Goal: Task Accomplishment & Management: Complete application form

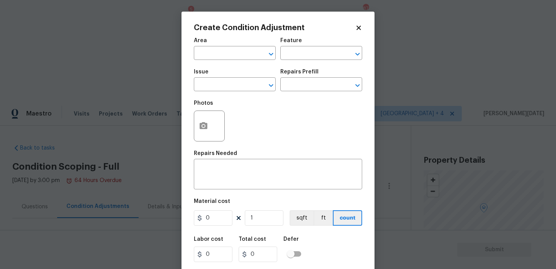
scroll to position [141, 0]
click at [208, 128] on button "button" at bounding box center [203, 126] width 19 height 30
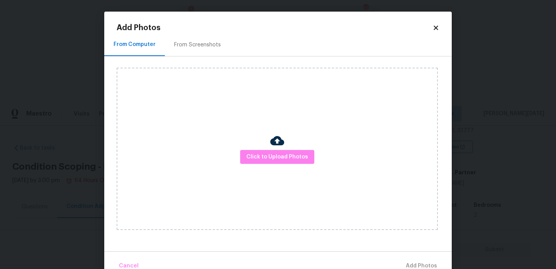
click at [195, 47] on div "From Screenshots" at bounding box center [197, 45] width 47 height 8
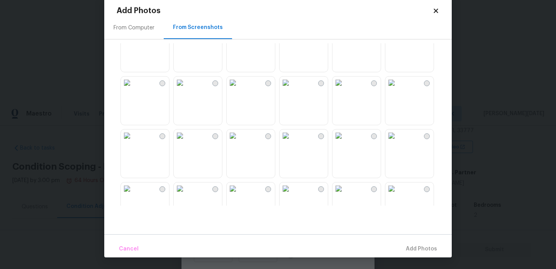
scroll to position [0, 0]
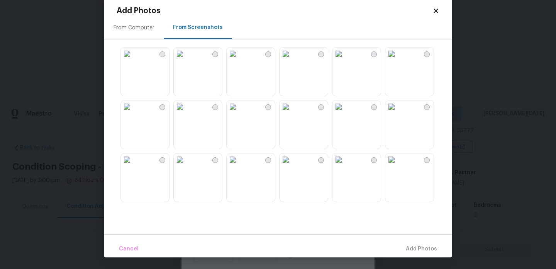
click at [434, 11] on icon at bounding box center [435, 10] width 7 height 7
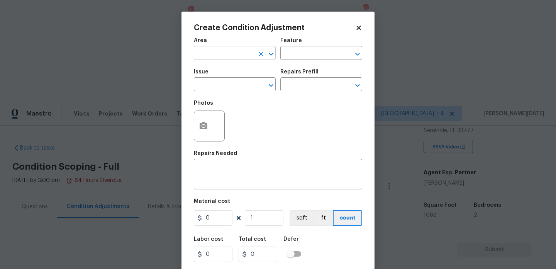
click at [226, 56] on input "text" at bounding box center [224, 54] width 60 height 12
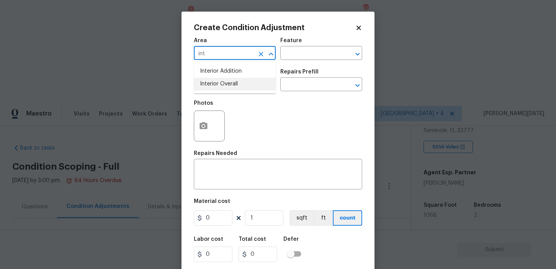
click at [227, 84] on li "Interior Overall" at bounding box center [235, 84] width 82 height 13
type input "Interior Overall"
click at [227, 84] on input "text" at bounding box center [224, 85] width 60 height 12
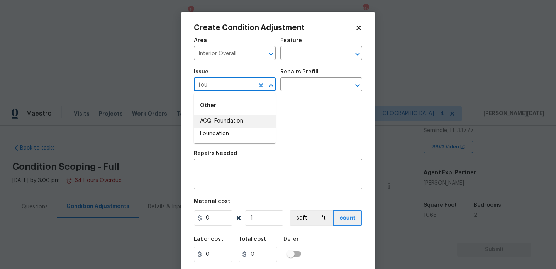
click at [229, 120] on li "ACQ: Foundation" at bounding box center [235, 121] width 82 height 13
type input "ACQ: Foundation"
click at [306, 84] on input "text" at bounding box center [310, 85] width 60 height 12
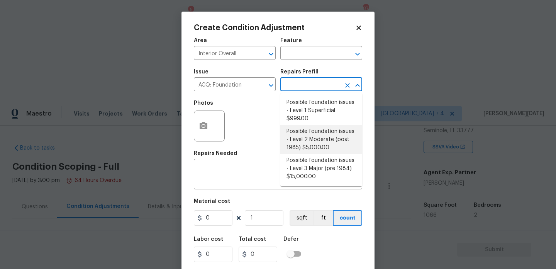
click at [311, 143] on li "Possible foundation issues - Level 2 Moderate (post 1985) $5,000.00" at bounding box center [321, 139] width 82 height 29
type input "Acquisition"
type input "5000"
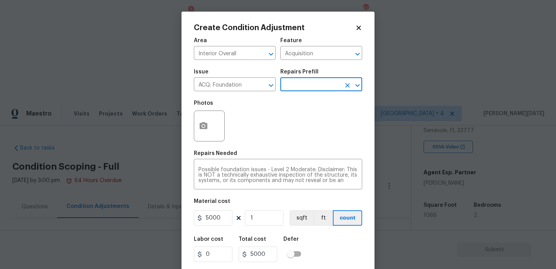
click at [309, 87] on input "text" at bounding box center [310, 85] width 60 height 12
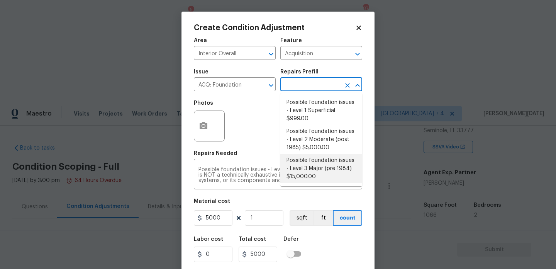
click at [316, 171] on li "Possible foundation issues - Level 3 Major (pre 1984) $15,000.00" at bounding box center [321, 168] width 82 height 29
type input "15000"
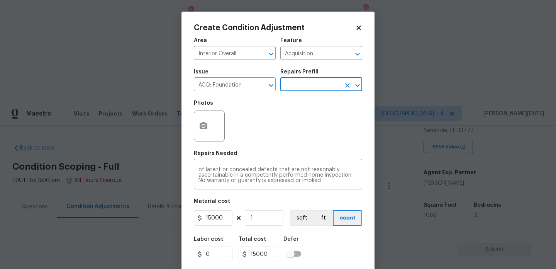
scroll to position [20, 0]
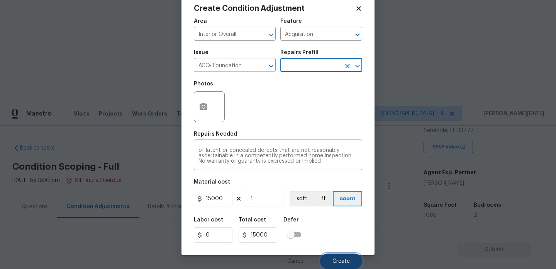
click at [333, 255] on button "Create" at bounding box center [341, 260] width 42 height 15
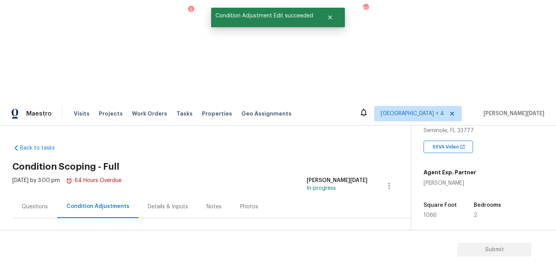
scroll to position [0, 0]
click at [435, 218] on span "1066" at bounding box center [436, 220] width 13 height 5
copy span "1066"
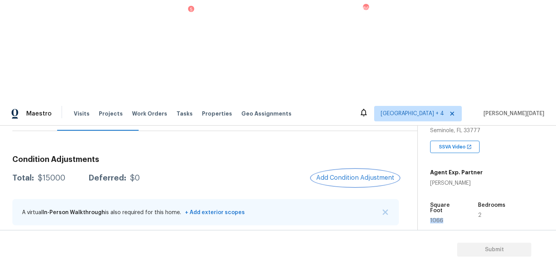
click at [359, 174] on span "Add Condition Adjustment" at bounding box center [355, 177] width 78 height 7
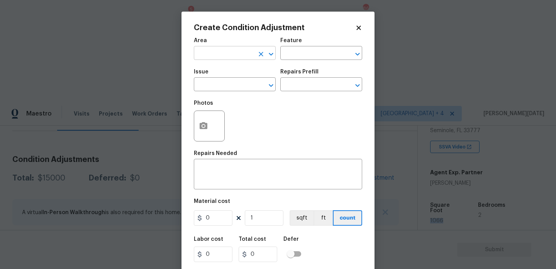
click at [216, 57] on input "text" at bounding box center [224, 54] width 60 height 12
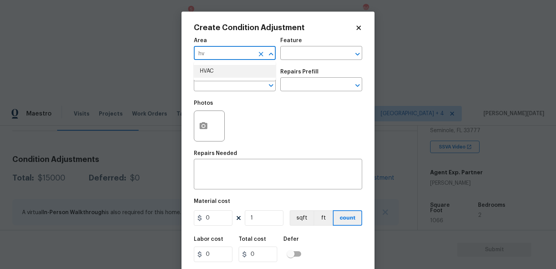
click at [218, 75] on li "HVAC" at bounding box center [235, 71] width 82 height 13
type input "HVAC"
click at [219, 101] on body "Maestro Visits Projects Work Orders Tasks 5 Properties Geo Assignments 86 Jacks…" at bounding box center [278, 235] width 556 height 269
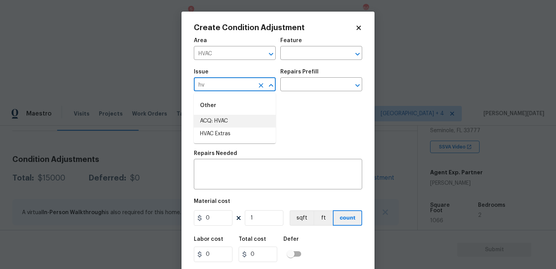
click at [226, 118] on li "ACQ: HVAC" at bounding box center [235, 121] width 82 height 13
type input "ACQ: HVAC"
click at [312, 83] on input "text" at bounding box center [310, 85] width 60 height 12
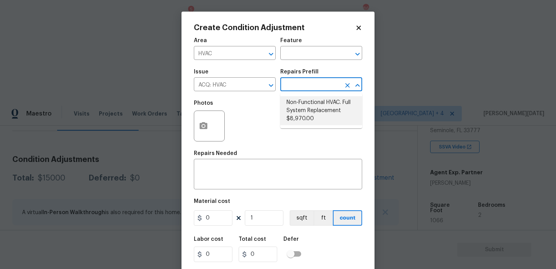
click at [314, 106] on li "Non-Functional HVAC. Full System Replacement $8,970.00" at bounding box center [321, 110] width 82 height 29
type input "Acquisition"
type textarea "Acquisition Scope: Full System Replacement"
type input "8970"
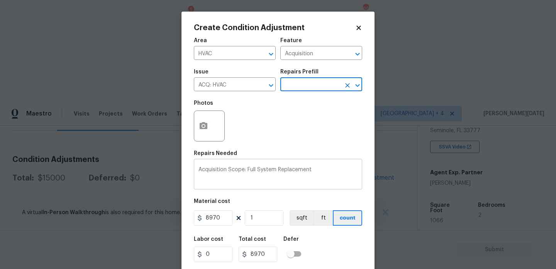
scroll to position [20, 0]
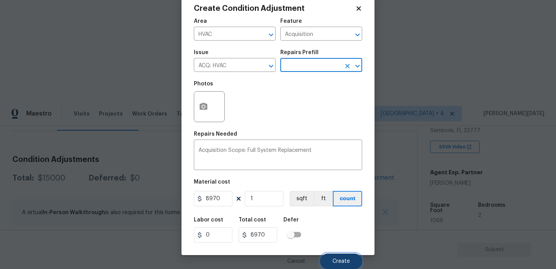
click at [340, 259] on span "Create" at bounding box center [340, 261] width 17 height 6
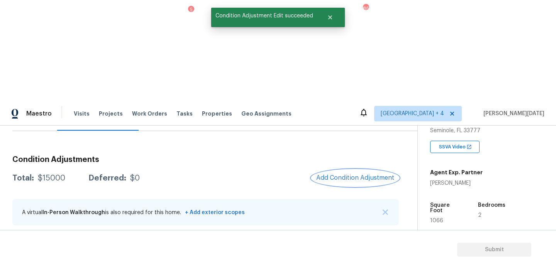
scroll to position [0, 0]
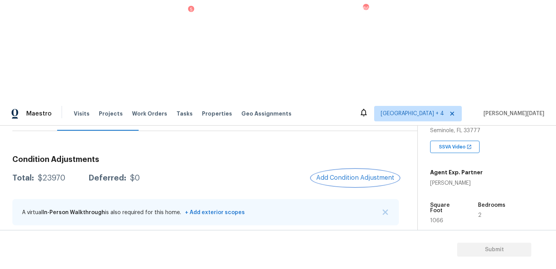
click at [342, 169] on button "Add Condition Adjustment" at bounding box center [354, 177] width 87 height 16
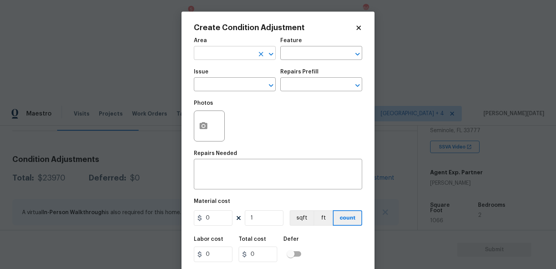
click at [229, 57] on input "text" at bounding box center [224, 54] width 60 height 12
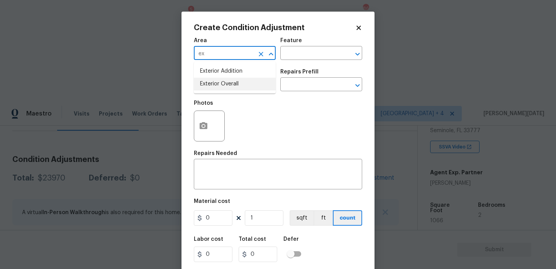
click at [223, 86] on li "Exterior Overall" at bounding box center [235, 84] width 82 height 13
type input "Exterior Overall"
click at [223, 86] on input "text" at bounding box center [224, 85] width 60 height 12
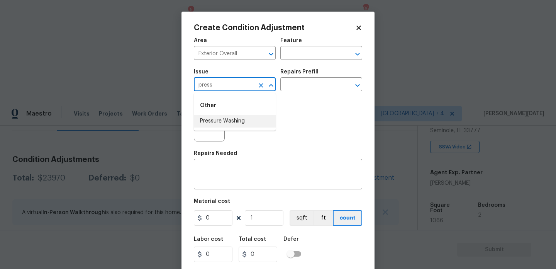
click at [228, 121] on li "Pressure Washing" at bounding box center [235, 121] width 82 height 13
type input "Pressure Washing"
click at [287, 86] on input "text" at bounding box center [310, 85] width 60 height 12
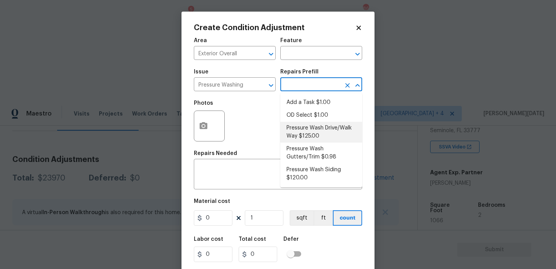
click at [311, 134] on li "Pressure Wash Drive/Walk Way $125.00" at bounding box center [321, 132] width 82 height 21
type input "Siding"
type textarea "Pressure wash the driveways/walkways as directed by the PM. Ensure that all deb…"
type input "125"
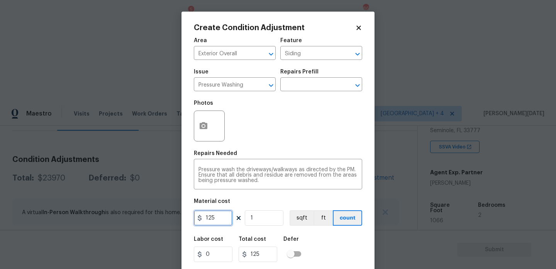
drag, startPoint x: 218, startPoint y: 214, endPoint x: 172, endPoint y: 214, distance: 46.3
click at [172, 214] on div "Create Condition Adjustment Area Exterior Overall ​ Feature Siding ​ Issue Pres…" at bounding box center [278, 134] width 556 height 269
type input "200"
click at [330, 131] on div "Photos" at bounding box center [278, 121] width 168 height 50
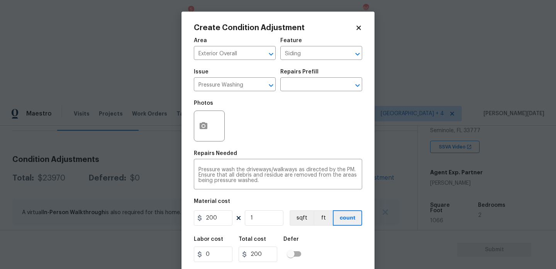
scroll to position [20, 0]
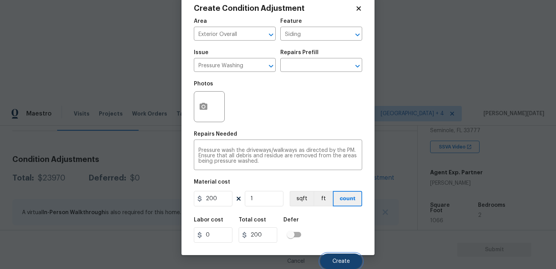
click at [324, 261] on button "Create" at bounding box center [341, 260] width 42 height 15
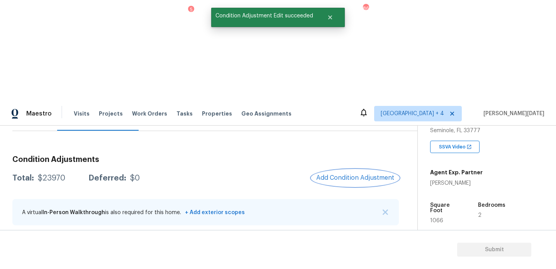
scroll to position [0, 0]
click at [439, 218] on span "1066" at bounding box center [436, 220] width 13 height 5
copy span "1066"
click at [343, 174] on span "Add Condition Adjustment" at bounding box center [355, 177] width 78 height 7
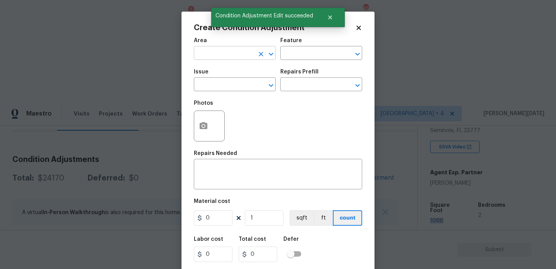
click at [215, 54] on input "text" at bounding box center [224, 54] width 60 height 12
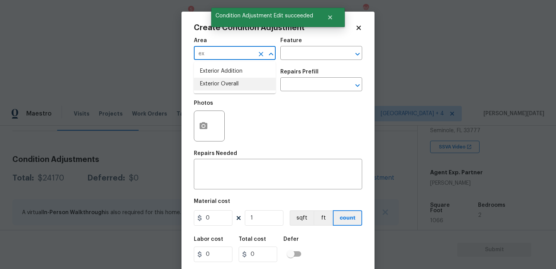
click at [221, 84] on li "Exterior Overall" at bounding box center [235, 84] width 82 height 13
type input "Exterior Overall"
click at [221, 84] on input "text" at bounding box center [224, 85] width 60 height 12
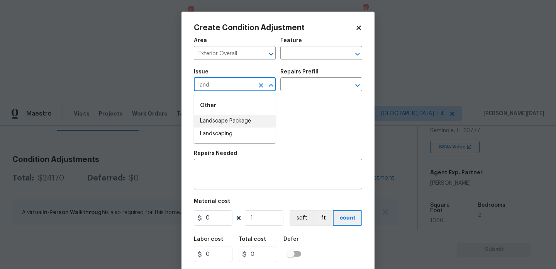
click at [228, 123] on li "Landscape Package" at bounding box center [235, 121] width 82 height 13
type input "Landscape Package"
click at [303, 101] on body "Maestro Visits Projects Work Orders Tasks 5 Properties Geo Assignments 86 Jacks…" at bounding box center [278, 235] width 556 height 269
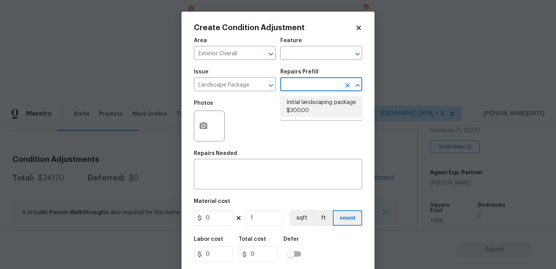
click at [305, 107] on li "Initial landscaping package $300.00" at bounding box center [321, 106] width 82 height 21
type input "Home Readiness Packages"
type textarea "Mowing of grass up to 6" in height. Mow, edge along driveways & sidewalks, trim…"
type input "300"
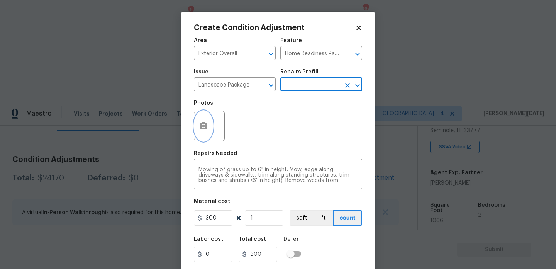
click at [206, 131] on button "button" at bounding box center [203, 126] width 19 height 30
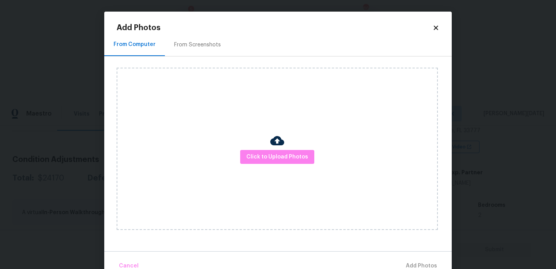
click at [199, 36] on div "From Screenshots" at bounding box center [197, 44] width 65 height 23
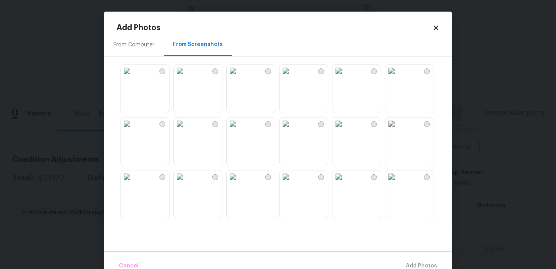
click at [397, 182] on img at bounding box center [391, 176] width 12 height 12
click at [345, 182] on img at bounding box center [338, 176] width 12 height 12
click at [186, 130] on img at bounding box center [180, 123] width 12 height 12
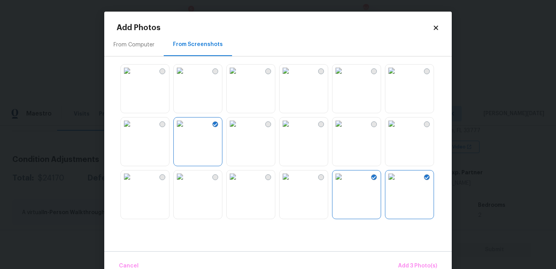
click at [43, 143] on body "Maestro Visits Projects Work Orders Tasks 5 Properties Geo Assignments 86 Jacks…" at bounding box center [278, 235] width 556 height 269
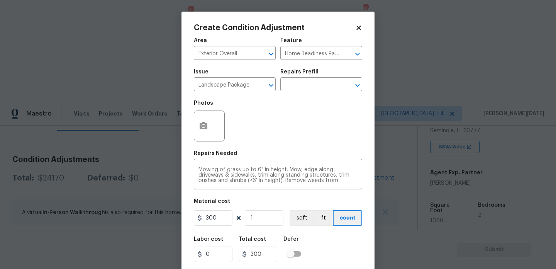
click at [131, 105] on body "Maestro Visits Projects Work Orders Tasks 5 Properties Geo Assignments 86 Jacks…" at bounding box center [278, 235] width 556 height 269
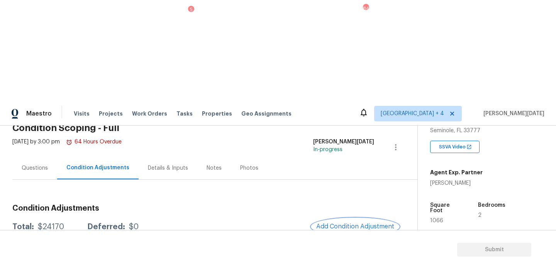
scroll to position [38, 0]
click at [39, 165] on div "Questions" at bounding box center [35, 169] width 26 height 8
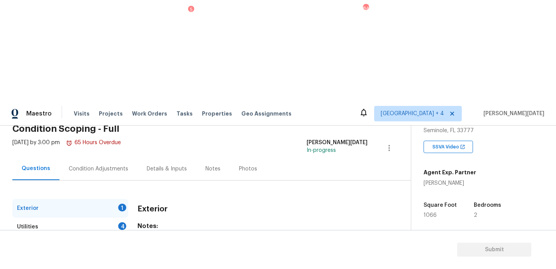
scroll to position [103, 0]
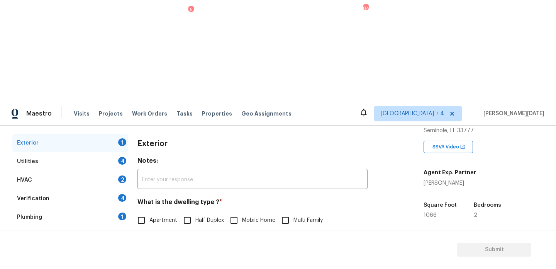
click at [107, 263] on div "Pricing 5" at bounding box center [70, 272] width 116 height 19
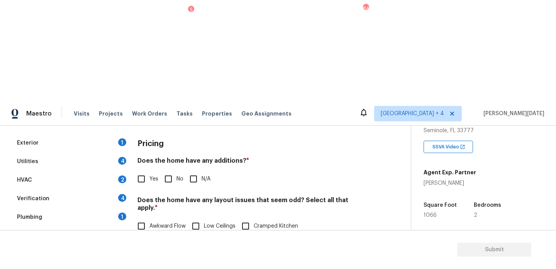
click at [248, 218] on input "Cramped Kitchen" at bounding box center [245, 226] width 16 height 16
checkbox input "true"
click at [174, 171] on input "No" at bounding box center [168, 179] width 16 height 16
checkbox input "true"
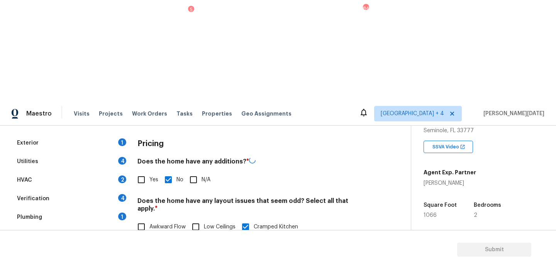
scroll to position [194, 0]
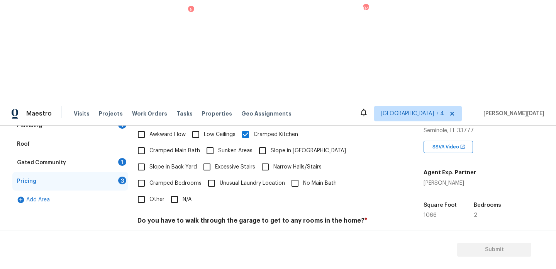
click at [172, 230] on input "No" at bounding box center [168, 238] width 16 height 16
checkbox input "true"
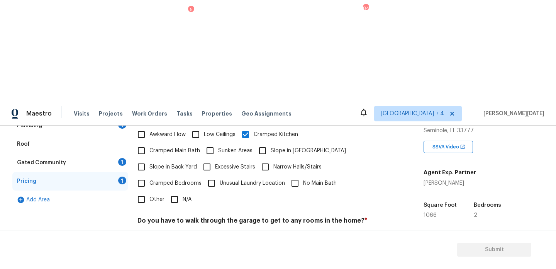
checkbox input "true"
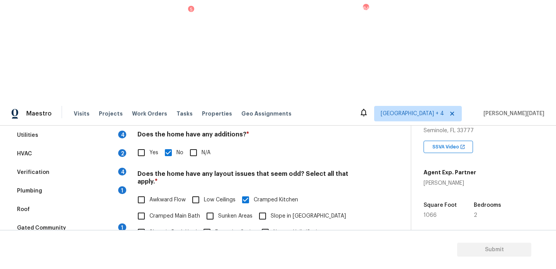
scroll to position [0, 0]
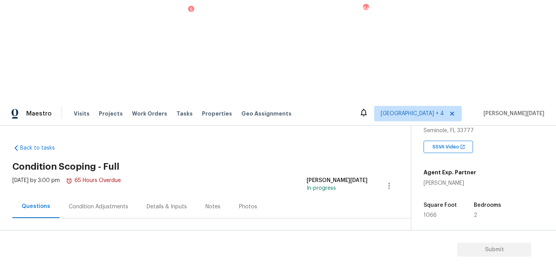
click at [114, 195] on div "Condition Adjustments" at bounding box center [98, 206] width 78 height 23
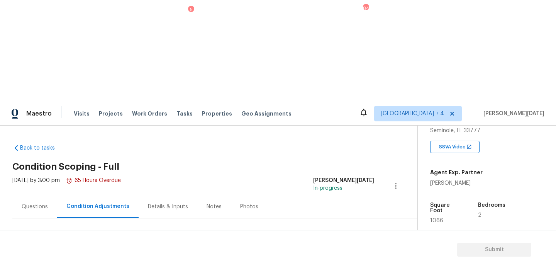
click at [357, 257] on button "Add Condition Adjustment" at bounding box center [354, 265] width 87 height 16
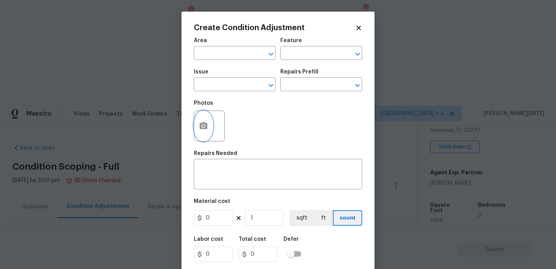
click at [198, 131] on button "button" at bounding box center [203, 126] width 19 height 30
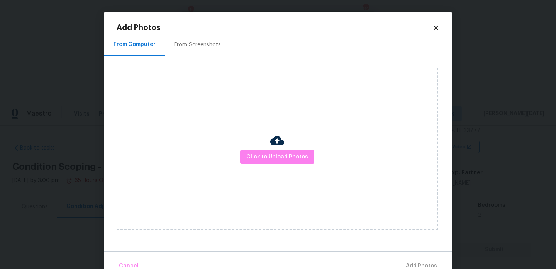
click at [283, 165] on div "Click to Upload Photos" at bounding box center [277, 149] width 321 height 162
click at [295, 155] on span "Click to Upload Photos" at bounding box center [277, 157] width 62 height 10
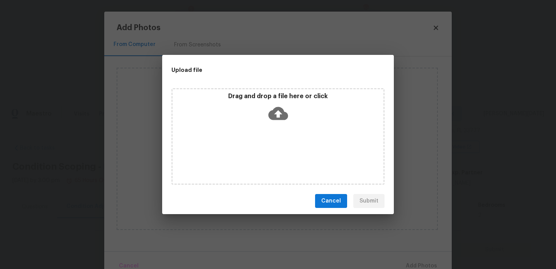
click at [295, 155] on div "Drag and drop a file here or click" at bounding box center [277, 136] width 213 height 96
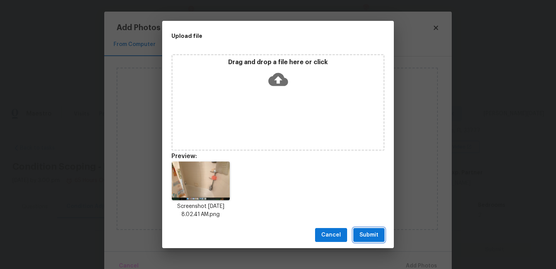
click at [362, 241] on button "Submit" at bounding box center [368, 235] width 31 height 14
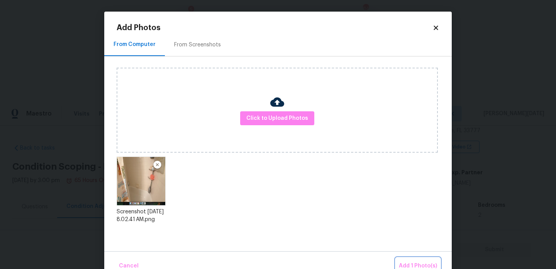
click at [399, 260] on button "Add 1 Photo(s)" at bounding box center [417, 265] width 44 height 17
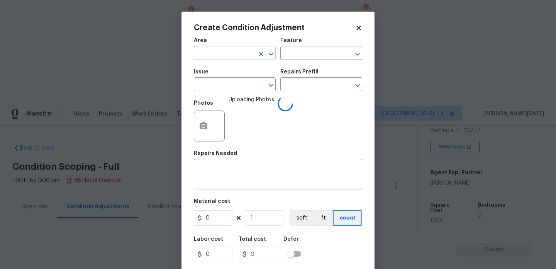
click at [204, 55] on input "text" at bounding box center [224, 54] width 60 height 12
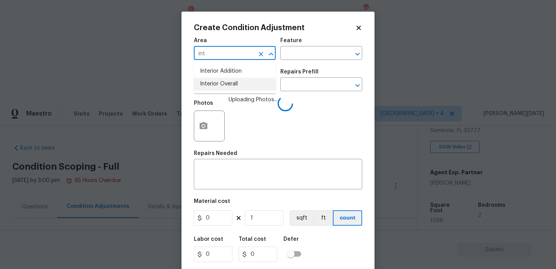
click at [216, 88] on li "Interior Overall" at bounding box center [235, 84] width 82 height 13
type input "Interior Overall"
click at [216, 88] on input "text" at bounding box center [224, 85] width 60 height 12
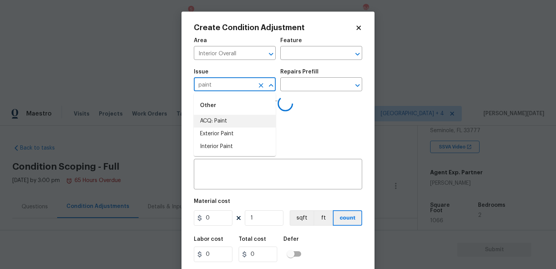
click at [219, 118] on li "ACQ: Paint" at bounding box center [235, 121] width 82 height 13
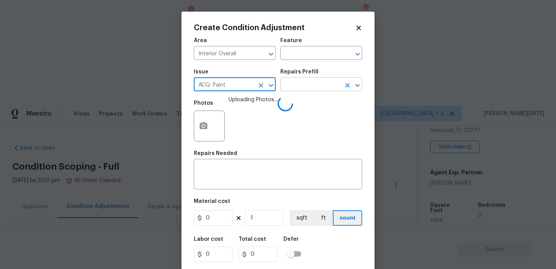
type input "ACQ: Paint"
click at [300, 85] on input "text" at bounding box center [310, 85] width 60 height 12
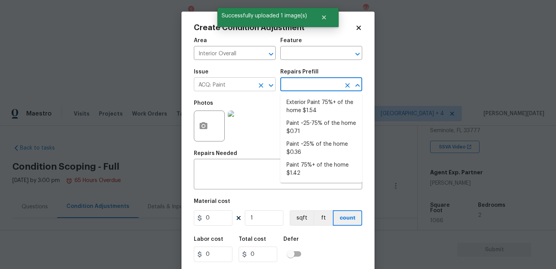
click at [262, 86] on icon "Clear" at bounding box center [261, 85] width 8 height 8
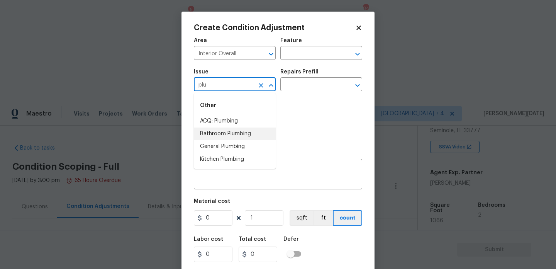
click at [253, 130] on li "Bathroom Plumbing" at bounding box center [235, 133] width 82 height 13
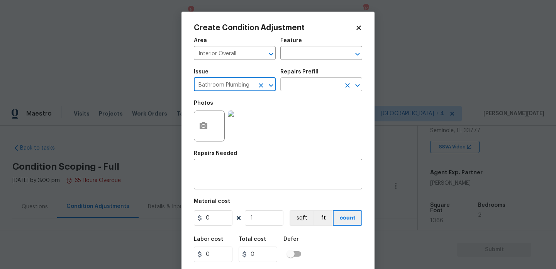
type input "Bathroom Plumbing"
click at [300, 85] on input "text" at bounding box center [310, 85] width 60 height 12
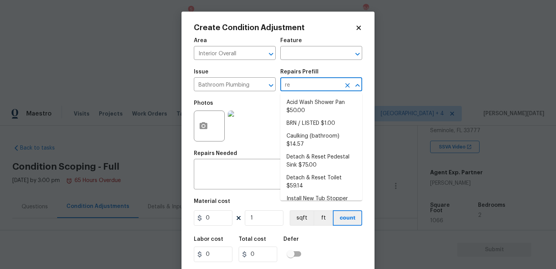
type input "ref"
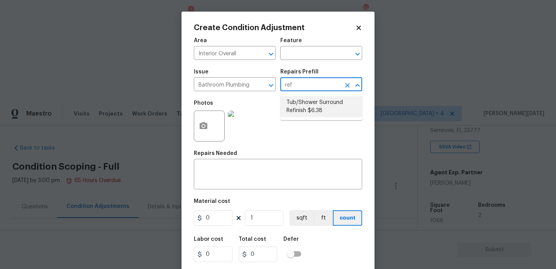
click at [302, 107] on li "Tub/Shower Surround Refinish $6.38" at bounding box center [321, 106] width 82 height 21
type input "Plumbing"
type textarea "Prep, mask, clean and refinish the tub/shower tile surround both all sides ensu…"
type input "6.38"
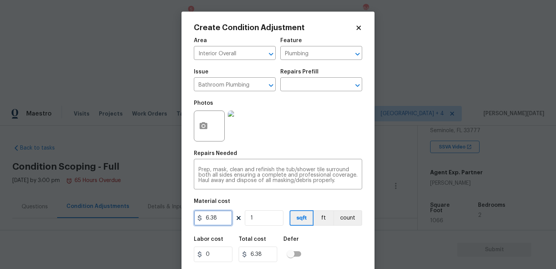
drag, startPoint x: 222, startPoint y: 220, endPoint x: 132, endPoint y: 218, distance: 90.3
click at [132, 218] on div "Create Condition Adjustment Area Interior Overall ​ Feature Plumbing ​ Issue Ba…" at bounding box center [278, 134] width 556 height 269
type input "350"
click at [329, 105] on div "Photos" at bounding box center [278, 121] width 168 height 50
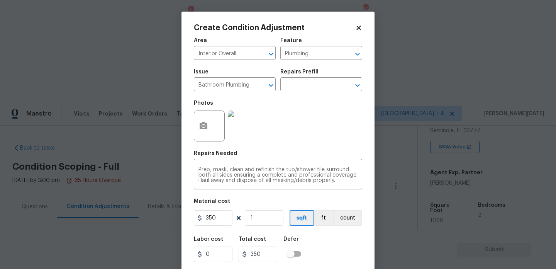
scroll to position [20, 0]
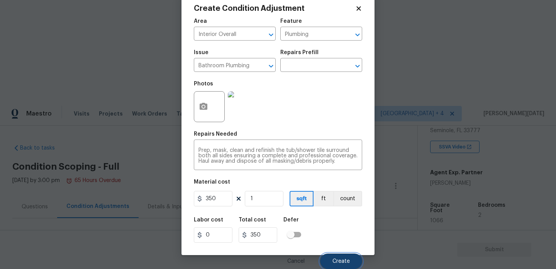
click at [337, 259] on span "Create" at bounding box center [340, 261] width 17 height 6
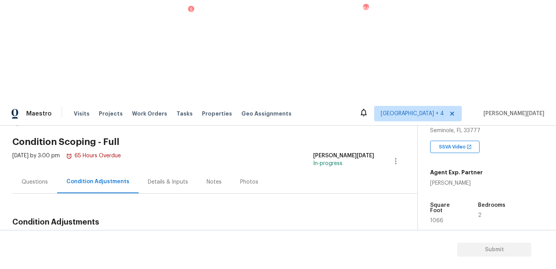
scroll to position [0, 0]
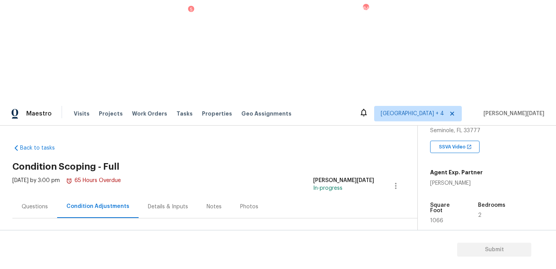
click at [435, 218] on span "1066" at bounding box center [436, 220] width 13 height 5
copy span "1066"
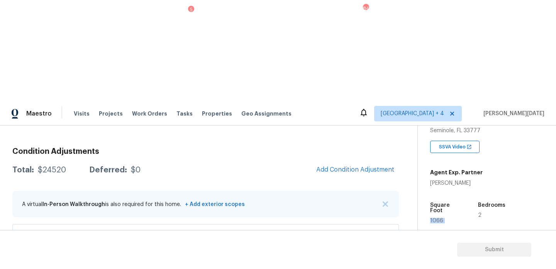
scroll to position [86, 0]
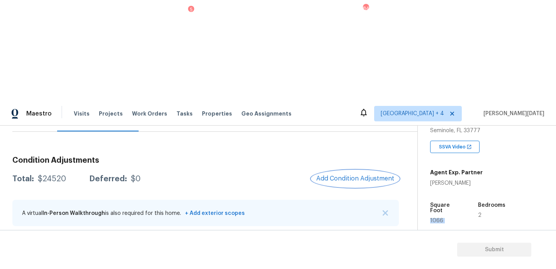
click at [343, 170] on button "Add Condition Adjustment" at bounding box center [354, 178] width 87 height 16
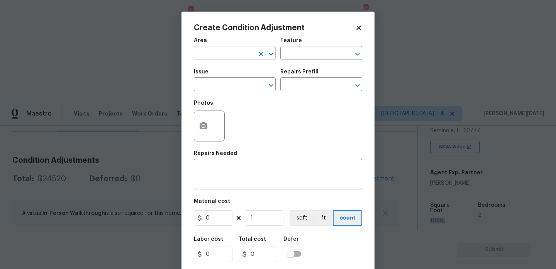
click at [223, 58] on input "text" at bounding box center [224, 54] width 60 height 12
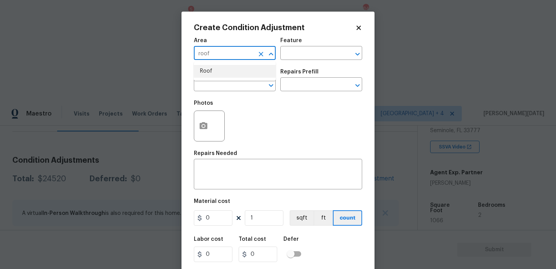
click at [223, 69] on li "Roof" at bounding box center [235, 71] width 82 height 13
type input "Roof"
click at [229, 88] on input "text" at bounding box center [224, 85] width 60 height 12
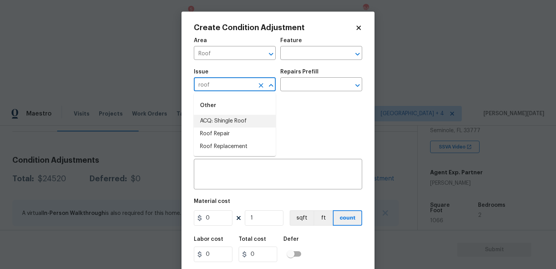
click at [228, 121] on li "ACQ: Shingle Roof" at bounding box center [235, 121] width 82 height 13
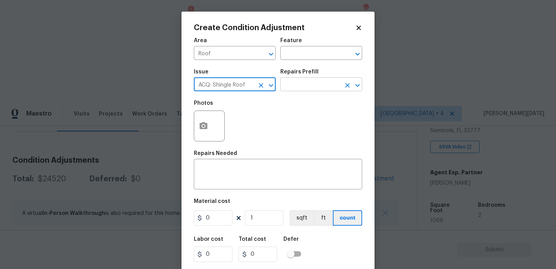
type input "ACQ: Shingle Roof"
click at [317, 83] on input "text" at bounding box center [310, 85] width 60 height 12
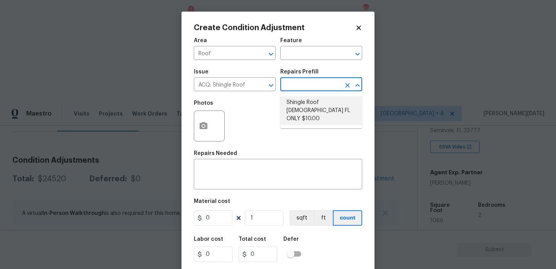
click at [315, 110] on li "Shingle Roof 15+ Years Old FL ONLY $10.00" at bounding box center [321, 110] width 82 height 29
type input "Acquisition"
type textarea "Acquisition Scope (Florida Only): Shingle Roof 15+ years in age maintenance."
type input "10"
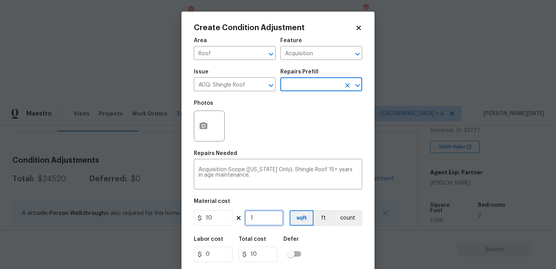
click at [257, 211] on input "1" at bounding box center [264, 217] width 39 height 15
type input "0"
paste input "1066"
type input "1066"
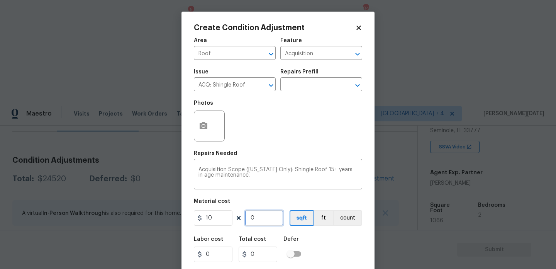
type input "10660"
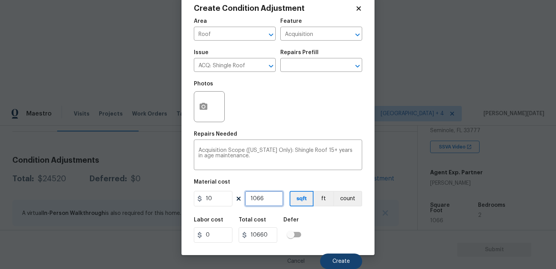
type input "1066"
click at [334, 258] on span "Create" at bounding box center [340, 261] width 17 height 6
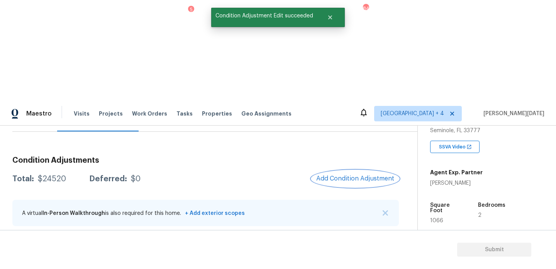
scroll to position [0, 0]
drag, startPoint x: 37, startPoint y: 76, endPoint x: 66, endPoint y: 76, distance: 28.6
click at [66, 175] on div "Total: $35180 Deferred: $0" at bounding box center [75, 179] width 127 height 8
copy div "$35180"
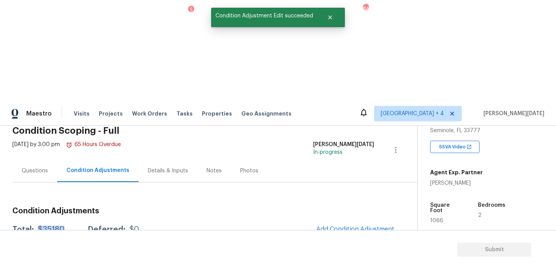
scroll to position [14, 0]
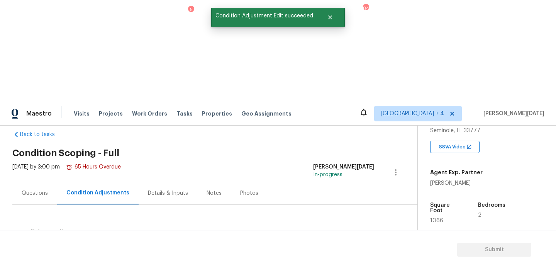
click at [336, 248] on span "Add Condition Adjustment" at bounding box center [355, 251] width 78 height 7
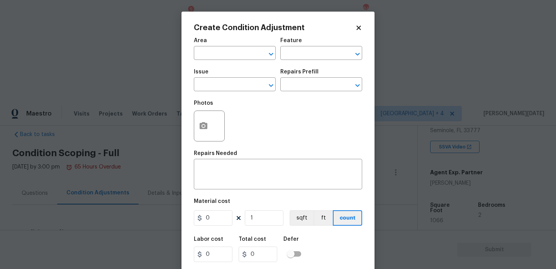
click at [204, 47] on div "Area" at bounding box center [235, 43] width 82 height 10
click at [206, 133] on button "button" at bounding box center [203, 126] width 19 height 30
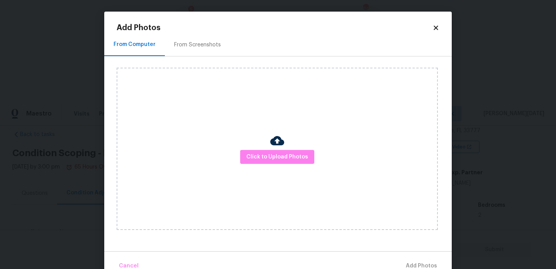
click at [207, 45] on div "From Screenshots" at bounding box center [197, 45] width 47 height 8
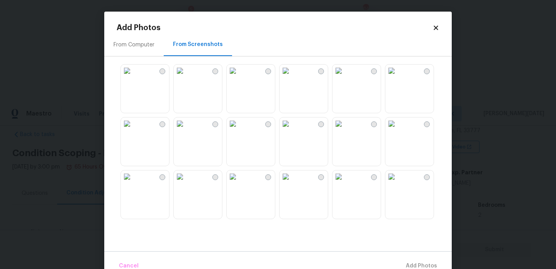
click at [186, 77] on img at bounding box center [180, 70] width 12 height 12
click at [292, 130] on img at bounding box center [285, 123] width 12 height 12
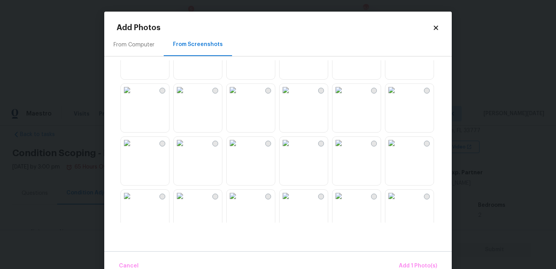
click at [185, 96] on img at bounding box center [180, 90] width 12 height 12
click at [133, 149] on img at bounding box center [127, 143] width 12 height 12
click at [186, 149] on img at bounding box center [180, 143] width 12 height 12
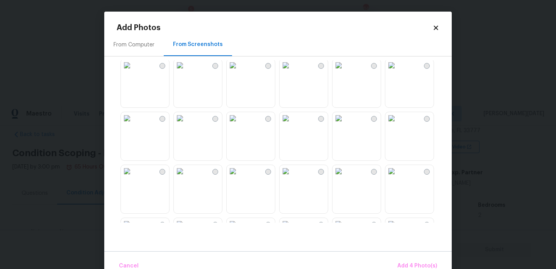
click at [292, 124] on img at bounding box center [285, 118] width 12 height 12
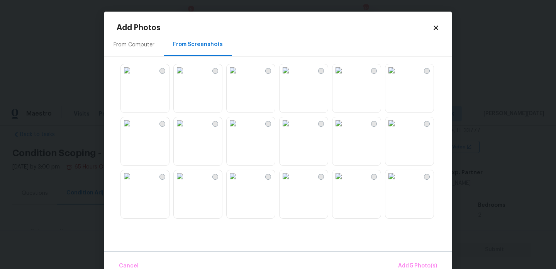
scroll to position [318, 0]
click at [239, 129] on img at bounding box center [232, 123] width 12 height 12
click at [292, 182] on img at bounding box center [285, 175] width 12 height 12
click at [239, 182] on img at bounding box center [232, 175] width 12 height 12
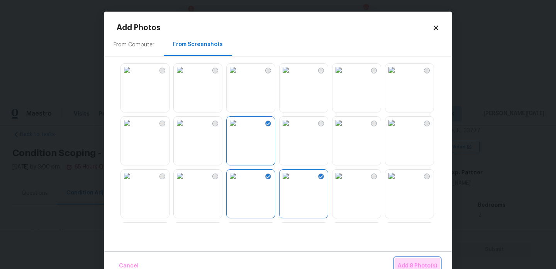
click at [407, 262] on span "Add 8 Photo(s)" at bounding box center [416, 266] width 39 height 10
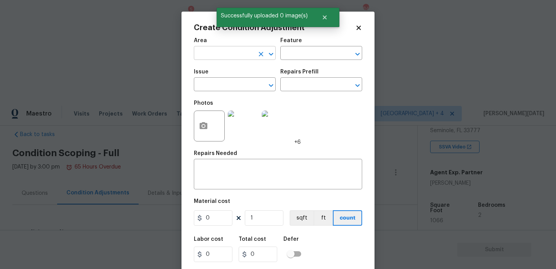
click at [206, 52] on input "text" at bounding box center [224, 54] width 60 height 12
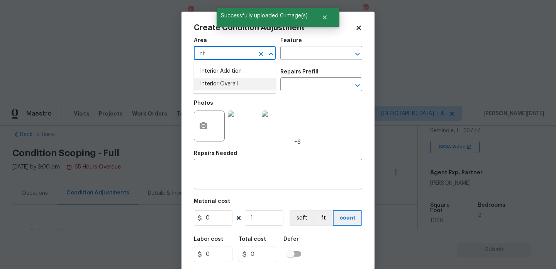
click at [224, 82] on li "Interior Overall" at bounding box center [235, 84] width 82 height 13
type input "Interior Overall"
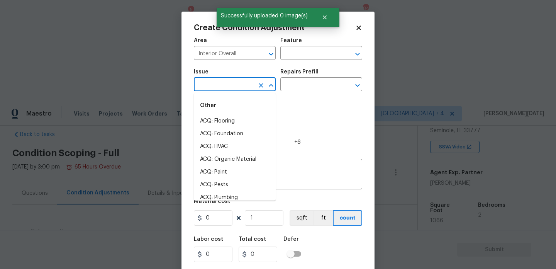
click at [224, 82] on input "text" at bounding box center [224, 85] width 60 height 12
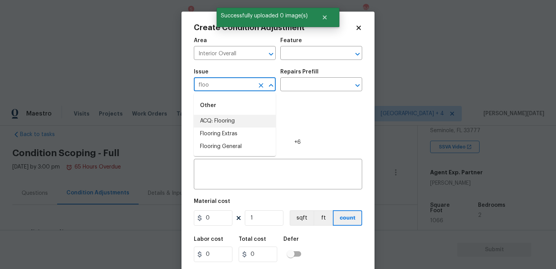
click at [230, 118] on li "ACQ: Flooring" at bounding box center [235, 121] width 82 height 13
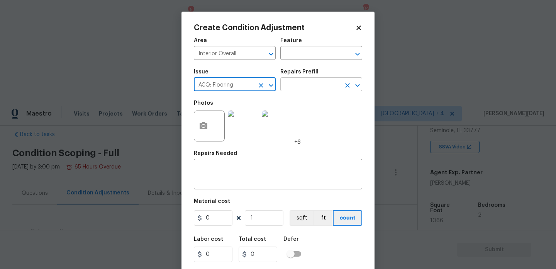
type input "ACQ: Flooring"
click at [304, 87] on input "text" at bounding box center [310, 85] width 60 height 12
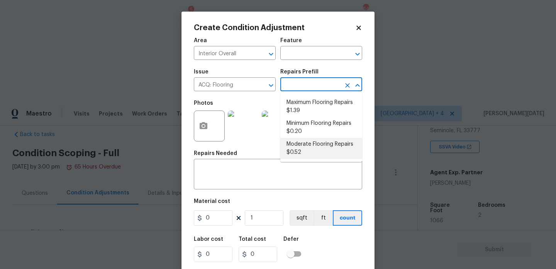
click at [317, 145] on li "Moderate Flooring Repairs $0.52" at bounding box center [321, 148] width 82 height 21
type input "Acquisition"
type textarea "Acquisition Scope: Moderate flooring repairs"
type input "0.52"
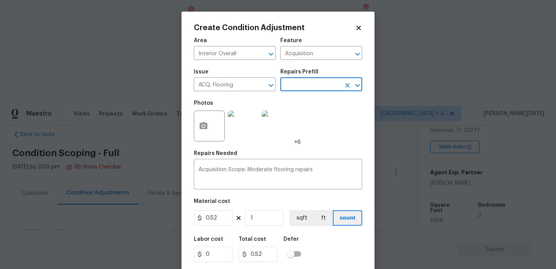
click at [300, 87] on input "text" at bounding box center [310, 85] width 60 height 12
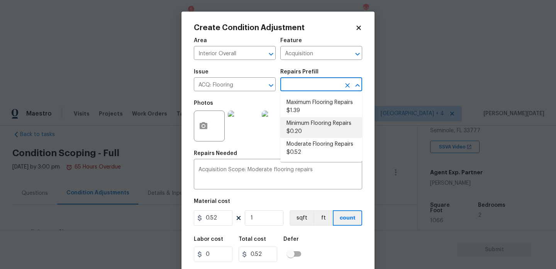
click at [302, 125] on li "Minimum Flooring Repairs $0.20" at bounding box center [321, 127] width 82 height 21
type textarea "Acquisition Scope: Minimum flooring repairs"
type input "0.2"
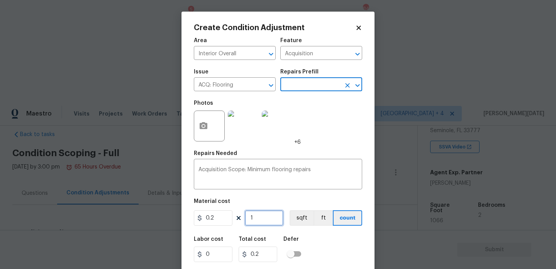
click at [265, 216] on input "1" at bounding box center [264, 217] width 39 height 15
type input "0"
paste input "3518"
type input "35180"
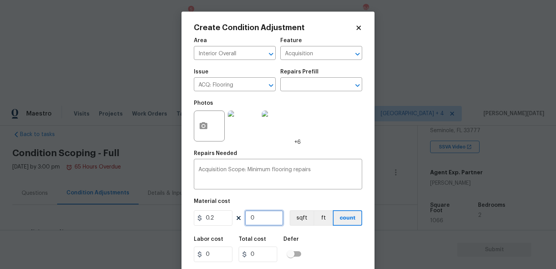
type input "7036"
type input "35180"
click at [316, 83] on input "text" at bounding box center [310, 85] width 60 height 12
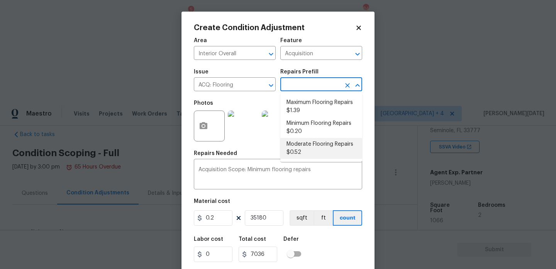
click at [314, 144] on li "Moderate Flooring Repairs $0.52" at bounding box center [321, 148] width 82 height 21
type textarea "Acquisition Scope: Moderate flooring repairs"
type input "0.52"
type input "18293.6"
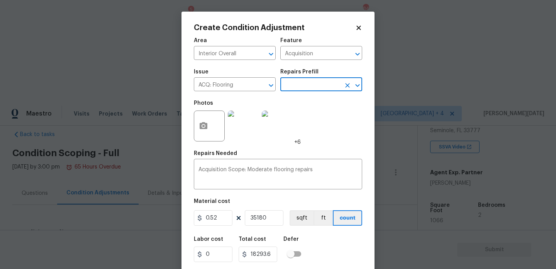
scroll to position [20, 0]
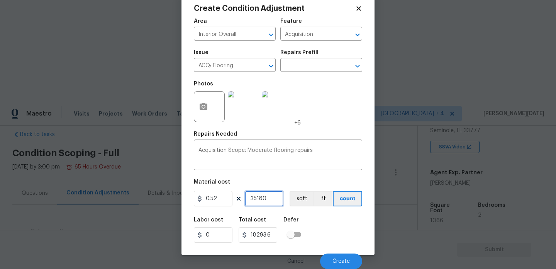
drag, startPoint x: 267, startPoint y: 201, endPoint x: 163, endPoint y: 201, distance: 103.8
click at [163, 201] on div "Create Condition Adjustment Area Interior Overall ​ Feature Acquisition ​ Issue…" at bounding box center [278, 134] width 556 height 269
type input "0"
type input "1"
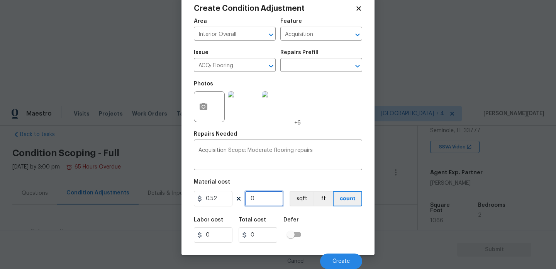
type input "0.52"
type input "10"
type input "5.2"
type input "106"
type input "55.12"
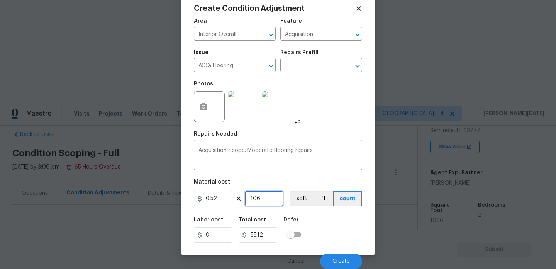
type input "1066"
type input "554.32"
type input "1066"
click at [304, 115] on div "Photos +6" at bounding box center [278, 101] width 168 height 50
click at [331, 257] on button "Create" at bounding box center [341, 260] width 42 height 15
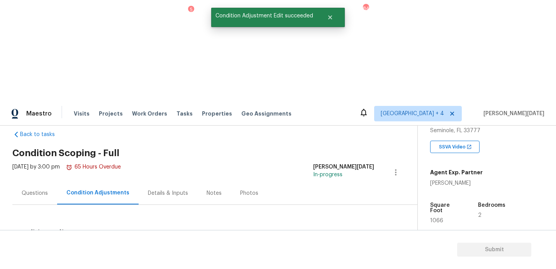
scroll to position [61, 0]
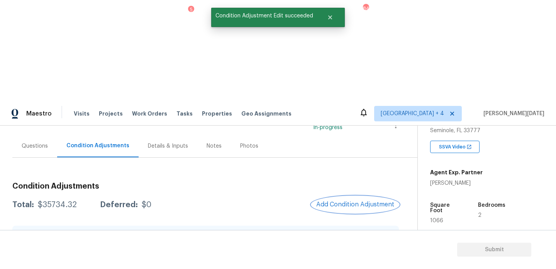
click at [340, 201] on span "Add Condition Adjustment" at bounding box center [355, 204] width 78 height 7
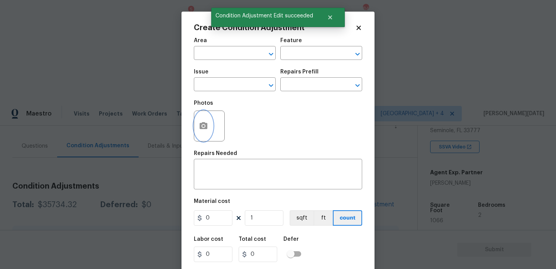
click at [211, 127] on button "button" at bounding box center [203, 126] width 19 height 30
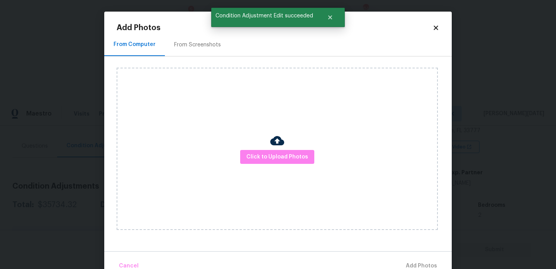
click at [204, 47] on div "From Screenshots" at bounding box center [197, 45] width 47 height 8
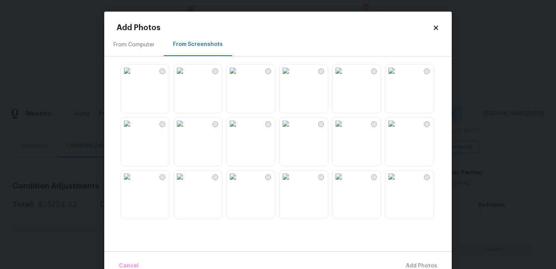
click at [397, 77] on img at bounding box center [391, 70] width 12 height 12
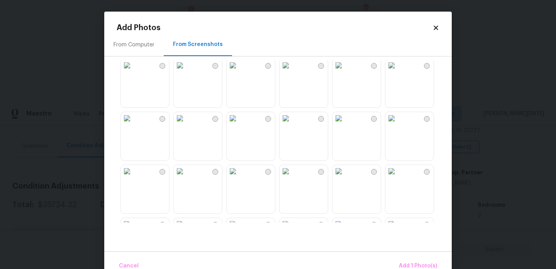
scroll to position [165, 0]
click at [345, 123] on img at bounding box center [338, 117] width 12 height 12
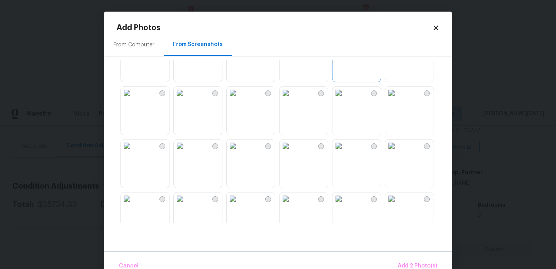
scroll to position [245, 0]
click at [186, 149] on img at bounding box center [180, 142] width 12 height 12
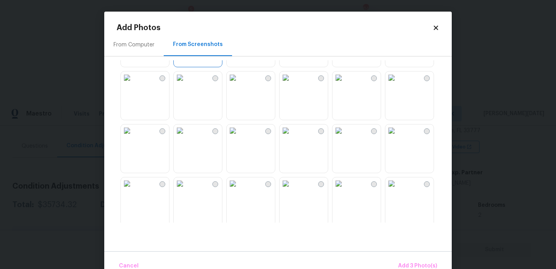
scroll to position [373, 0]
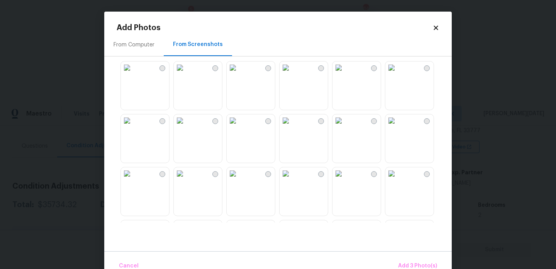
click at [291, 127] on img at bounding box center [285, 120] width 12 height 12
click at [239, 127] on img at bounding box center [232, 120] width 12 height 12
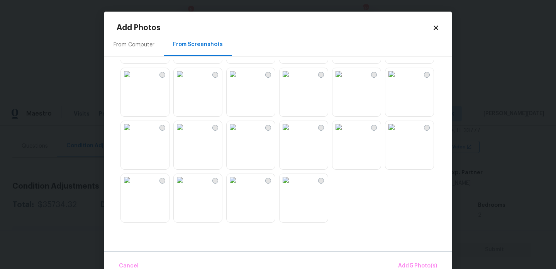
click at [239, 133] on img at bounding box center [232, 127] width 12 height 12
click at [412, 262] on span "Add 6 Photo(s)" at bounding box center [416, 266] width 39 height 10
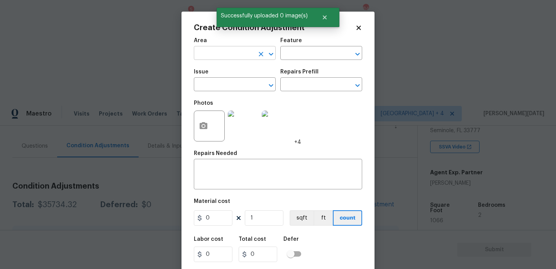
click at [213, 51] on input "text" at bounding box center [224, 54] width 60 height 12
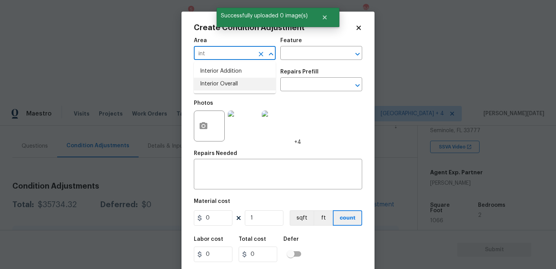
click at [230, 86] on li "Interior Overall" at bounding box center [235, 84] width 82 height 13
type input "Interior Overall"
click at [230, 86] on input "text" at bounding box center [224, 85] width 60 height 12
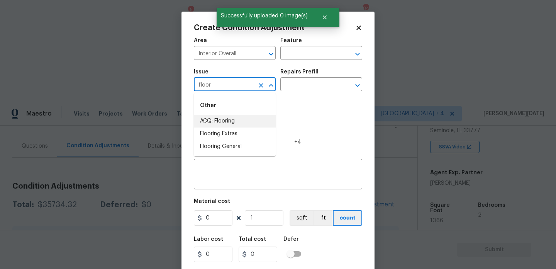
click at [231, 125] on li "ACQ: Flooring" at bounding box center [235, 121] width 82 height 13
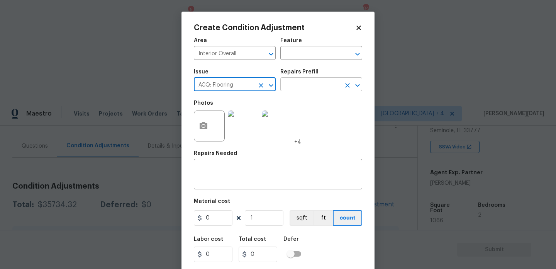
type input "ACQ: Flooring"
click at [308, 85] on input "text" at bounding box center [310, 85] width 60 height 12
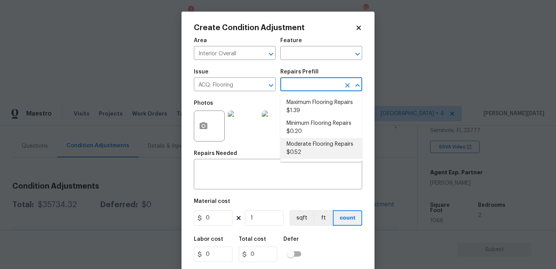
click at [313, 150] on li "Moderate Flooring Repairs $0.52" at bounding box center [321, 148] width 82 height 21
type input "Acquisition"
type textarea "Acquisition Scope: Moderate flooring repairs"
type input "0.52"
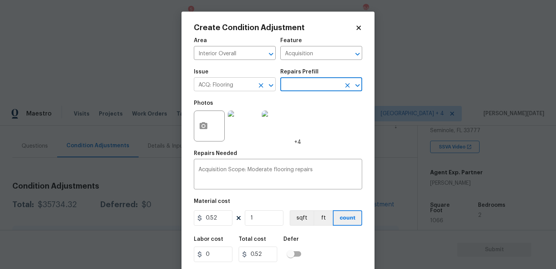
click at [262, 86] on icon "Clear" at bounding box center [261, 85] width 5 height 5
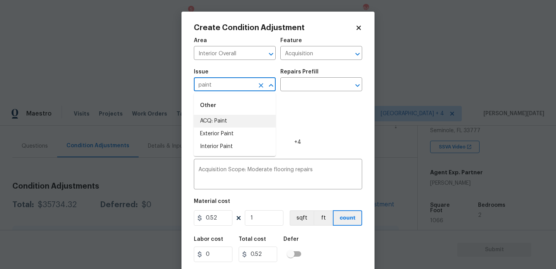
click at [247, 120] on li "ACQ: Paint" at bounding box center [235, 121] width 82 height 13
type input "ACQ: Paint"
click at [313, 84] on input "text" at bounding box center [310, 85] width 60 height 12
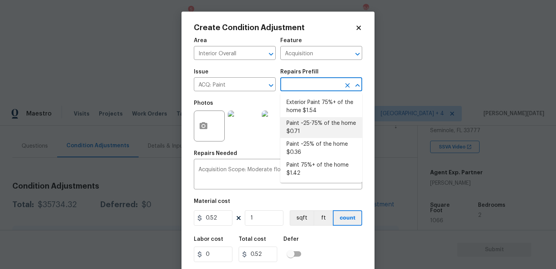
click at [322, 127] on li "Paint ~25-75% of the home $0.71" at bounding box center [321, 127] width 82 height 21
type textarea "Acquisition Scope: ~25 - 75% of the home needs interior paint"
type input "0.71"
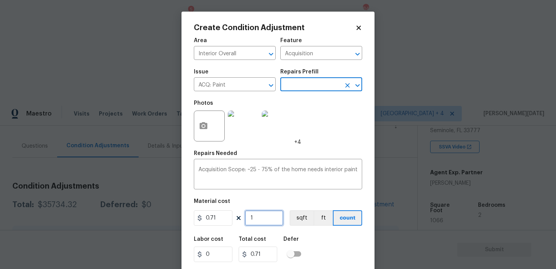
click at [273, 213] on input "1" at bounding box center [264, 217] width 39 height 15
type input "0"
paste input "1066"
type input "1066"
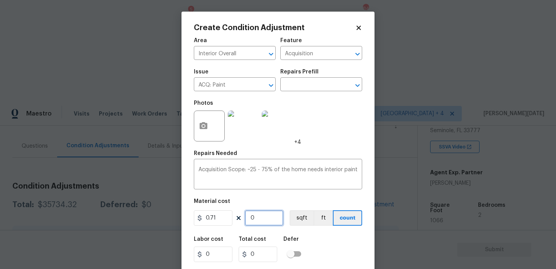
type input "756.86"
type input "1066"
click at [330, 137] on div "Photos +4" at bounding box center [278, 121] width 168 height 50
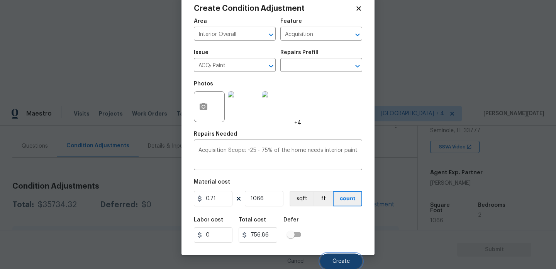
click at [334, 255] on button "Create" at bounding box center [341, 260] width 42 height 15
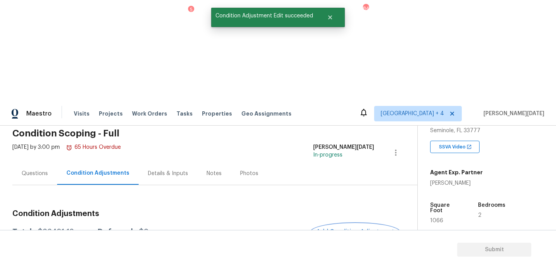
scroll to position [0, 0]
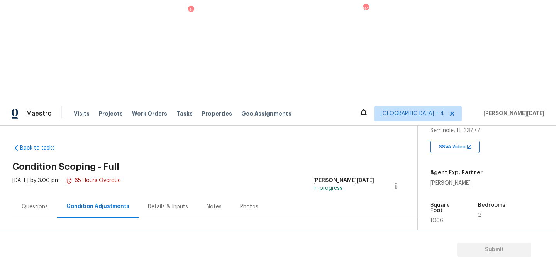
click at [318, 176] on div "Fri, Sep 12 2025 by 3:00 pm 65 Hours Overdue Prabhu Raja In-progress" at bounding box center [214, 185] width 405 height 19
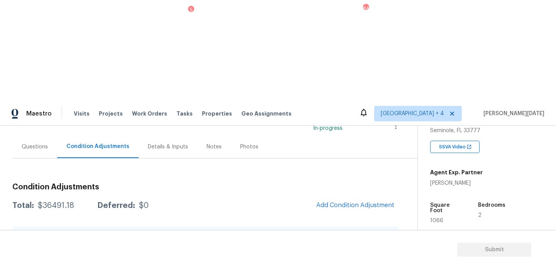
scroll to position [61, 0]
drag, startPoint x: 38, startPoint y: 104, endPoint x: 71, endPoint y: 104, distance: 33.2
click at [71, 201] on div "$36491.18" at bounding box center [56, 205] width 36 height 8
copy div "$36491.18"
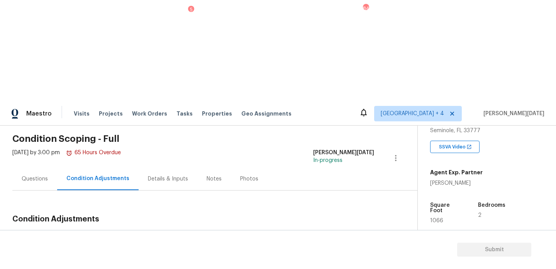
scroll to position [27, 0]
click at [41, 167] on div "Questions" at bounding box center [34, 178] width 45 height 23
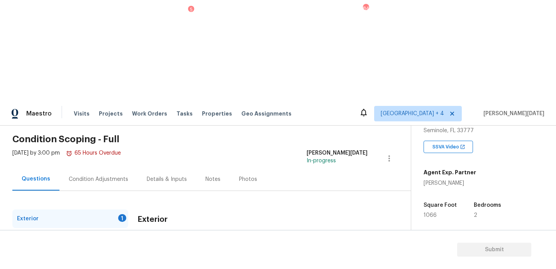
scroll to position [103, 0]
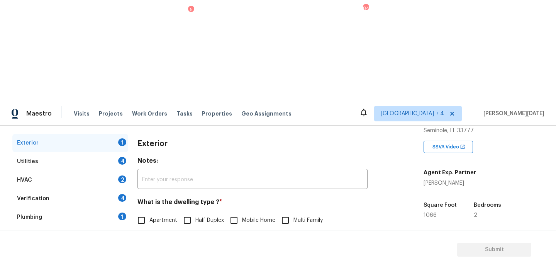
click at [155, 212] on label "Apartment" at bounding box center [155, 220] width 44 height 16
click at [149, 212] on input "Apartment" at bounding box center [141, 220] width 16 height 16
checkbox input "true"
click at [108, 152] on div "Utilities 4" at bounding box center [70, 161] width 116 height 19
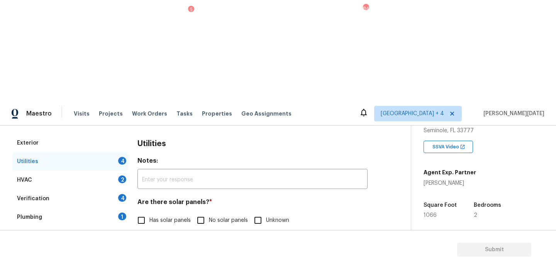
click at [202, 212] on input "No solar panels" at bounding box center [201, 220] width 16 height 16
checkbox input "true"
click at [289, 255] on span "None" at bounding box center [290, 259] width 13 height 8
click at [284, 251] on input "None" at bounding box center [276, 259] width 16 height 16
checkbox input "true"
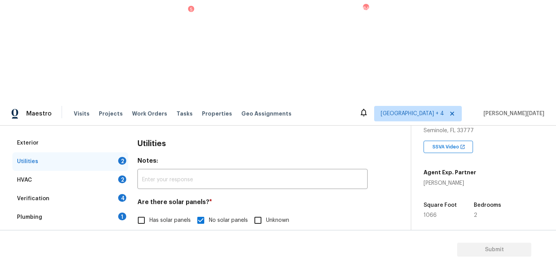
scroll to position [312, 0]
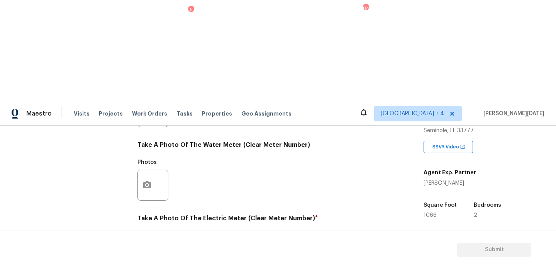
click at [148, 254] on icon "button" at bounding box center [147, 257] width 8 height 7
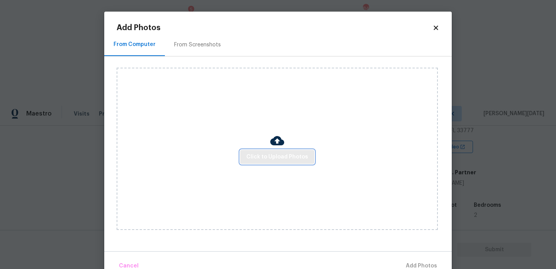
click at [257, 162] on button "Click to Upload Photos" at bounding box center [277, 157] width 74 height 14
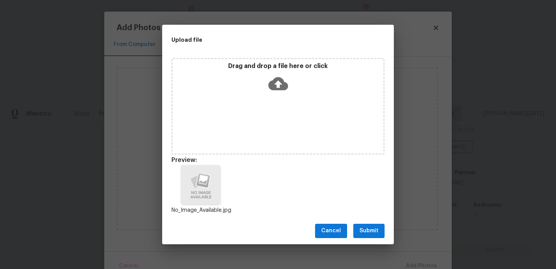
click at [370, 229] on span "Submit" at bounding box center [368, 231] width 19 height 10
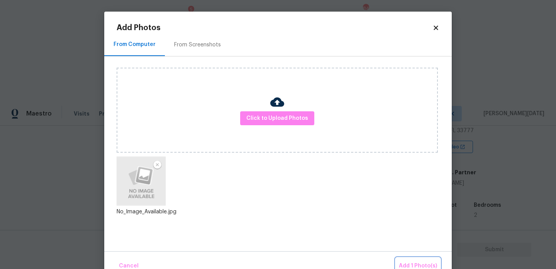
click at [412, 264] on span "Add 1 Photo(s)" at bounding box center [418, 266] width 38 height 10
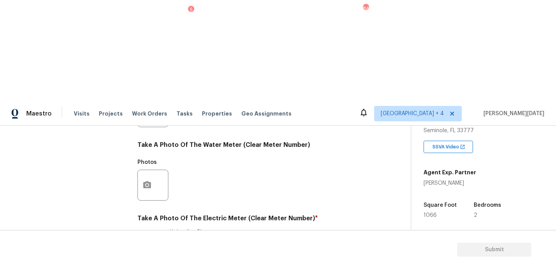
checkbox input "true"
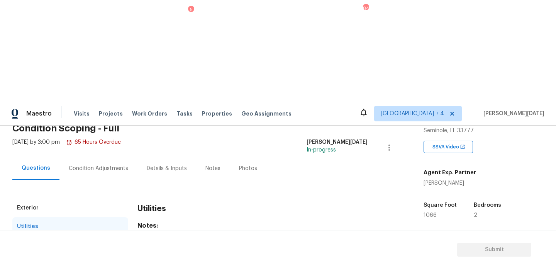
scroll to position [42, 0]
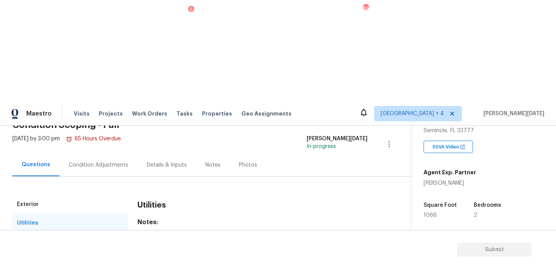
click at [123, 237] on div "2" at bounding box center [122, 241] width 8 height 8
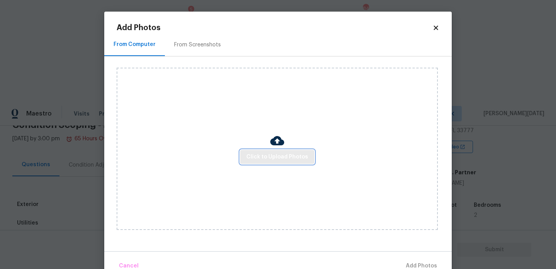
click at [285, 158] on span "Click to Upload Photos" at bounding box center [277, 157] width 62 height 10
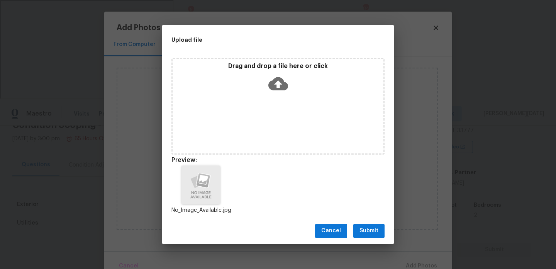
click at [372, 229] on span "Submit" at bounding box center [368, 231] width 19 height 10
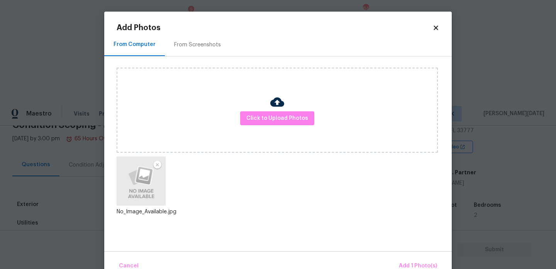
click at [409, 257] on div "Cancel Add 1 Photo(s)" at bounding box center [277, 262] width 347 height 23
click at [416, 264] on span "Add 1 Photo(s)" at bounding box center [418, 266] width 38 height 10
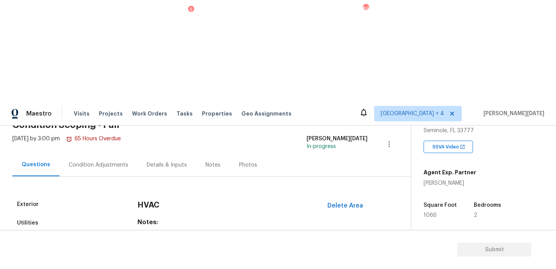
scroll to position [128, 0]
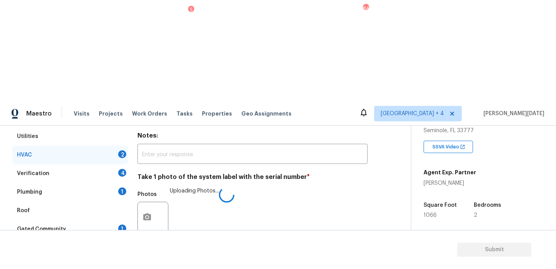
checkbox input "true"
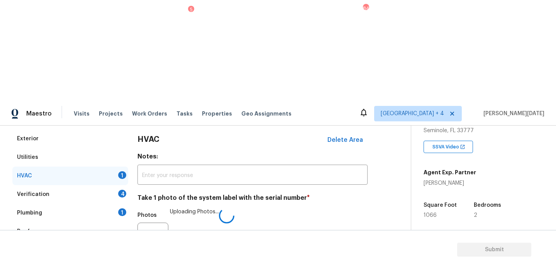
scroll to position [105, 0]
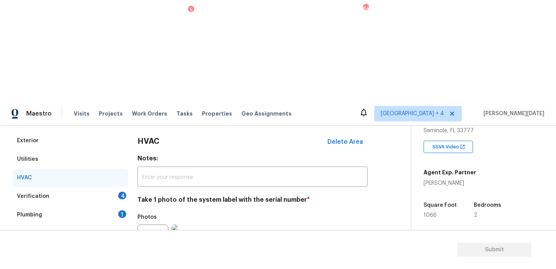
click at [122, 191] on div "4" at bounding box center [122, 195] width 8 height 8
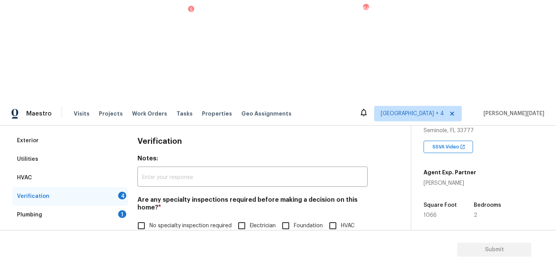
click at [144, 217] on input "No specialty inspection required" at bounding box center [141, 225] width 16 height 16
checkbox input "true"
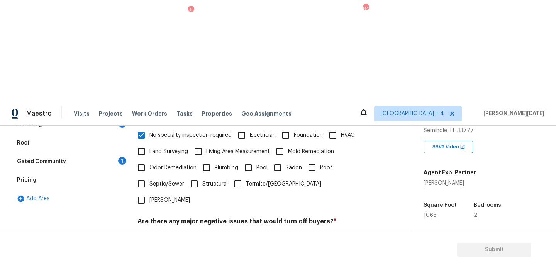
click at [169, 231] on input "No" at bounding box center [168, 239] width 16 height 16
checkbox input "true"
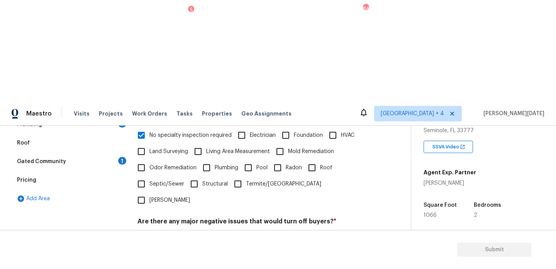
checkbox input "true"
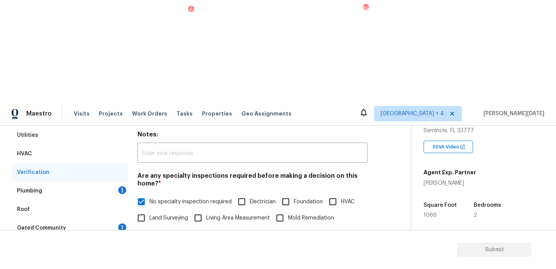
click at [113, 181] on div "Plumbing 1" at bounding box center [70, 190] width 116 height 19
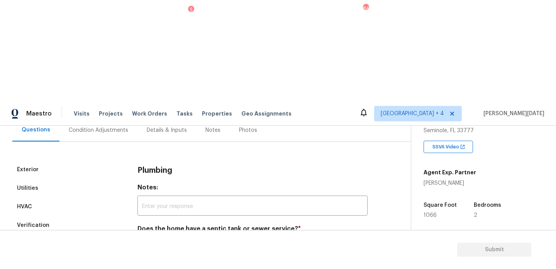
click at [146, 160] on div "Plumbing Notes: ​ Does the home have a septic tank or sewer service? * Sewer Se…" at bounding box center [252, 212] width 230 height 104
click at [146, 238] on input "Sewer" at bounding box center [141, 246] width 16 height 16
checkbox input "true"
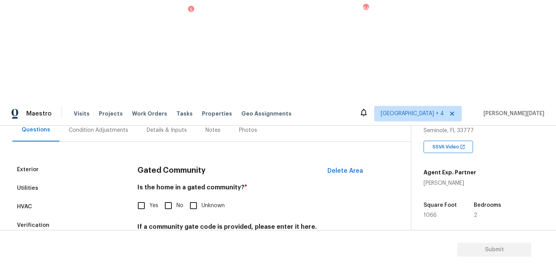
click at [172, 197] on input "No" at bounding box center [168, 205] width 16 height 16
checkbox input "true"
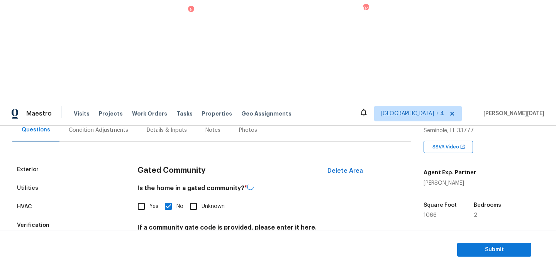
scroll to position [25, 0]
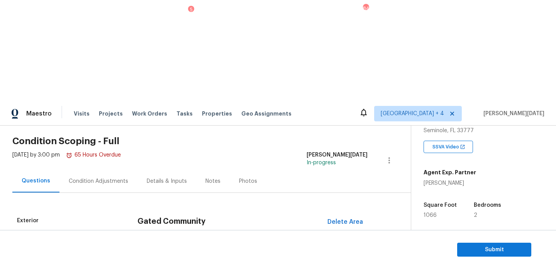
click at [94, 169] on div "Condition Adjustments" at bounding box center [98, 180] width 78 height 23
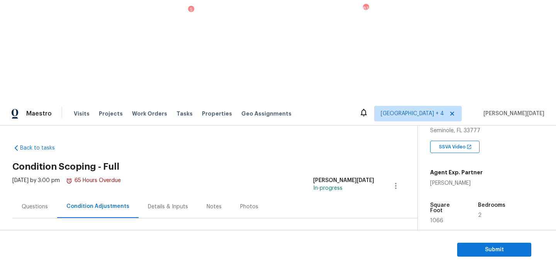
click at [37, 195] on div "Questions" at bounding box center [34, 206] width 45 height 23
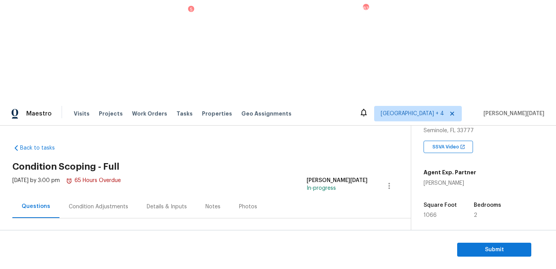
scroll to position [103, 0]
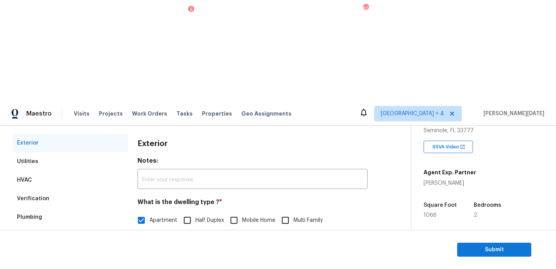
click at [59, 189] on div "Verification" at bounding box center [70, 198] width 116 height 19
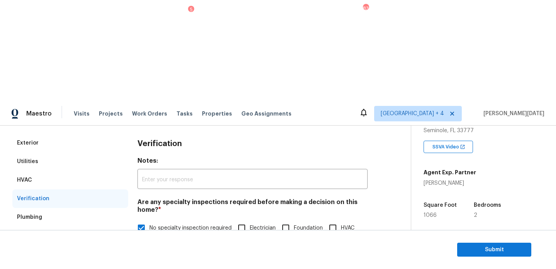
scroll to position [196, 0]
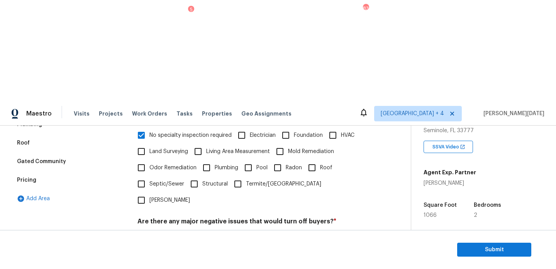
checkbox input "true"
checkbox input "false"
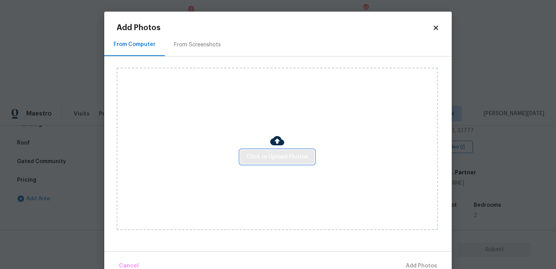
click at [272, 152] on span "Click to Upload Photos" at bounding box center [277, 157] width 62 height 10
click at [200, 48] on div "From Screenshots" at bounding box center [197, 44] width 65 height 23
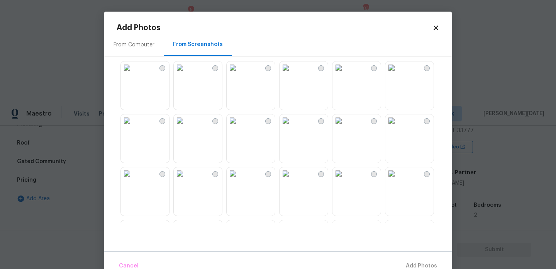
scroll to position [406, 0]
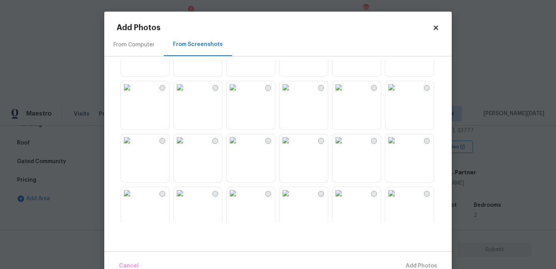
click at [345, 41] on img at bounding box center [338, 34] width 12 height 12
click at [422, 261] on span "Add 1 Photo(s)" at bounding box center [418, 266] width 38 height 10
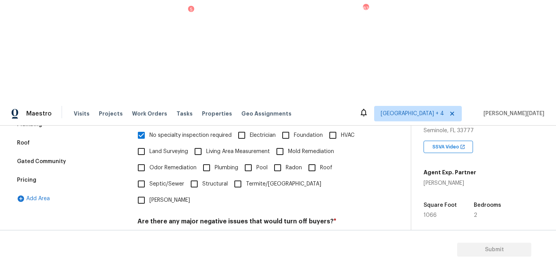
scroll to position [206, 0]
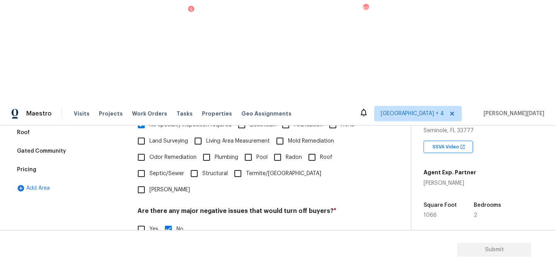
type input "Apartment.. The foundation is in fair condition, as per the seller's input.."
click at [280, 221] on div "Yes No" at bounding box center [252, 229] width 230 height 16
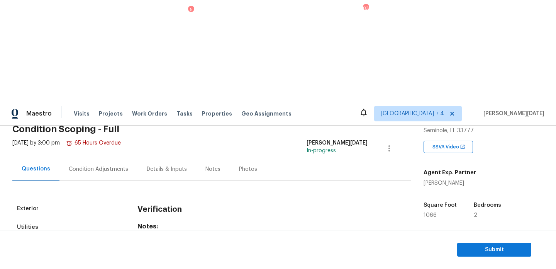
scroll to position [36, 0]
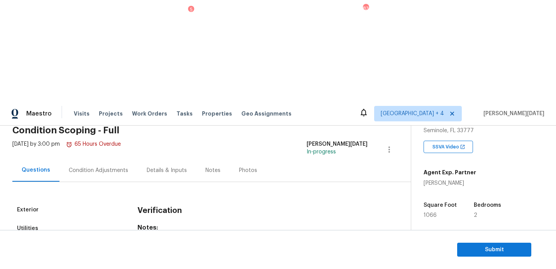
click at [93, 159] on div "Condition Adjustments" at bounding box center [98, 170] width 78 height 23
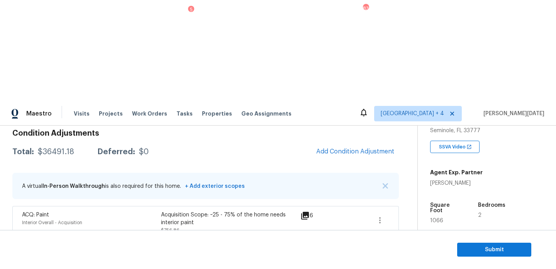
scroll to position [83, 0]
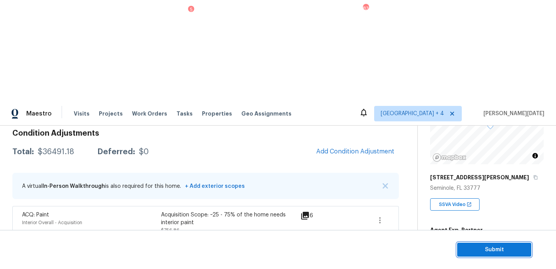
click at [487, 242] on button "Submit" at bounding box center [494, 249] width 74 height 14
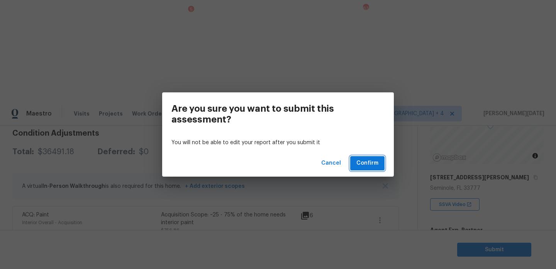
click at [365, 161] on span "Confirm" at bounding box center [367, 163] width 22 height 10
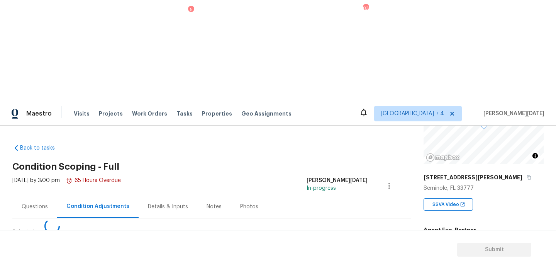
scroll to position [0, 0]
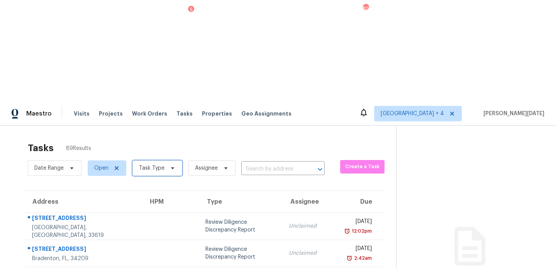
click at [151, 164] on span "Task Type" at bounding box center [151, 168] width 25 height 8
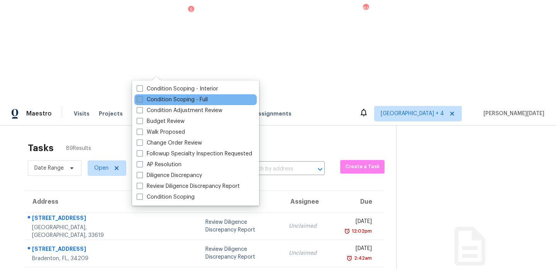
click at [145, 102] on label "Condition Scoping - Full" at bounding box center [172, 100] width 71 height 8
click at [142, 101] on input "Condition Scoping - Full" at bounding box center [139, 98] width 5 height 5
checkbox input "true"
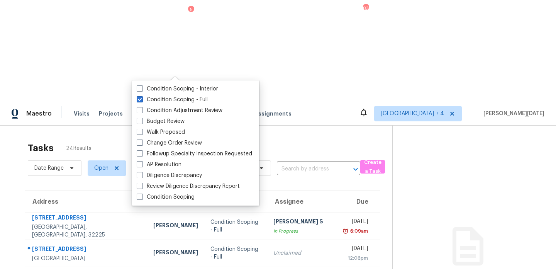
click at [297, 138] on div "Tasks 24 Results" at bounding box center [210, 148] width 364 height 20
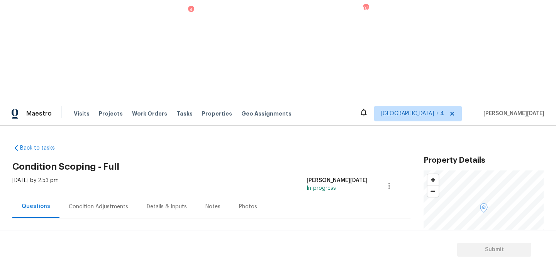
click at [93, 218] on div at bounding box center [202, 236] width 380 height 36
click at [99, 195] on div "Condition Adjustments" at bounding box center [98, 206] width 78 height 23
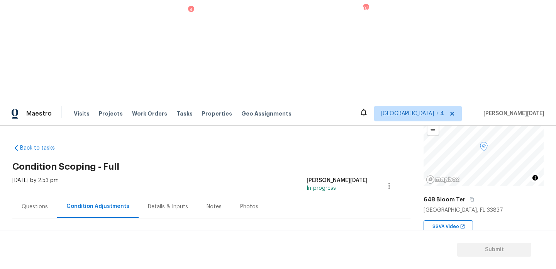
scroll to position [65, 0]
copy span "2417"
click at [309, 257] on span "Add Condition Adjustment" at bounding box center [348, 265] width 87 height 17
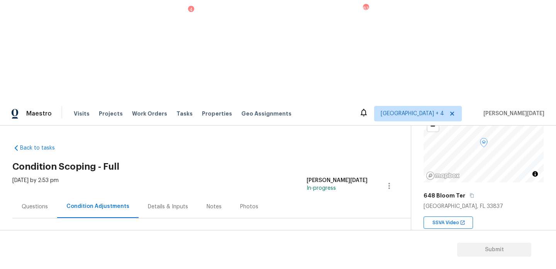
click at [341, 261] on span "Add Condition Adjustment" at bounding box center [348, 264] width 78 height 7
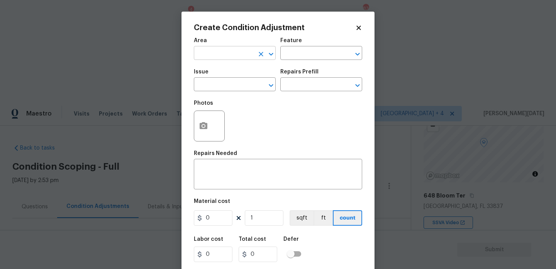
click at [225, 52] on input "text" at bounding box center [224, 54] width 60 height 12
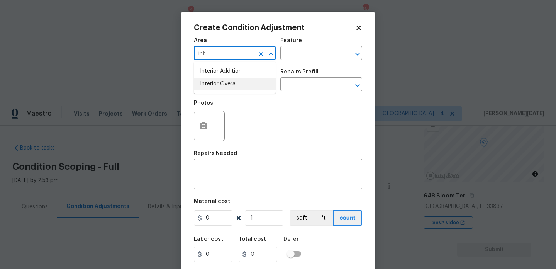
click at [234, 79] on li "Interior Overall" at bounding box center [235, 84] width 82 height 13
type input "Interior Overall"
click at [234, 84] on input "text" at bounding box center [224, 85] width 60 height 12
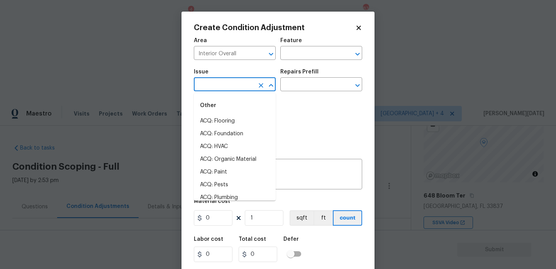
click at [284, 109] on div "Photos" at bounding box center [278, 121] width 168 height 50
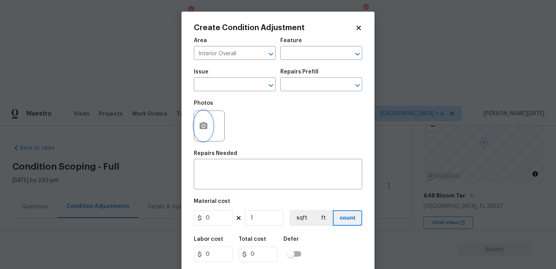
click at [202, 127] on icon "button" at bounding box center [203, 125] width 9 height 9
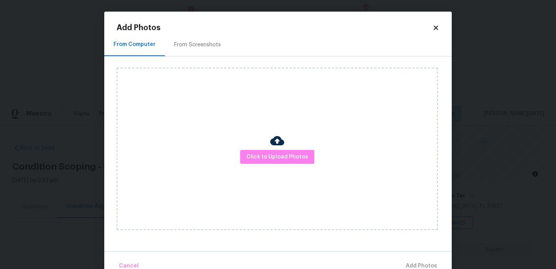
click at [203, 44] on div "From Screenshots" at bounding box center [197, 45] width 47 height 8
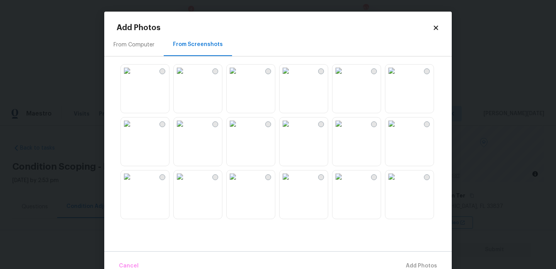
click at [133, 77] on img at bounding box center [127, 70] width 12 height 12
click at [133, 182] on img at bounding box center [127, 176] width 12 height 12
click at [186, 182] on img at bounding box center [180, 176] width 12 height 12
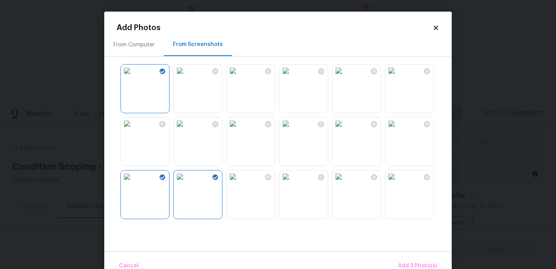
scroll to position [737, 0]
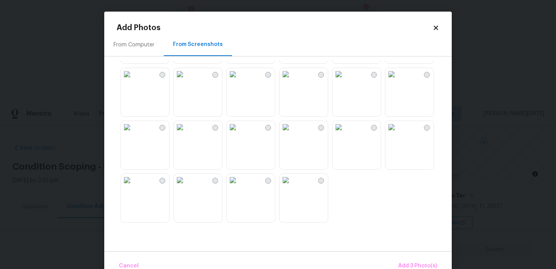
click at [345, 80] on img at bounding box center [338, 74] width 12 height 12
click at [424, 263] on span "Add 4 Photo(s)" at bounding box center [417, 266] width 40 height 10
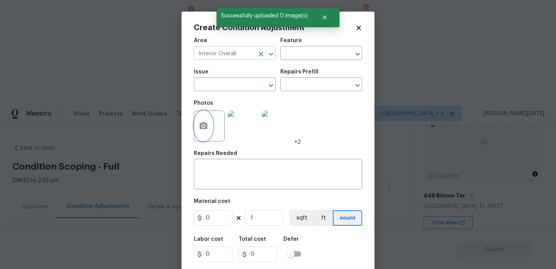
click at [260, 55] on icon "Clear" at bounding box center [261, 54] width 8 height 8
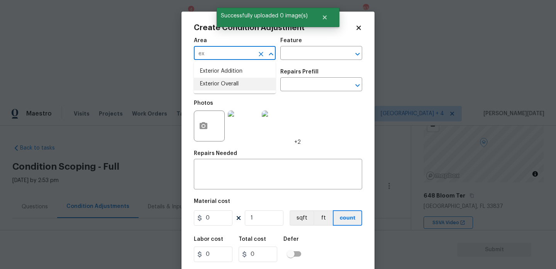
click at [239, 88] on li "Exterior Overall" at bounding box center [235, 84] width 82 height 13
type input "Exterior Overall"
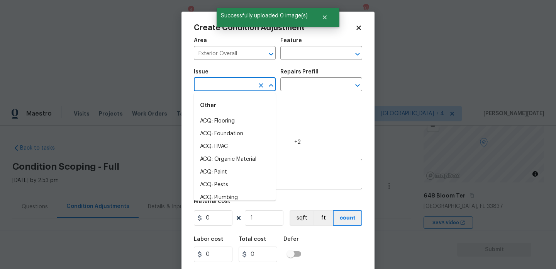
click at [239, 88] on input "text" at bounding box center [224, 85] width 60 height 12
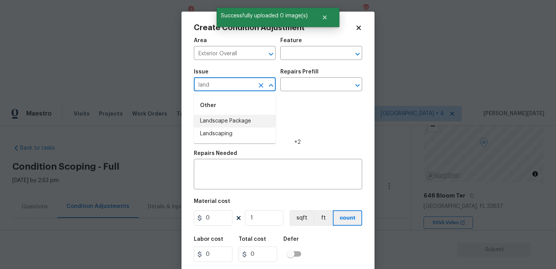
click at [240, 118] on li "Landscape Package" at bounding box center [235, 121] width 82 height 13
type input "Landscape Package"
click at [297, 91] on div "Issue Landscape Package ​ Repairs Prefill ​" at bounding box center [278, 79] width 168 height 31
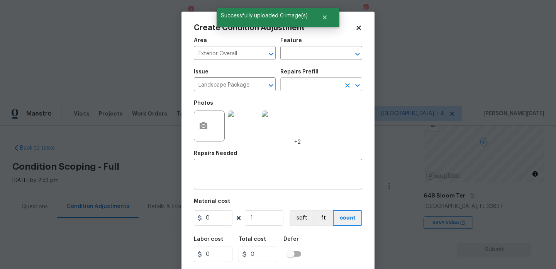
click at [311, 85] on input "text" at bounding box center [310, 85] width 60 height 12
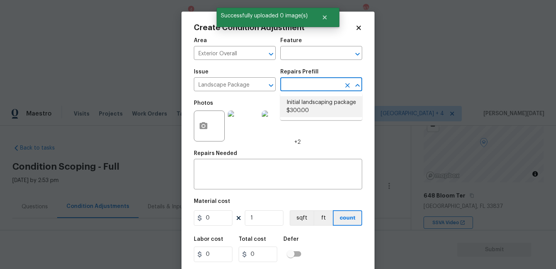
click at [311, 103] on li "Initial landscaping package $300.00" at bounding box center [321, 106] width 82 height 21
type input "Home Readiness Packages"
type textarea "Mowing of grass up to 6" in height. Mow, edge along driveways & sidewalks, trim…"
type input "300"
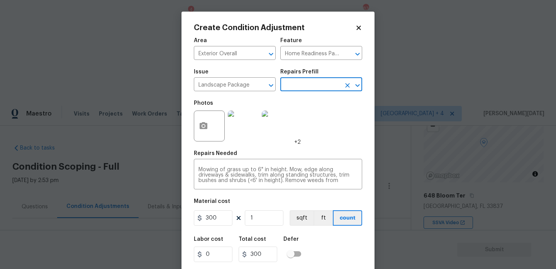
scroll to position [20, 0]
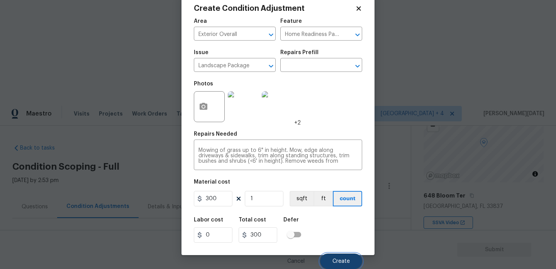
click at [330, 255] on button "Create" at bounding box center [341, 260] width 42 height 15
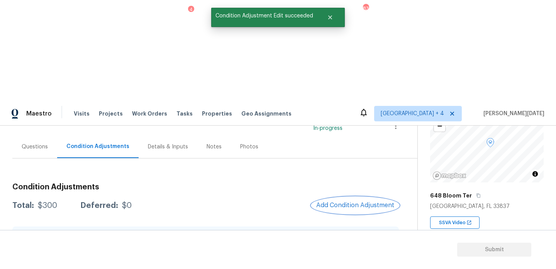
scroll to position [63, 0]
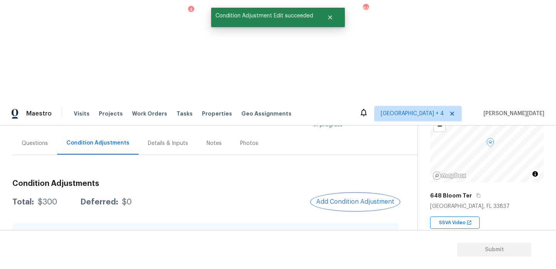
click at [343, 193] on button "Add Condition Adjustment" at bounding box center [354, 201] width 87 height 16
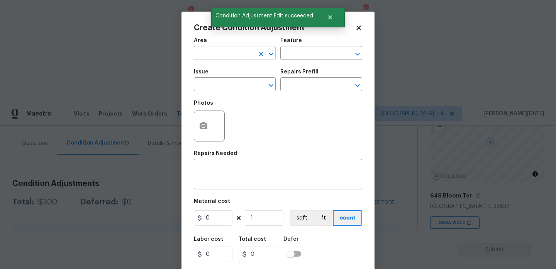
click at [214, 54] on input "text" at bounding box center [224, 54] width 60 height 12
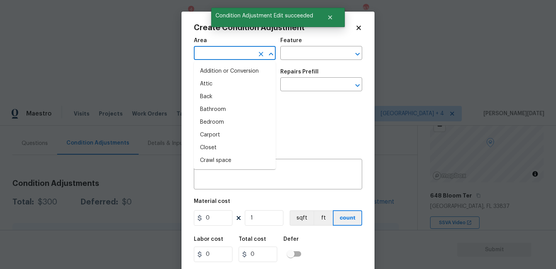
click at [144, 101] on body "Maestro Visits Projects Work Orders Tasks 4 Properties Geo Assignments 83 Jacks…" at bounding box center [278, 235] width 556 height 269
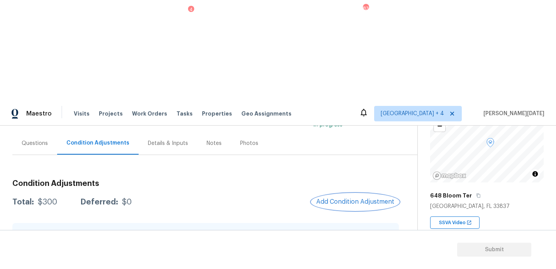
click at [354, 193] on button "Add Condition Adjustment" at bounding box center [354, 201] width 87 height 16
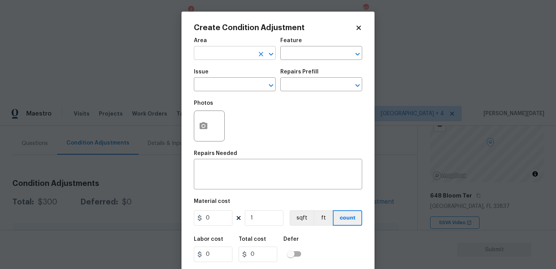
click at [216, 53] on input "text" at bounding box center [224, 54] width 60 height 12
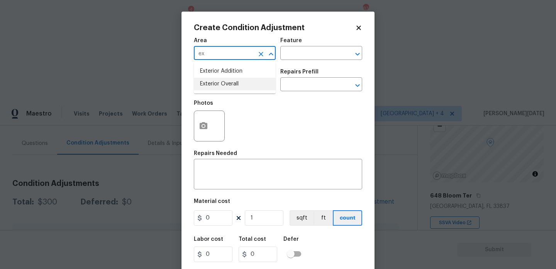
click at [223, 89] on li "Exterior Overall" at bounding box center [235, 84] width 82 height 13
type input "Exterior Overall"
click at [223, 89] on input "text" at bounding box center [224, 85] width 60 height 12
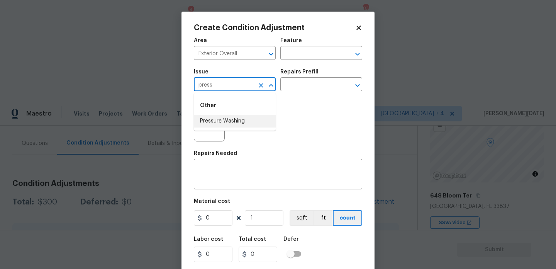
click at [242, 124] on li "Pressure Washing" at bounding box center [235, 121] width 82 height 13
type input "Pressure Washing"
click at [306, 85] on input "text" at bounding box center [310, 85] width 60 height 12
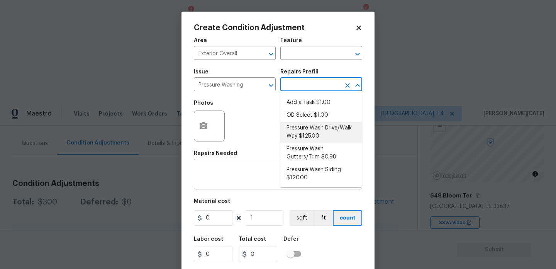
click at [309, 133] on li "Pressure Wash Drive/Walk Way $125.00" at bounding box center [321, 132] width 82 height 21
type input "Siding"
type textarea "Pressure wash the driveways/walkways as directed by the PM. Ensure that all deb…"
type input "125"
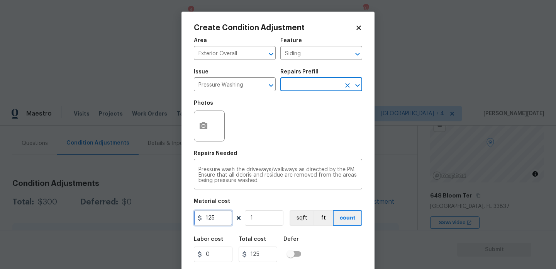
drag, startPoint x: 216, startPoint y: 225, endPoint x: 176, endPoint y: 225, distance: 40.5
click at [176, 225] on div "Create Condition Adjustment Area Exterior Overall ​ Feature Siding ​ Issue Pres…" at bounding box center [278, 134] width 556 height 269
type input "200"
click at [316, 155] on div "Repairs Needed" at bounding box center [278, 155] width 168 height 10
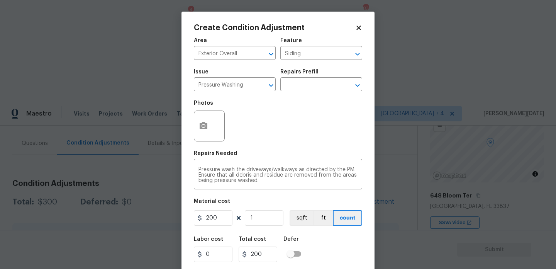
scroll to position [20, 0]
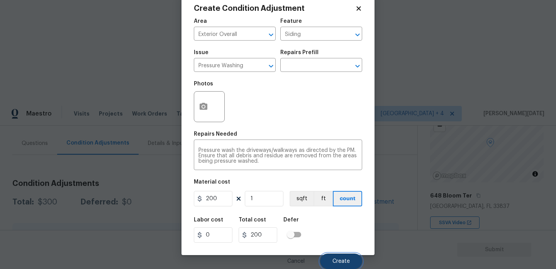
click at [337, 265] on button "Create" at bounding box center [341, 260] width 42 height 15
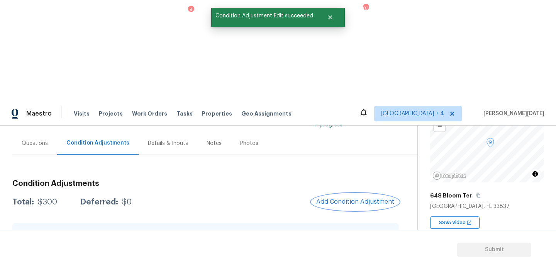
scroll to position [0, 0]
copy span "2417"
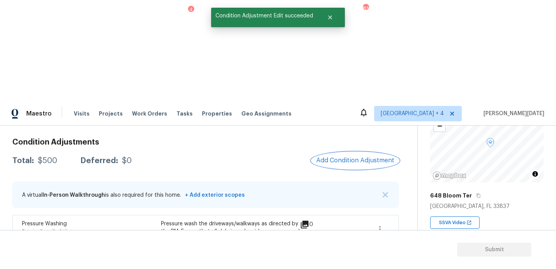
click at [375, 157] on span "Add Condition Adjustment" at bounding box center [355, 160] width 78 height 7
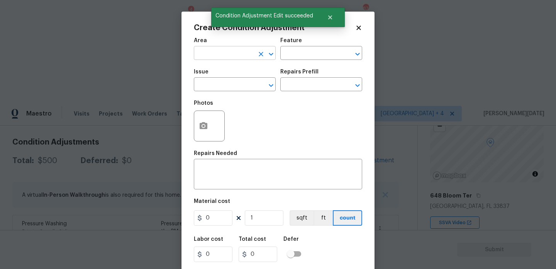
click at [205, 59] on input "text" at bounding box center [224, 54] width 60 height 12
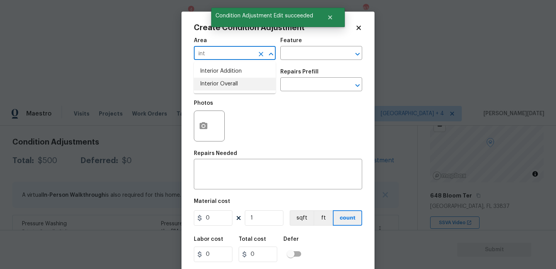
click at [216, 83] on li "Interior Overall" at bounding box center [235, 84] width 82 height 13
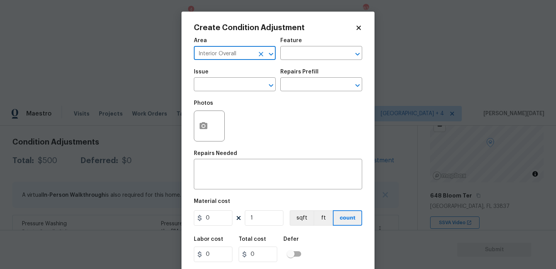
type input "Interior Overall"
click at [216, 83] on input "text" at bounding box center [224, 85] width 60 height 12
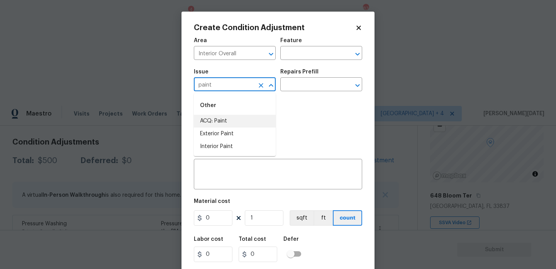
click at [216, 120] on li "ACQ: Paint" at bounding box center [235, 121] width 82 height 13
type input "ACQ: Paint"
click at [316, 81] on input "text" at bounding box center [310, 85] width 60 height 12
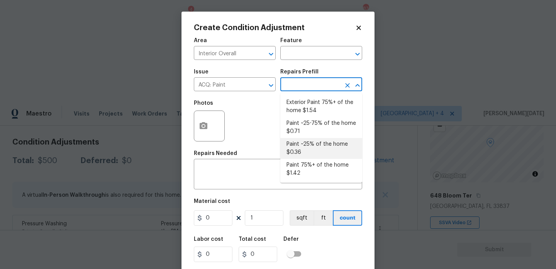
click at [317, 145] on li "Paint ~25% of the home $0.36" at bounding box center [321, 148] width 82 height 21
type input "Acquisition"
type textarea "Acquisition Scope: ~25% of the home needs interior paint"
type input "0.36"
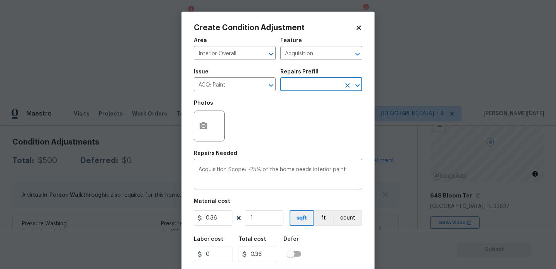
click at [302, 86] on input "text" at bounding box center [310, 85] width 60 height 12
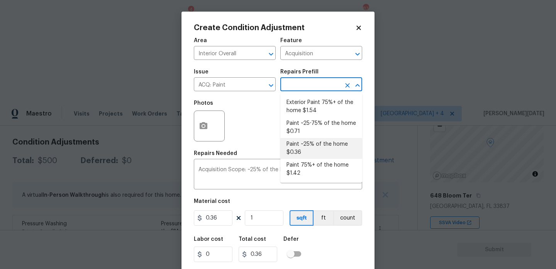
click at [308, 143] on li "Paint ~25% of the home $0.36" at bounding box center [321, 148] width 82 height 21
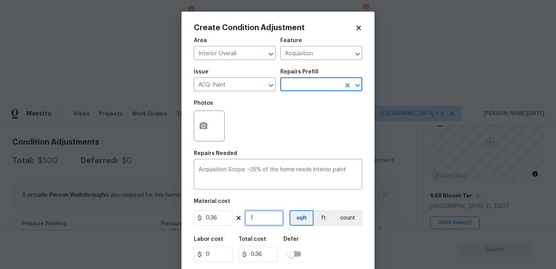
click at [265, 214] on input "1" at bounding box center [264, 217] width 39 height 15
type input "0"
paste input "2417"
type input "2417"
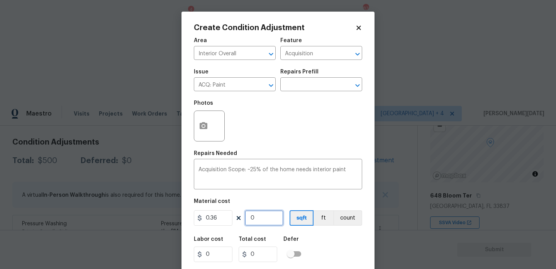
type input "870.12"
type input "2417"
click at [317, 121] on div "Photos" at bounding box center [278, 121] width 168 height 50
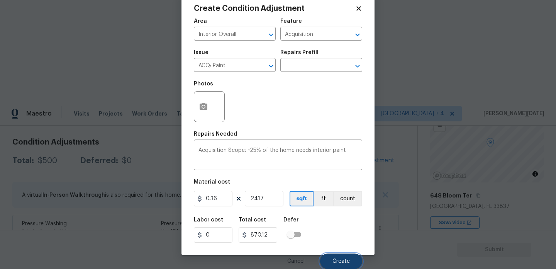
click at [329, 260] on button "Create" at bounding box center [341, 260] width 42 height 15
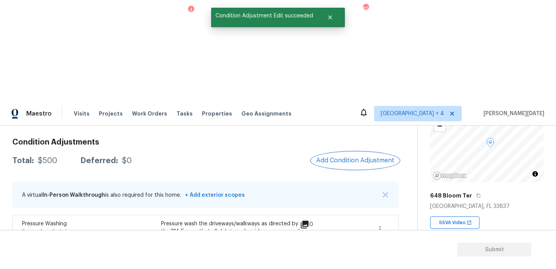
scroll to position [0, 0]
click at [351, 60] on div at bounding box center [278, 134] width 556 height 269
click at [351, 156] on span "Add Condition Adjustment" at bounding box center [355, 159] width 78 height 7
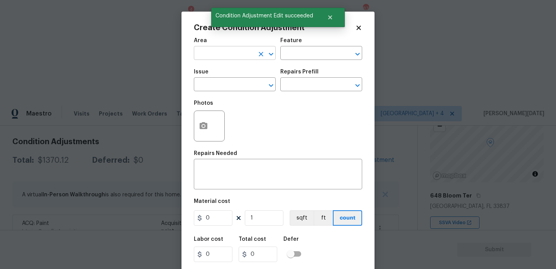
click at [212, 57] on input "text" at bounding box center [224, 54] width 60 height 12
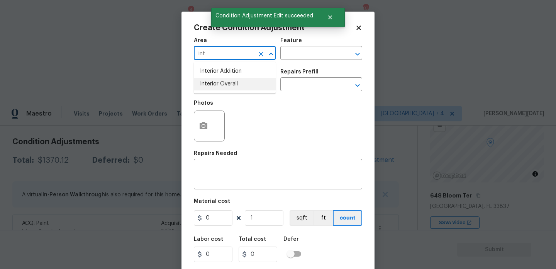
click at [219, 85] on li "Interior Overall" at bounding box center [235, 84] width 82 height 13
type input "Interior Overall"
click at [219, 85] on input "text" at bounding box center [224, 85] width 60 height 12
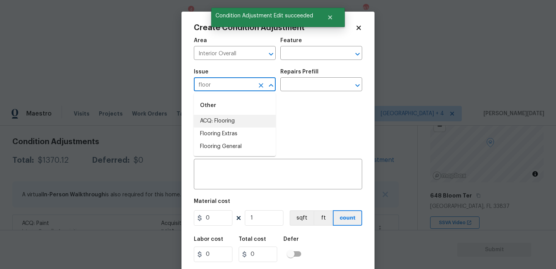
click at [227, 120] on li "ACQ: Flooring" at bounding box center [235, 121] width 82 height 13
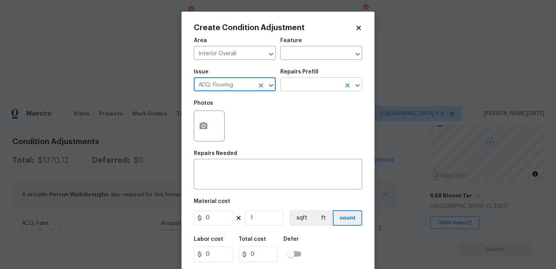
type input "ACQ: Flooring"
click at [309, 87] on input "text" at bounding box center [310, 85] width 60 height 12
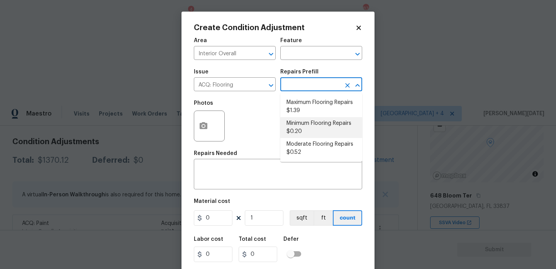
click at [313, 132] on li "Minimum Flooring Repairs $0.20" at bounding box center [321, 127] width 82 height 21
type input "Acquisition"
type textarea "Acquisition Scope: Minimum flooring repairs"
type input "0.2"
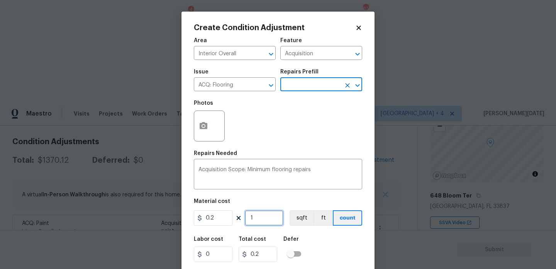
click at [263, 221] on input "1" at bounding box center [264, 217] width 39 height 15
type input "0"
paste input "2417"
type input "2417"
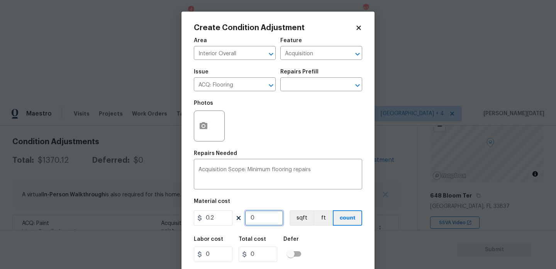
type input "483.4"
type input "2417"
click at [298, 131] on div "Photos" at bounding box center [278, 121] width 168 height 50
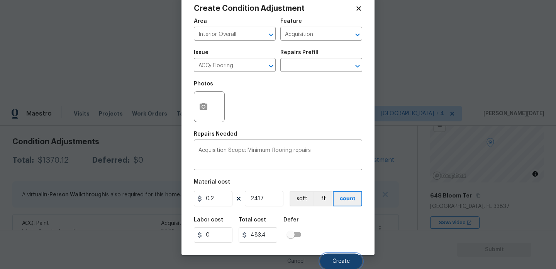
click at [350, 257] on button "Create" at bounding box center [341, 260] width 42 height 15
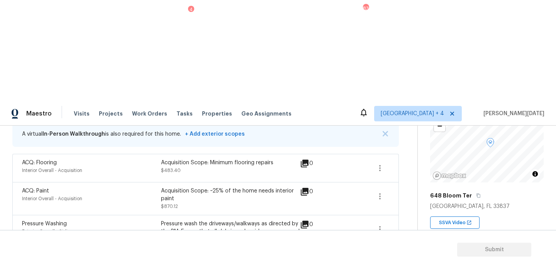
scroll to position [0, 0]
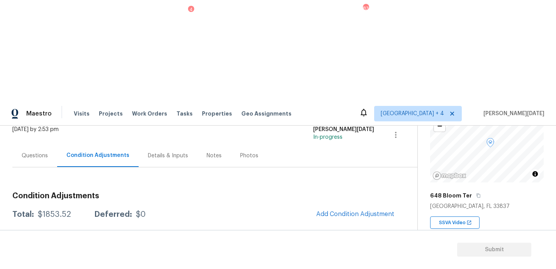
scroll to position [58, 0]
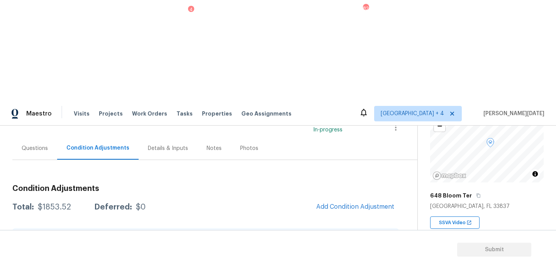
click at [272, 198] on div "Total: $1853.52 Deferred: $0 Add Condition Adjustment" at bounding box center [205, 206] width 386 height 17
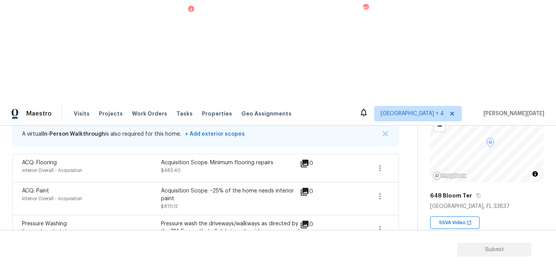
scroll to position [0, 0]
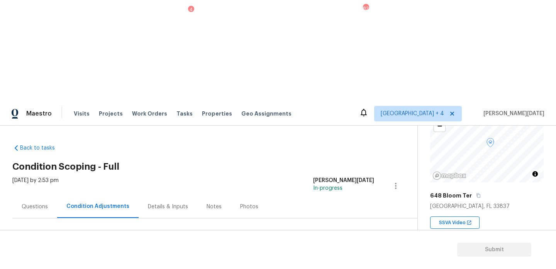
click at [247, 203] on div "Photos" at bounding box center [249, 207] width 18 height 8
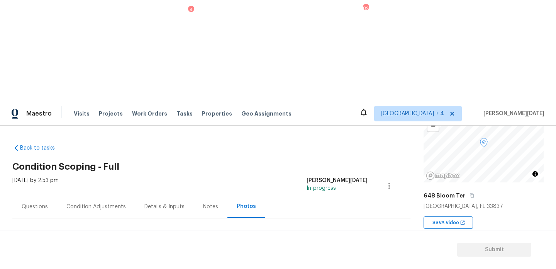
click at [119, 203] on div "Condition Adjustments" at bounding box center [95, 207] width 59 height 8
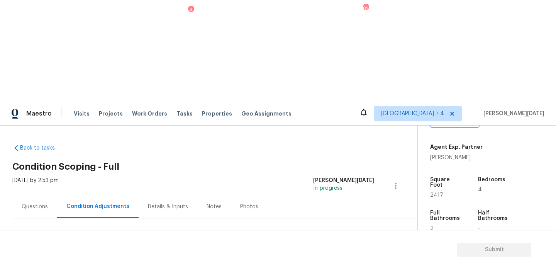
click at [44, 203] on div "Questions" at bounding box center [35, 207] width 26 height 8
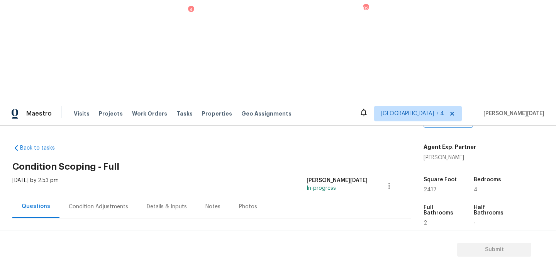
scroll to position [103, 0]
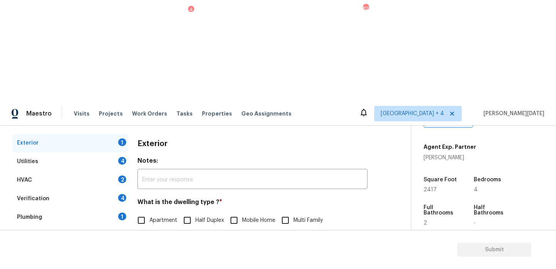
click at [147, 228] on input "Single Family" at bounding box center [141, 236] width 16 height 16
checkbox input "true"
click at [107, 152] on div "Utilities 4" at bounding box center [70, 161] width 116 height 19
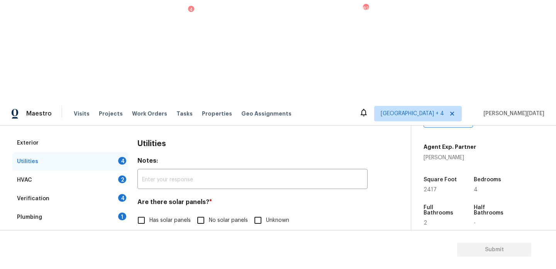
click at [210, 216] on span "No solar panels" at bounding box center [228, 220] width 39 height 8
click at [209, 212] on input "No solar panels" at bounding box center [201, 220] width 16 height 16
checkbox input "true"
click at [284, 255] on span "None" at bounding box center [290, 259] width 13 height 8
click at [284, 251] on input "None" at bounding box center [276, 259] width 16 height 16
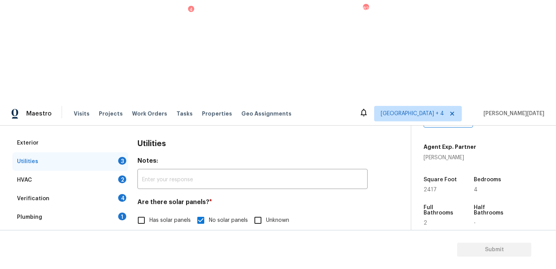
checkbox input "true"
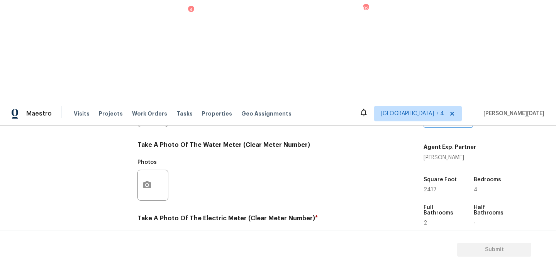
click at [152, 243] on button "button" at bounding box center [147, 258] width 19 height 30
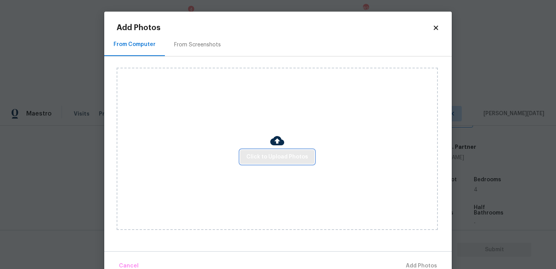
click at [274, 156] on span "Click to Upload Photos" at bounding box center [277, 157] width 62 height 10
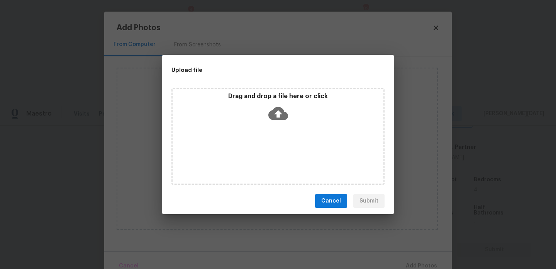
scroll to position [312, 0]
click at [274, 156] on div "Drag and drop a file here or click" at bounding box center [277, 136] width 213 height 96
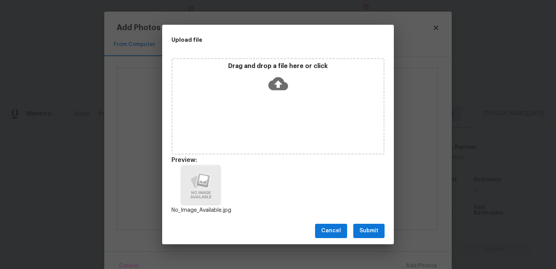
click at [377, 232] on span "Submit" at bounding box center [368, 231] width 19 height 10
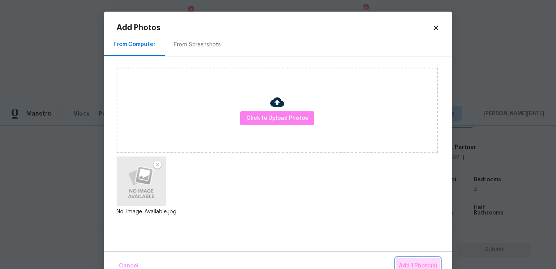
click at [412, 260] on button "Add 1 Photo(s)" at bounding box center [417, 265] width 44 height 17
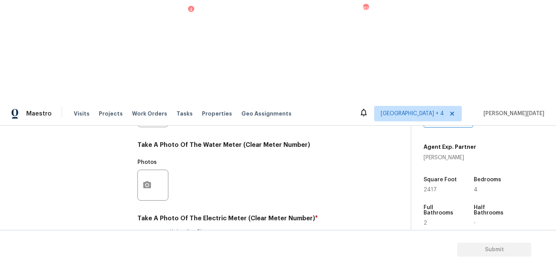
click at [135, 216] on div "Exterior Utilities 2 HVAC 2 Verification 4 Plumbing 1 Roof Gated Community 1 Pr…" at bounding box center [202, 125] width 380 height 402
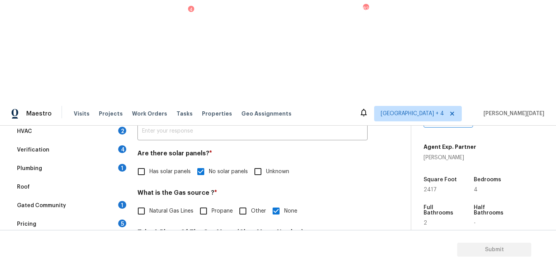
checkbox input "false"
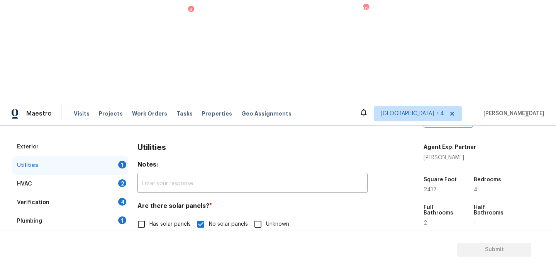
scroll to position [100, 0]
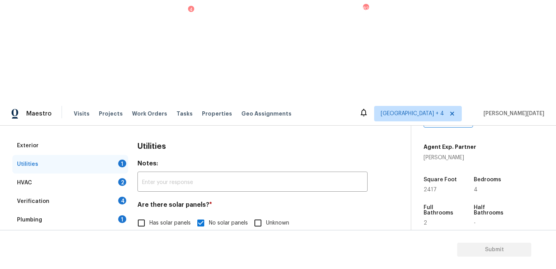
click at [122, 173] on div "HVAC 2" at bounding box center [70, 182] width 116 height 19
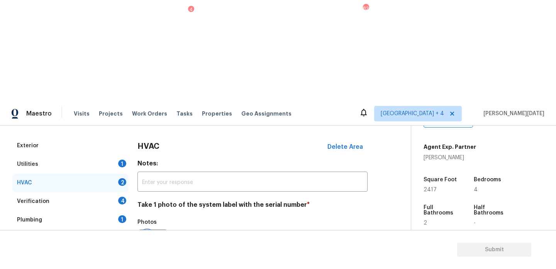
click at [141, 230] on button "button" at bounding box center [147, 245] width 19 height 30
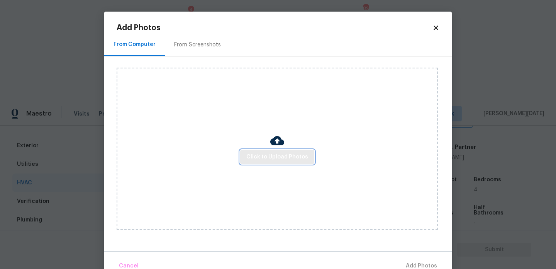
click at [275, 158] on span "Click to Upload Photos" at bounding box center [277, 157] width 62 height 10
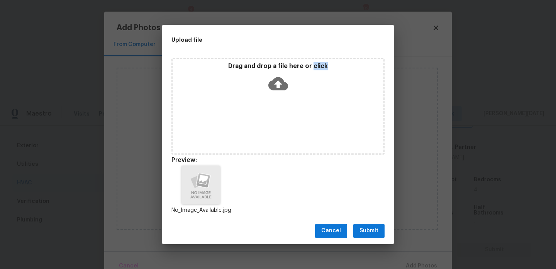
click at [374, 235] on span "Submit" at bounding box center [368, 231] width 19 height 10
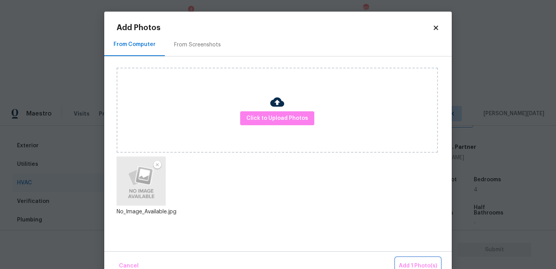
click at [409, 259] on button "Add 1 Photo(s)" at bounding box center [417, 265] width 44 height 17
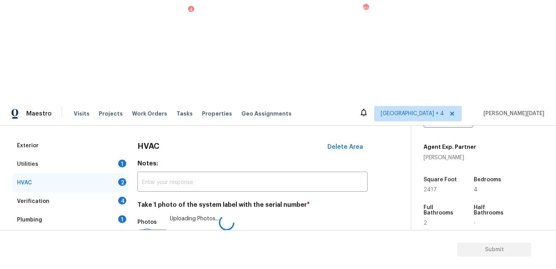
scroll to position [128, 0]
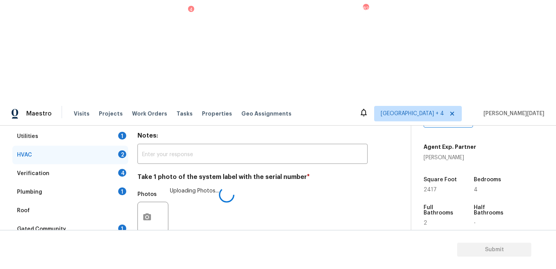
checkbox input "true"
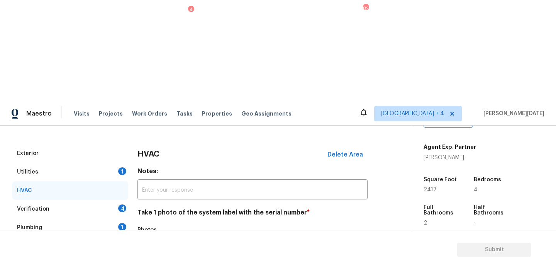
click at [122, 162] on div "Utilities 1" at bounding box center [70, 171] width 116 height 19
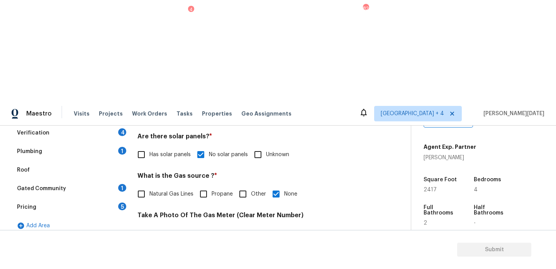
scroll to position [312, 0]
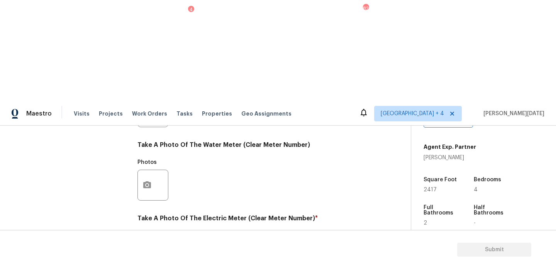
checkbox input "true"
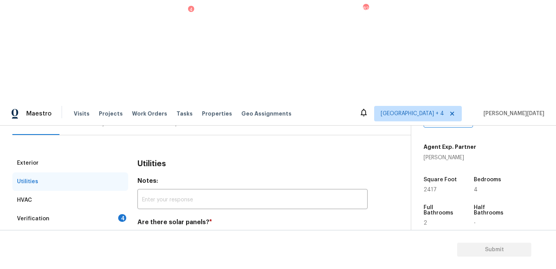
scroll to position [37, 0]
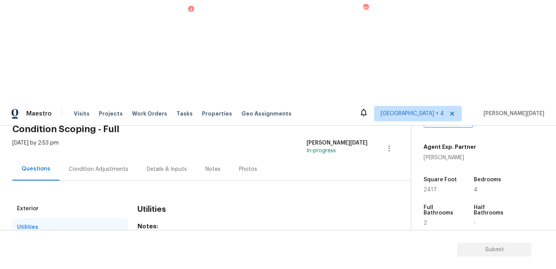
click at [113, 255] on div "Verification 4" at bounding box center [70, 264] width 116 height 19
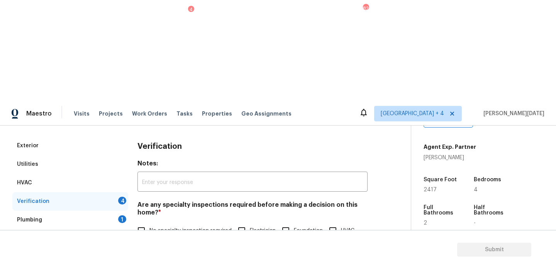
scroll to position [177, 0]
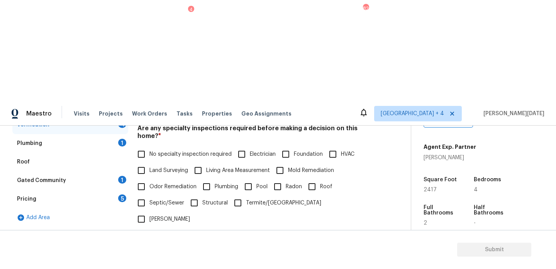
click at [151, 146] on label "No specialty inspection required" at bounding box center [182, 154] width 98 height 16
click at [149, 146] on input "No specialty inspection required" at bounding box center [141, 154] width 16 height 16
checkbox input "true"
click at [156, 236] on div "Are there any major negative issues that would turn off buyers? * Yes No" at bounding box center [252, 251] width 230 height 30
click at [178, 254] on span "No" at bounding box center [179, 258] width 7 height 8
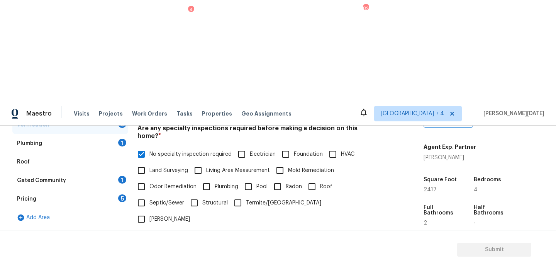
click at [176, 250] on input "No" at bounding box center [168, 258] width 16 height 16
checkbox input "true"
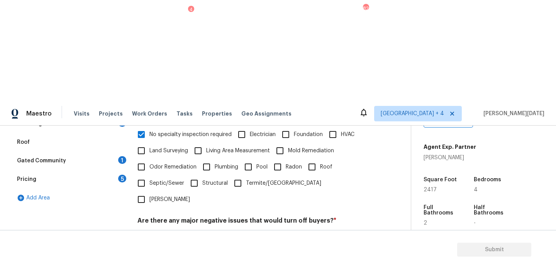
scroll to position [196, 0]
checkbox input "true"
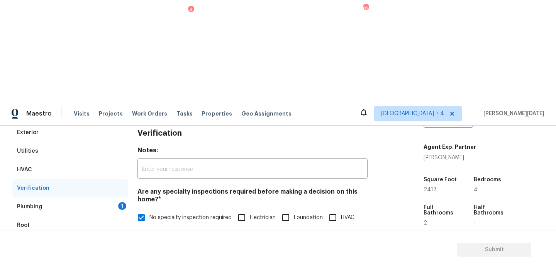
scroll to position [45, 0]
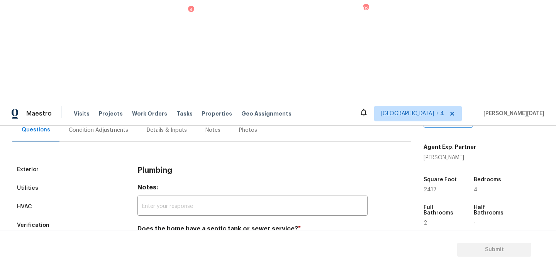
click at [145, 238] on input "Sewer" at bounding box center [141, 246] width 16 height 16
checkbox input "true"
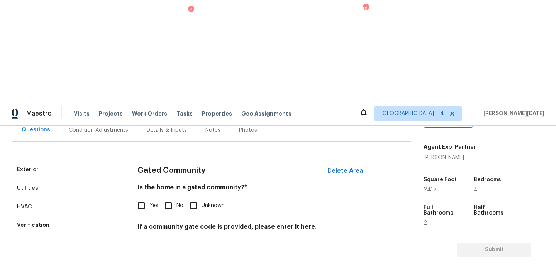
click at [171, 197] on input "No" at bounding box center [168, 205] width 16 height 16
checkbox input "true"
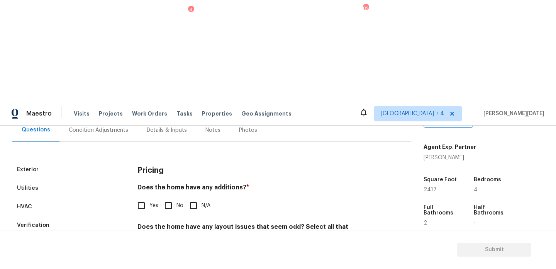
click at [166, 197] on input "No" at bounding box center [168, 205] width 16 height 16
checkbox input "true"
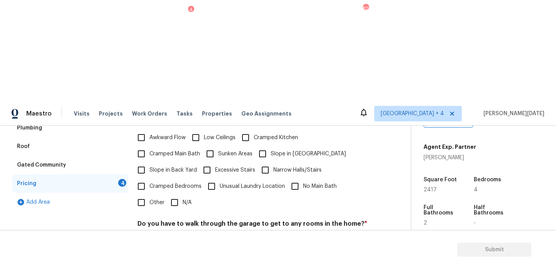
scroll to position [193, 0]
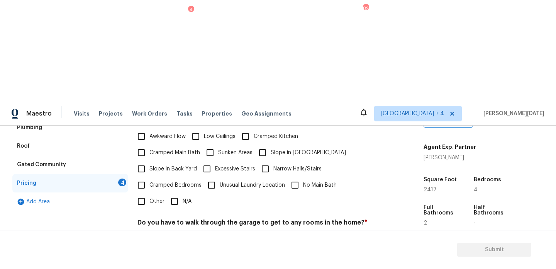
click at [183, 232] on div "Yes No" at bounding box center [252, 240] width 230 height 16
click at [182, 193] on input "N/A" at bounding box center [174, 201] width 16 height 16
checkbox input "true"
click at [170, 232] on input "No" at bounding box center [168, 240] width 16 height 16
checkbox input "true"
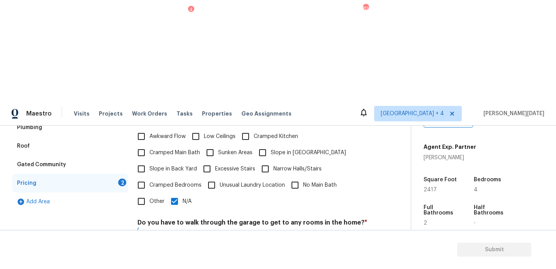
checkbox input "true"
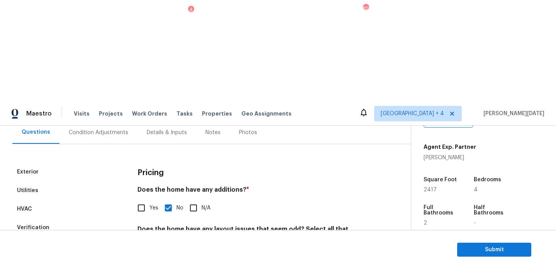
scroll to position [65, 0]
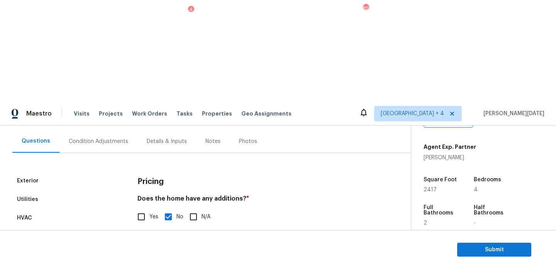
click at [91, 130] on div "Condition Adjustments" at bounding box center [98, 141] width 78 height 23
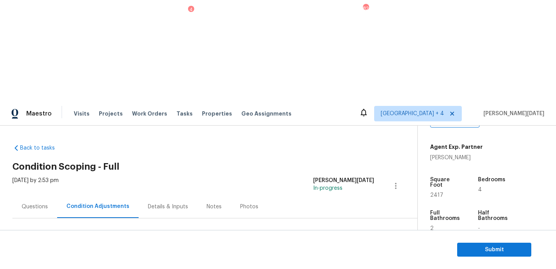
click at [22, 203] on div "Questions" at bounding box center [35, 207] width 26 height 8
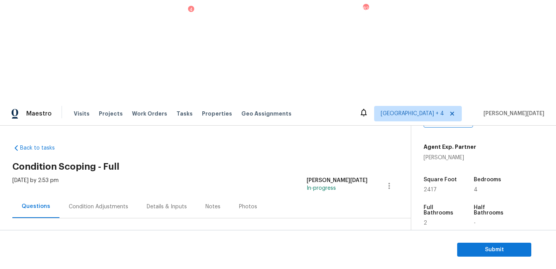
scroll to position [103, 0]
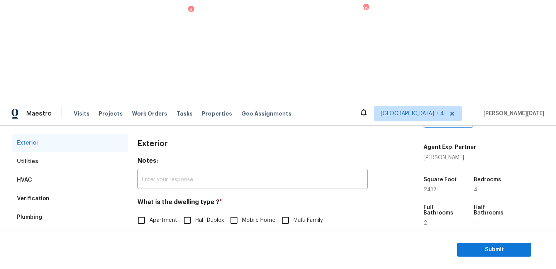
click at [62, 263] on div "Pricing" at bounding box center [70, 272] width 116 height 19
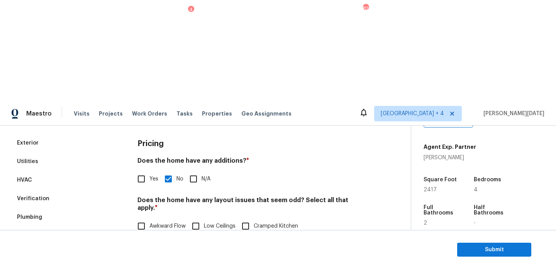
scroll to position [136, 0]
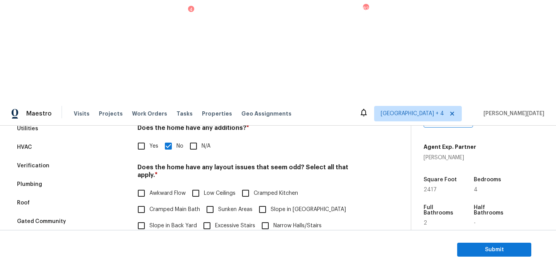
click at [272, 201] on label "Slope in [GEOGRAPHIC_DATA]" at bounding box center [299, 209] width 91 height 16
click at [270, 201] on input "Slope in [GEOGRAPHIC_DATA]" at bounding box center [262, 209] width 16 height 16
checkbox input "true"
click at [181, 250] on input "N/A" at bounding box center [174, 258] width 16 height 16
checkbox input "false"
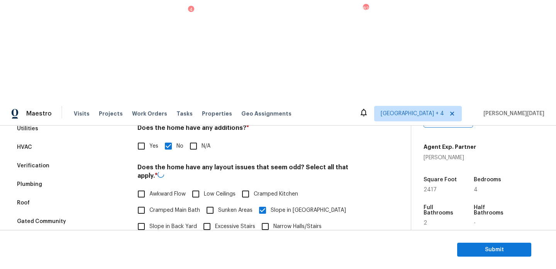
scroll to position [0, 0]
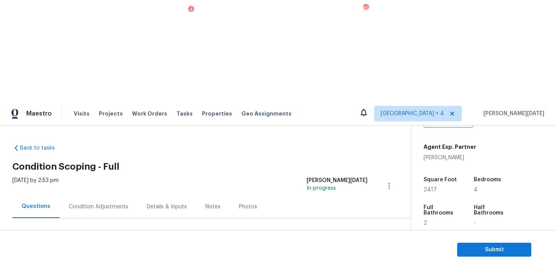
click at [102, 195] on div "Condition Adjustments" at bounding box center [98, 206] width 78 height 23
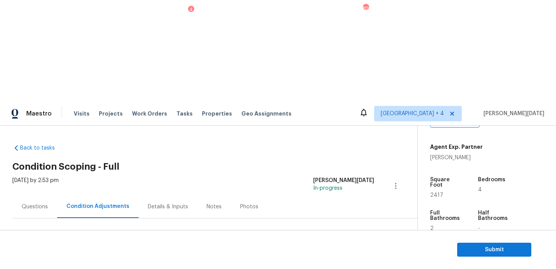
drag, startPoint x: 37, startPoint y: 164, endPoint x: 72, endPoint y: 164, distance: 35.1
click at [72, 261] on div "Total: $1853.52 Deferred: $0" at bounding box center [78, 265] width 133 height 8
copy div "$1853.52"
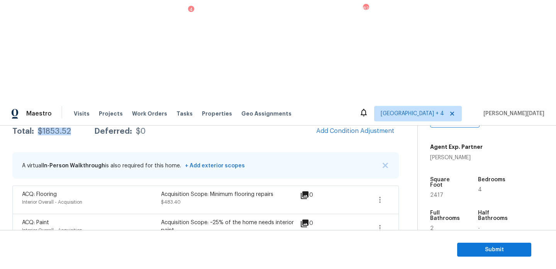
scroll to position [166, 0]
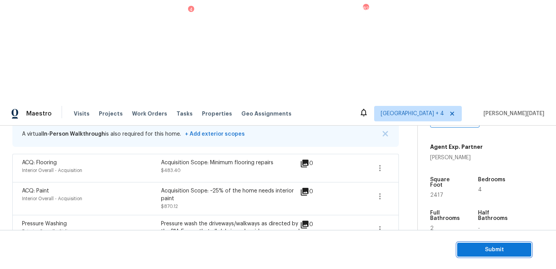
click at [475, 245] on span "Submit" at bounding box center [494, 250] width 62 height 10
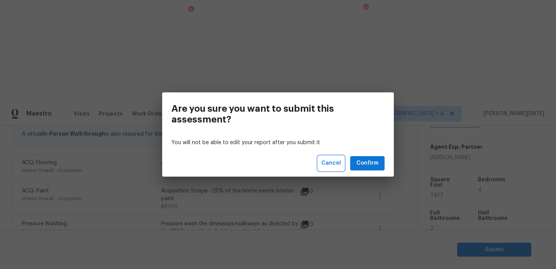
click at [338, 168] on button "Cancel" at bounding box center [331, 163] width 26 height 14
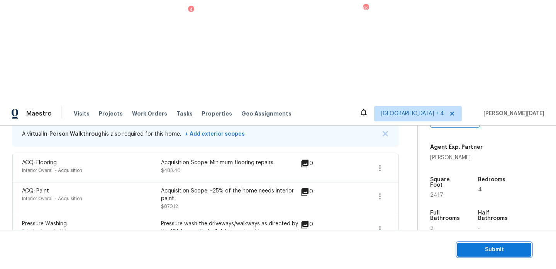
click at [482, 247] on span "Submit" at bounding box center [494, 250] width 62 height 10
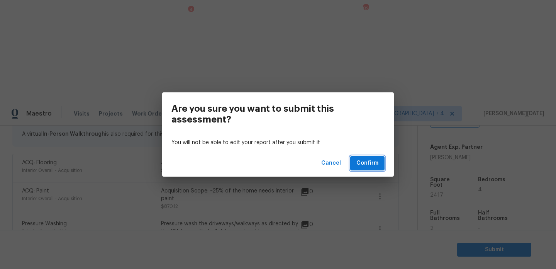
click at [364, 160] on span "Confirm" at bounding box center [367, 163] width 22 height 10
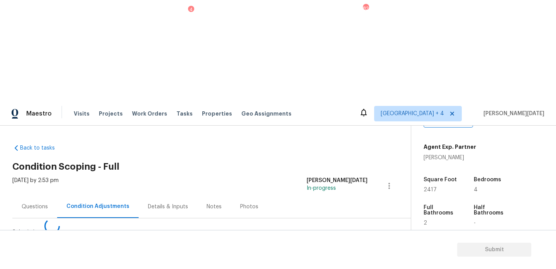
scroll to position [0, 0]
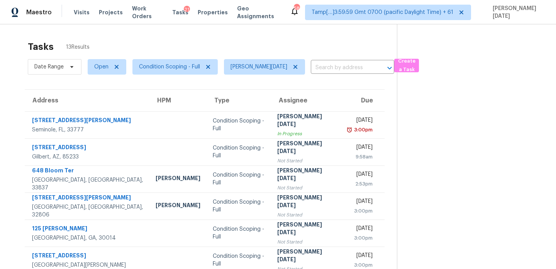
scroll to position [5, 0]
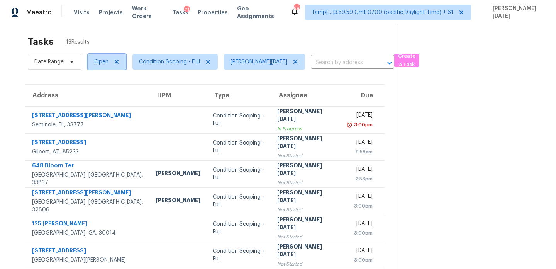
click at [103, 63] on span "Open" at bounding box center [101, 62] width 14 height 8
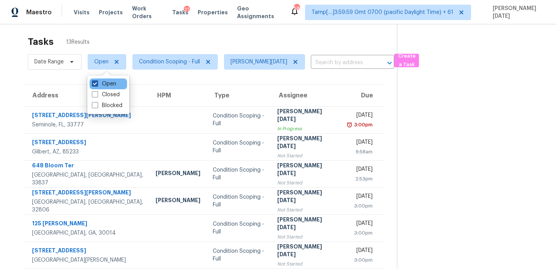
click at [98, 83] on label "Open" at bounding box center [104, 84] width 24 height 8
click at [97, 83] on input "Open" at bounding box center [94, 82] width 5 height 5
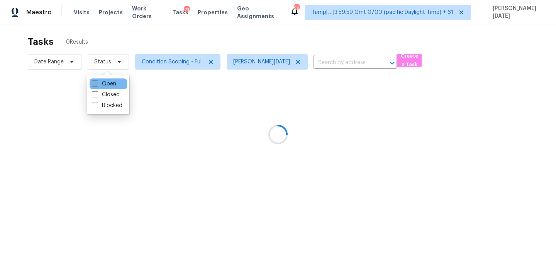
click at [98, 83] on label "Open" at bounding box center [104, 84] width 24 height 8
click at [97, 83] on input "Open" at bounding box center [94, 82] width 5 height 5
checkbox input "true"
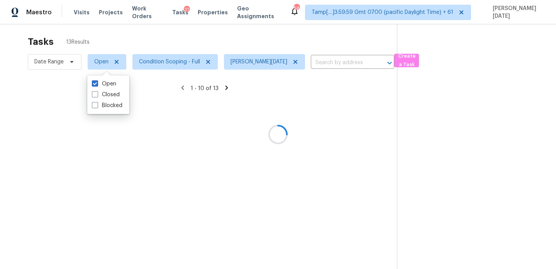
click at [192, 32] on div at bounding box center [278, 134] width 556 height 269
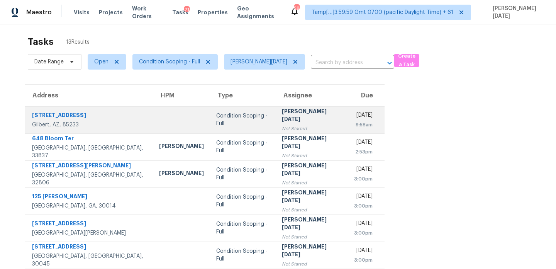
click at [347, 128] on td "Mon, Sep 15th 2025 9:58am" at bounding box center [365, 119] width 37 height 27
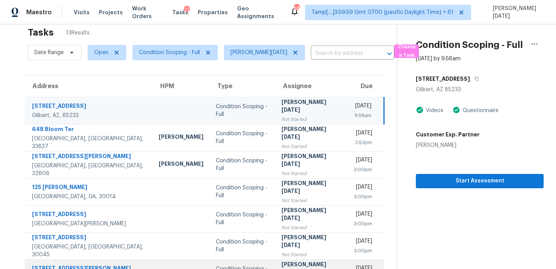
scroll to position [10, 0]
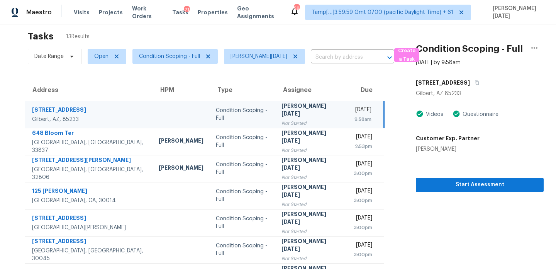
click at [353, 113] on div "Mon, Sep 15th 2025" at bounding box center [362, 111] width 19 height 10
click at [474, 84] on icon "button" at bounding box center [476, 82] width 5 height 5
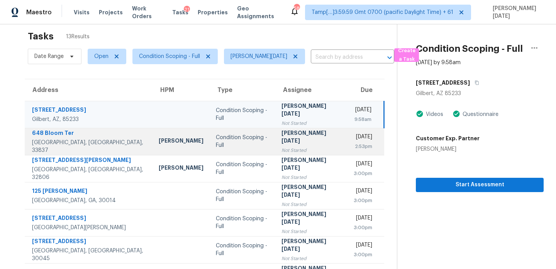
click at [291, 133] on div "[PERSON_NAME][DATE]" at bounding box center [310, 137] width 59 height 17
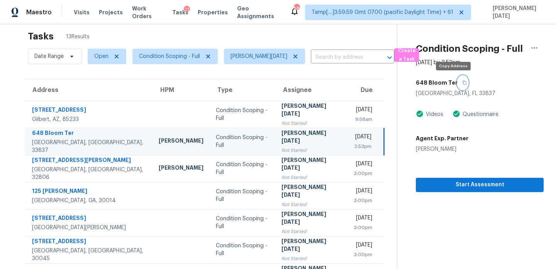
click at [462, 83] on icon "button" at bounding box center [464, 82] width 5 height 5
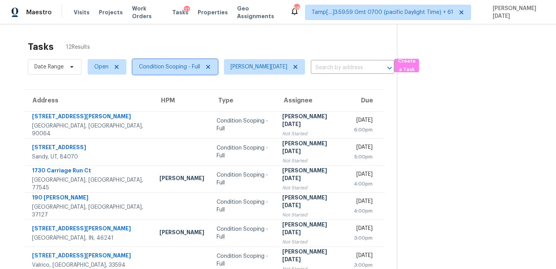
click at [165, 66] on span "Condition Scoping - Full" at bounding box center [169, 67] width 61 height 8
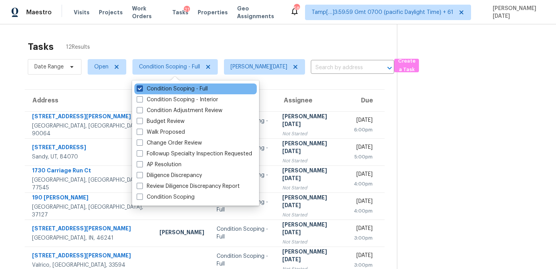
click at [163, 88] on label "Condition Scoping - Full" at bounding box center [172, 89] width 71 height 8
click at [142, 88] on input "Condition Scoping - Full" at bounding box center [139, 87] width 5 height 5
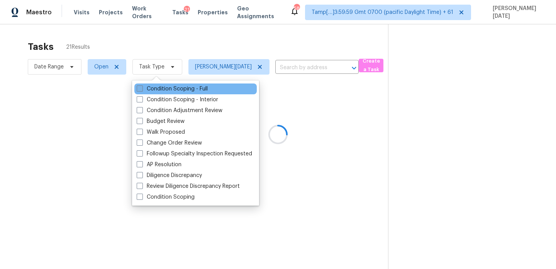
click at [163, 88] on label "Condition Scoping - Full" at bounding box center [172, 89] width 71 height 8
click at [142, 88] on input "Condition Scoping - Full" at bounding box center [139, 87] width 5 height 5
checkbox input "true"
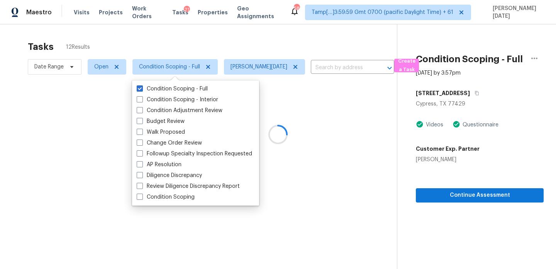
click at [211, 49] on div at bounding box center [278, 134] width 556 height 269
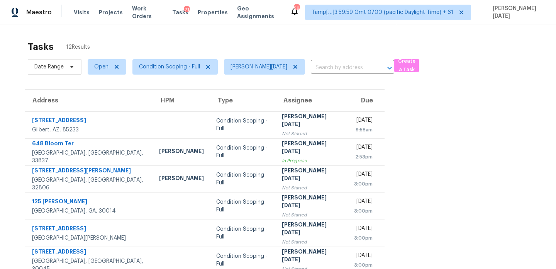
click at [231, 110] on th "Type" at bounding box center [243, 101] width 66 height 22
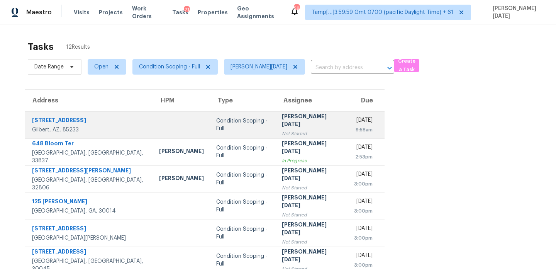
click at [243, 122] on div "Condition Scoping - Full" at bounding box center [243, 124] width 54 height 15
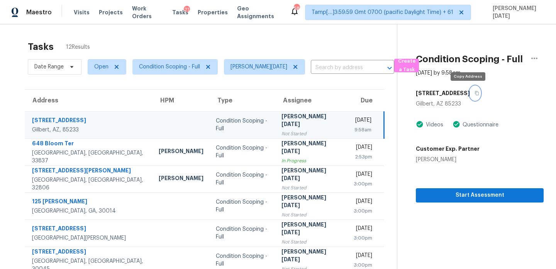
click at [474, 95] on icon "button" at bounding box center [476, 93] width 5 height 5
click at [281, 118] on div "[PERSON_NAME][DATE]" at bounding box center [310, 120] width 59 height 17
click at [106, 72] on span "Open" at bounding box center [107, 66] width 39 height 15
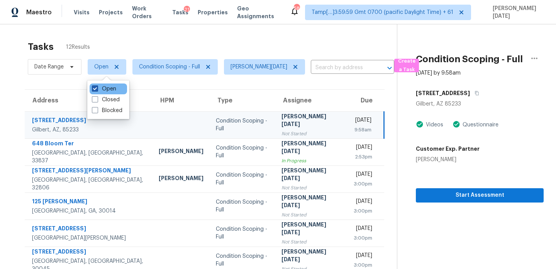
click at [111, 88] on label "Open" at bounding box center [104, 89] width 24 height 8
click at [97, 88] on input "Open" at bounding box center [94, 87] width 5 height 5
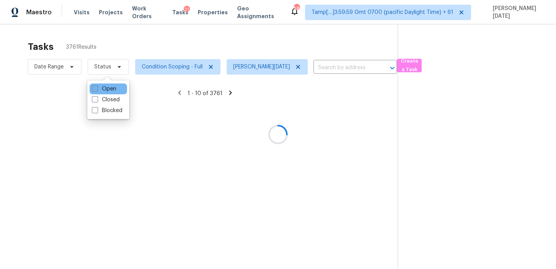
click at [111, 88] on label "Open" at bounding box center [104, 89] width 24 height 8
click at [97, 88] on input "Open" at bounding box center [94, 87] width 5 height 5
checkbox input "true"
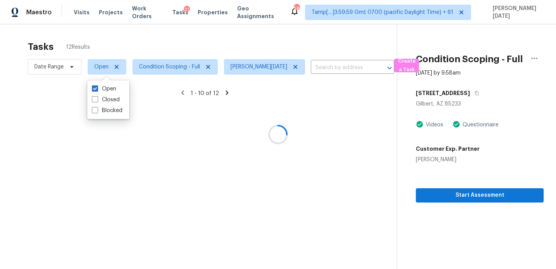
click at [204, 52] on div at bounding box center [278, 134] width 556 height 269
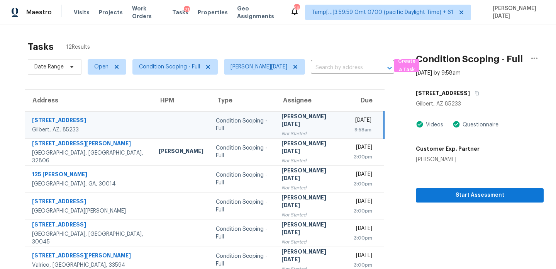
click at [289, 124] on div "[PERSON_NAME][DATE]" at bounding box center [310, 120] width 59 height 17
click at [353, 127] on div "9:58am" at bounding box center [362, 130] width 19 height 8
click at [429, 195] on span "Start Assessment" at bounding box center [479, 195] width 115 height 10
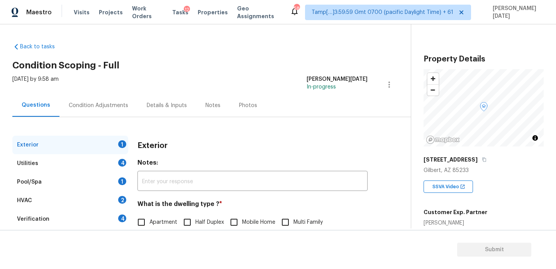
click at [107, 106] on div "Condition Adjustments" at bounding box center [98, 105] width 59 height 8
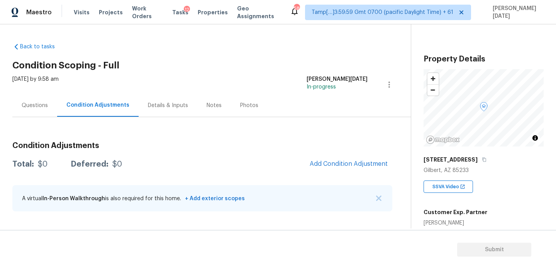
click at [347, 154] on div "Condition Adjustments Total: $0 Deferred: $0 Add Condition Adjustment A virtual…" at bounding box center [202, 176] width 380 height 83
click at [343, 161] on span "Add Condition Adjustment" at bounding box center [348, 163] width 78 height 7
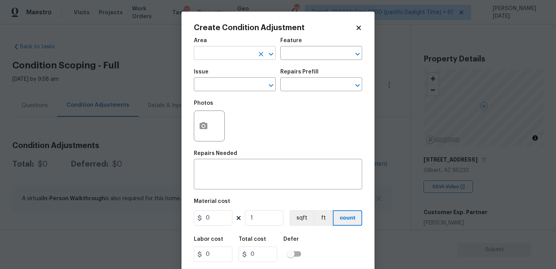
click at [218, 54] on input "text" at bounding box center [224, 54] width 60 height 12
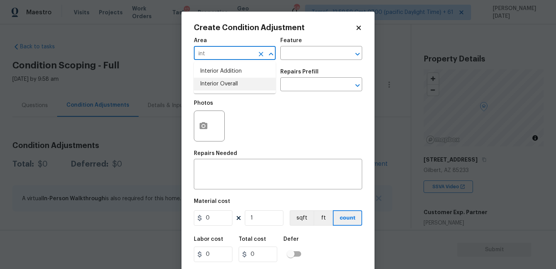
click at [227, 86] on li "Interior Overall" at bounding box center [235, 84] width 82 height 13
type input "Interior Overall"
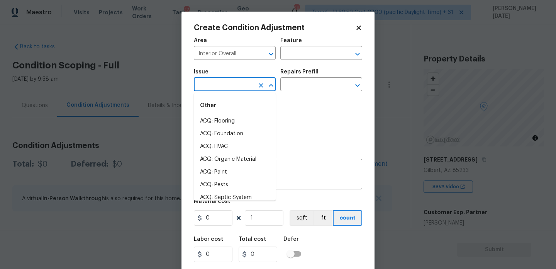
click at [227, 86] on input "text" at bounding box center [224, 85] width 60 height 12
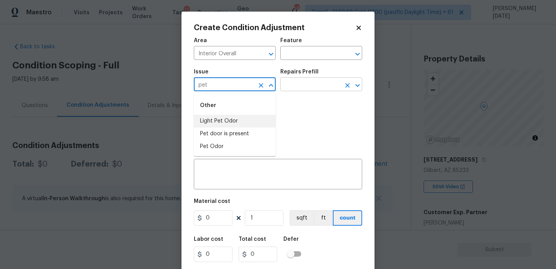
type input "pet"
click at [302, 88] on input "text" at bounding box center [310, 85] width 60 height 12
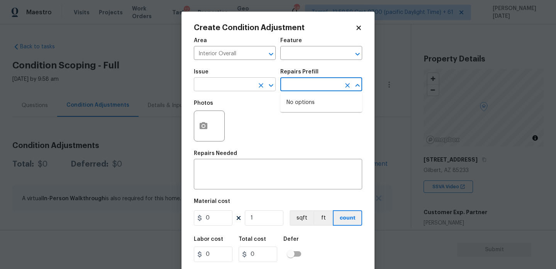
click at [253, 87] on input "text" at bounding box center [224, 85] width 60 height 12
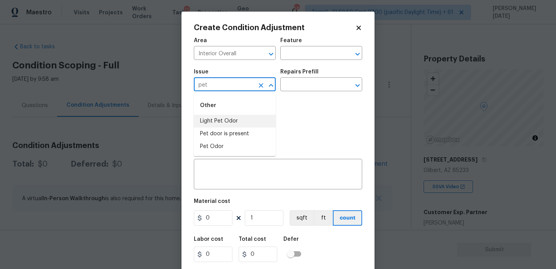
click at [242, 118] on li "Light Pet Odor" at bounding box center [235, 121] width 82 height 13
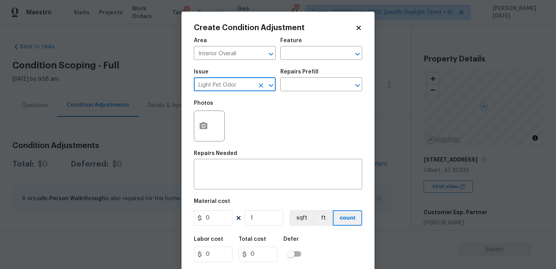
type input "Light Pet Odor"
click at [320, 75] on div "Repairs Prefill" at bounding box center [321, 74] width 82 height 10
click at [313, 84] on input "text" at bounding box center [310, 85] width 60 height 12
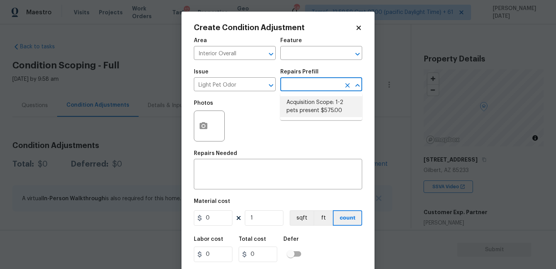
click at [314, 105] on li "Acquisition Scope: 1-2 pets present $575.00" at bounding box center [321, 106] width 82 height 21
type textarea "Acquisition Scope: 1-2 pets present"
type input "575"
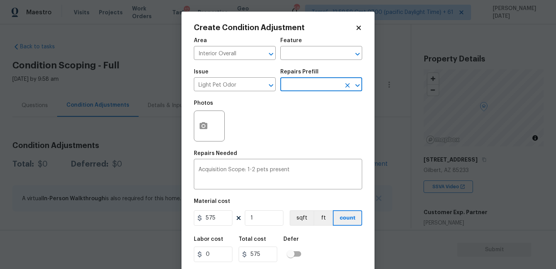
scroll to position [20, 0]
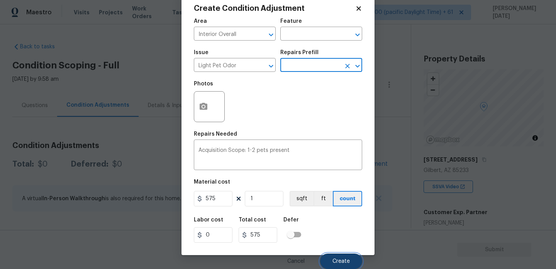
click at [323, 263] on button "Create" at bounding box center [341, 260] width 42 height 15
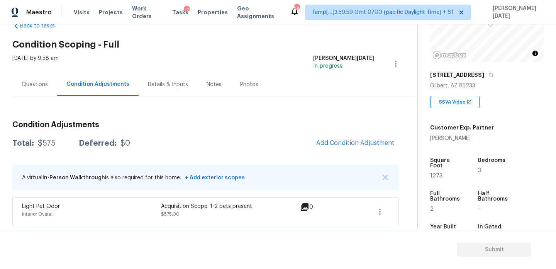
scroll to position [98, 0]
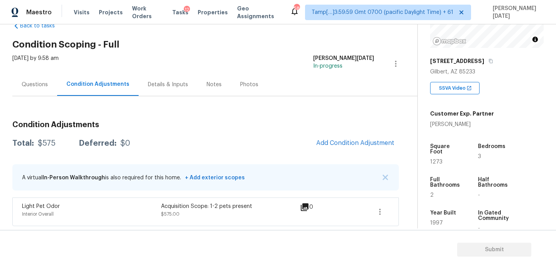
click at [435, 159] on span "1273" at bounding box center [436, 161] width 12 height 5
copy span "1273"
click at [434, 159] on span "1273" at bounding box center [436, 161] width 12 height 5
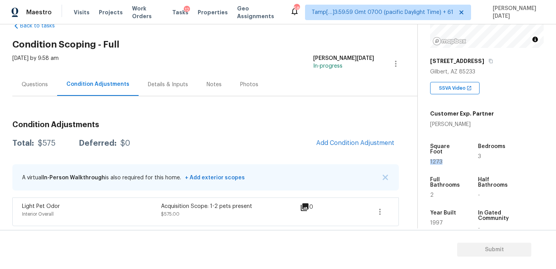
click at [434, 159] on span "1273" at bounding box center [436, 161] width 12 height 5
click at [333, 140] on span "Add Condition Adjustment" at bounding box center [355, 142] width 78 height 7
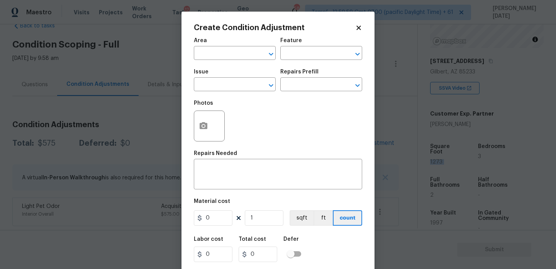
click at [192, 129] on div "Create Condition Adjustment Area ​ Feature ​ Issue ​ Repairs Prefill ​ Photos R…" at bounding box center [277, 143] width 193 height 262
click at [197, 128] on button "button" at bounding box center [203, 126] width 19 height 30
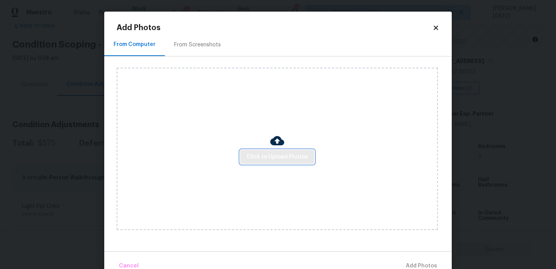
click at [255, 150] on button "Click to Upload Photos" at bounding box center [277, 157] width 74 height 14
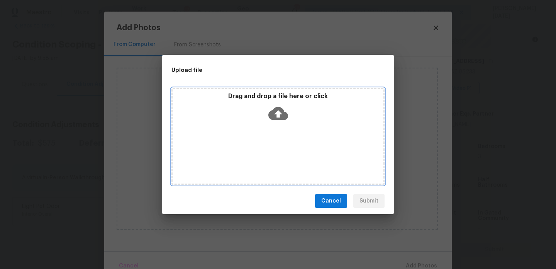
click at [255, 150] on div "Drag and drop a file here or click" at bounding box center [277, 136] width 213 height 96
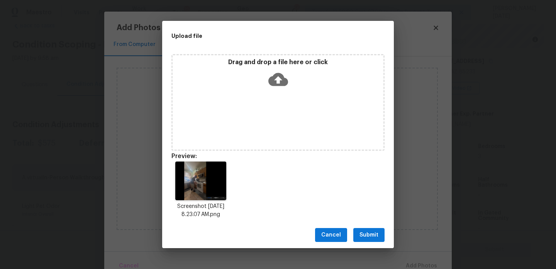
click at [367, 242] on div "Cancel Submit" at bounding box center [277, 234] width 231 height 27
click at [371, 237] on span "Submit" at bounding box center [368, 235] width 19 height 10
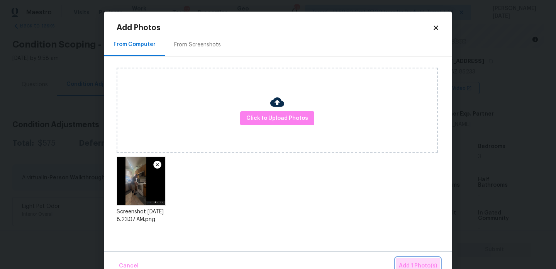
click at [406, 257] on button "Add 1 Photo(s)" at bounding box center [417, 265] width 44 height 17
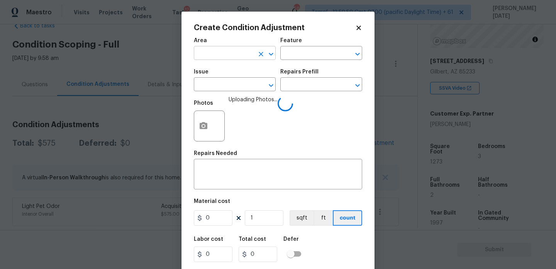
click at [199, 58] on input "text" at bounding box center [224, 54] width 60 height 12
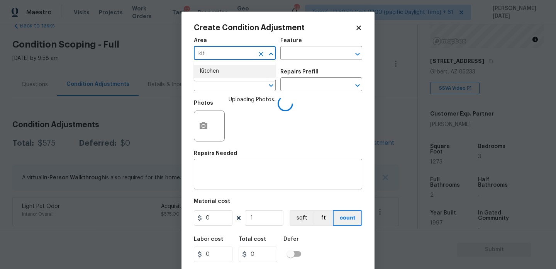
click at [215, 73] on li "Kitchen" at bounding box center [235, 71] width 82 height 13
type input "Kitchen"
click at [215, 89] on input "text" at bounding box center [224, 85] width 60 height 12
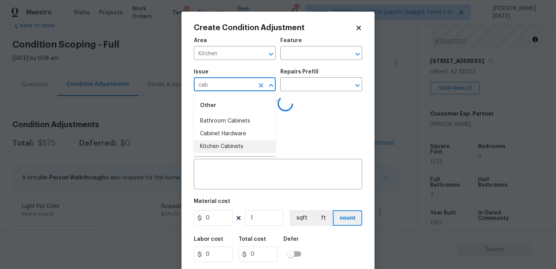
click at [227, 141] on li "Kitchen Cabinets" at bounding box center [235, 146] width 82 height 13
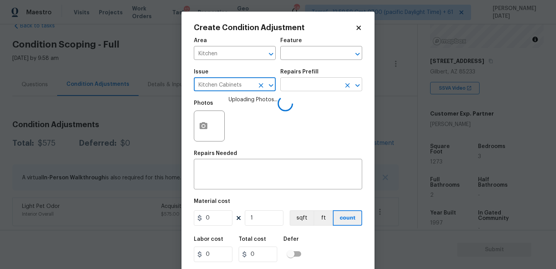
type input "Kitchen Cabinets"
click at [294, 86] on input "text" at bounding box center [310, 85] width 60 height 12
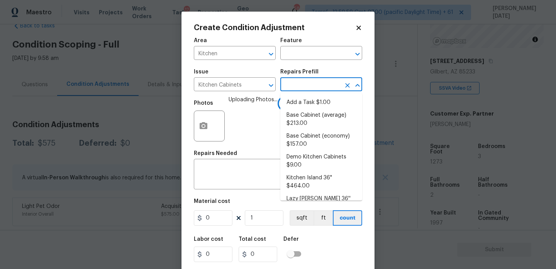
type input "p"
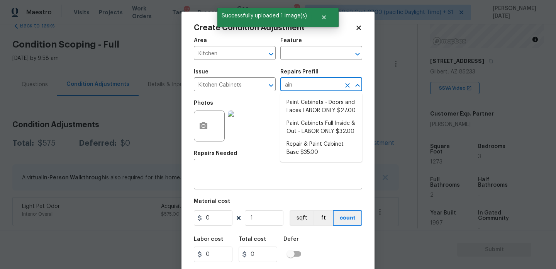
type input "aint"
click at [311, 110] on ul "Paint Cabinets - Doors and Faces LABOR ONLY $27.00 Paint Cabinets Full Inside &…" at bounding box center [321, 127] width 82 height 69
type input "paint"
click at [301, 104] on li "Paint Cabinets - Doors and Faces LABOR ONLY $27.00" at bounding box center [321, 106] width 82 height 21
type input "Cabinets"
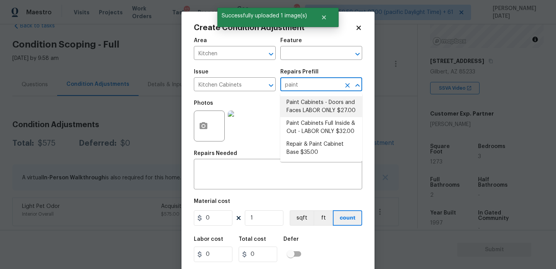
type textarea "Prep, sand, mask and apply 2 coats of paint to the kitchen cabinet doors and bo…"
type input "27"
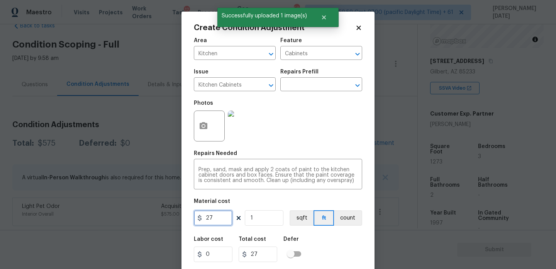
drag, startPoint x: 216, startPoint y: 215, endPoint x: 139, endPoint y: 215, distance: 77.6
click at [139, 215] on div "Create Condition Adjustment Area Kitchen ​ Feature Cabinets ​ Issue Kitchen Cab…" at bounding box center [278, 134] width 556 height 269
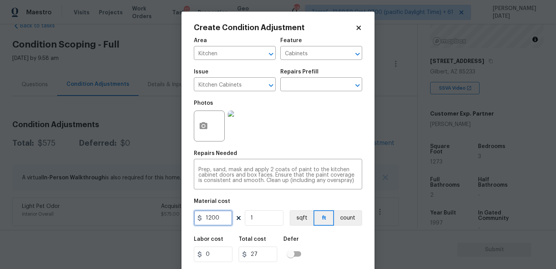
type input "1200"
click at [302, 139] on div "Photos" at bounding box center [278, 121] width 168 height 50
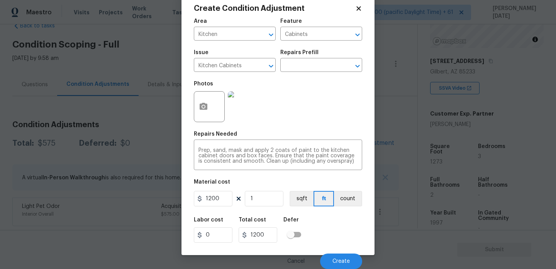
click at [334, 252] on div "Cancel Create" at bounding box center [278, 258] width 168 height 22
click at [336, 263] on span "Create" at bounding box center [340, 261] width 17 height 6
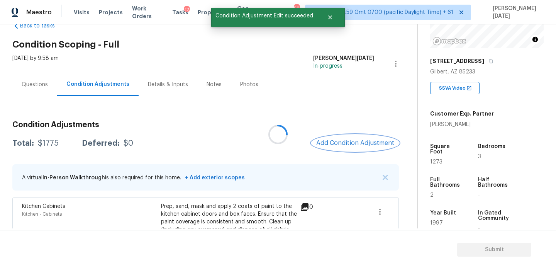
scroll to position [0, 0]
click at [364, 136] on div at bounding box center [278, 134] width 556 height 269
click at [342, 138] on button "Add Condition Adjustment" at bounding box center [354, 143] width 87 height 16
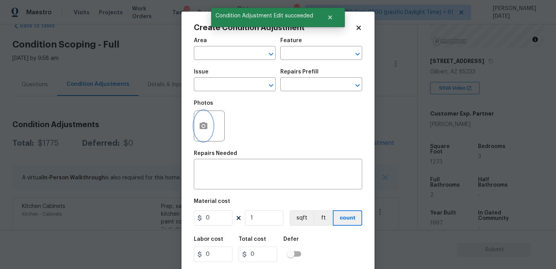
click at [208, 127] on button "button" at bounding box center [203, 126] width 19 height 30
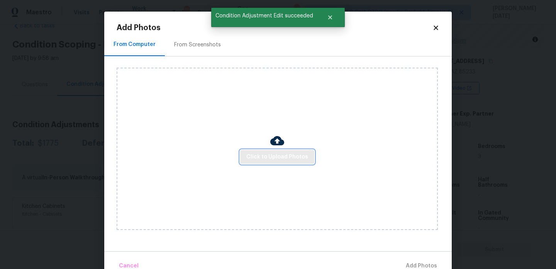
click at [273, 154] on span "Click to Upload Photos" at bounding box center [277, 157] width 62 height 10
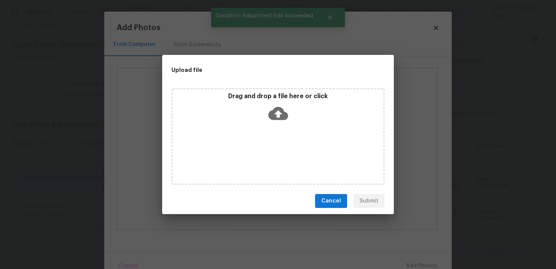
click at [273, 154] on div "Drag and drop a file here or click" at bounding box center [277, 136] width 213 height 96
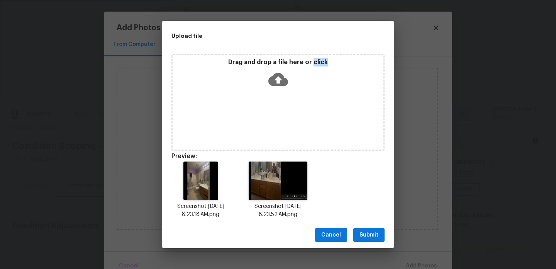
click at [368, 227] on div "Cancel Submit" at bounding box center [277, 234] width 231 height 27
click at [369, 237] on span "Submit" at bounding box center [368, 235] width 19 height 10
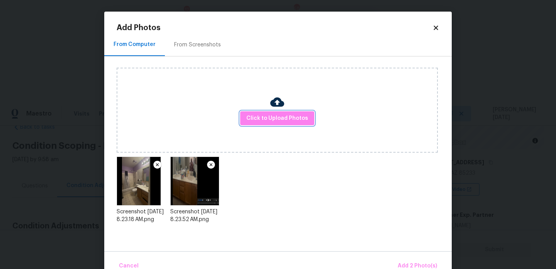
scroll to position [17, 0]
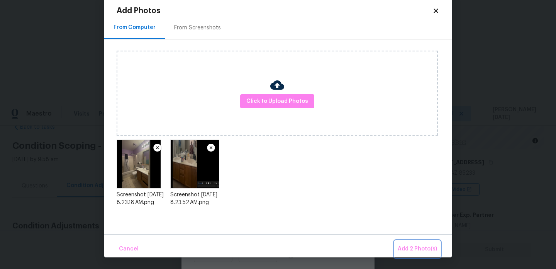
click at [403, 254] on button "Add 2 Photo(s)" at bounding box center [417, 248] width 46 height 17
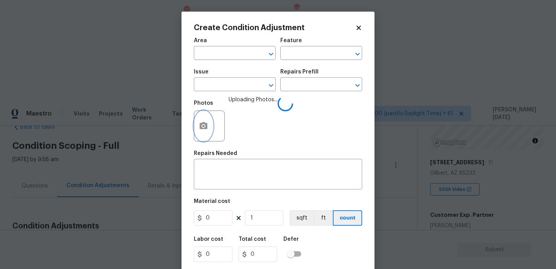
scroll to position [0, 0]
click at [200, 44] on div "Area" at bounding box center [235, 43] width 82 height 10
click at [200, 51] on input "text" at bounding box center [224, 54] width 60 height 12
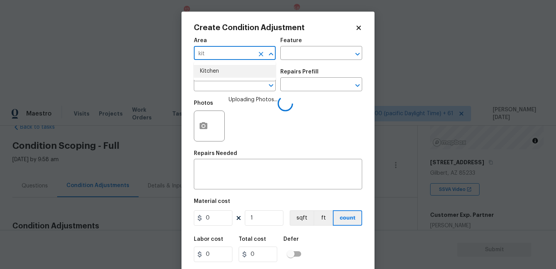
click at [211, 69] on li "Kitchen" at bounding box center [235, 71] width 82 height 13
type input "Kitchen"
click at [212, 83] on input "text" at bounding box center [224, 85] width 60 height 12
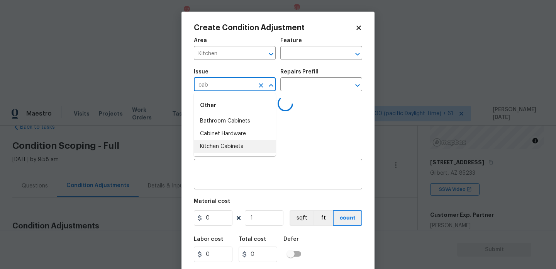
click at [237, 148] on li "Kitchen Cabinets" at bounding box center [235, 146] width 82 height 13
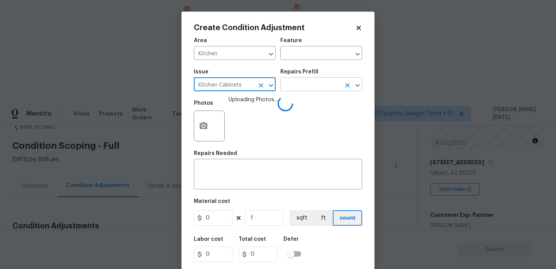
type input "Kitchen Cabinets"
click at [307, 86] on input "text" at bounding box center [310, 85] width 60 height 12
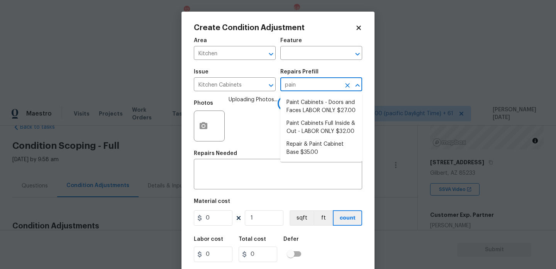
type input "paint"
click at [318, 112] on li "Paint Cabinets - Doors and Faces LABOR ONLY $27.00" at bounding box center [321, 106] width 82 height 21
type input "Cabinets"
type textarea "Prep, sand, mask and apply 2 coats of paint to the kitchen cabinet doors and bo…"
type input "27"
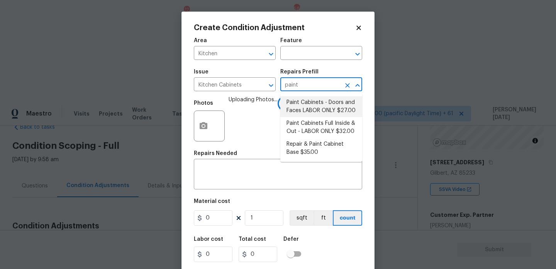
type input "27"
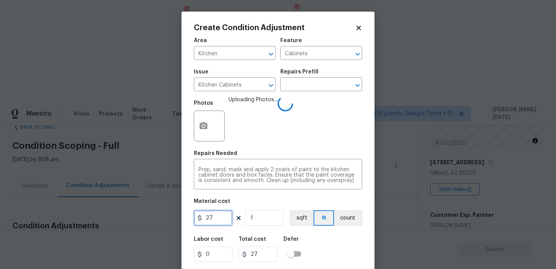
drag, startPoint x: 203, startPoint y: 220, endPoint x: 161, endPoint y: 220, distance: 42.4
click at [161, 220] on div "Create Condition Adjustment Area Kitchen ​ Feature Cabinets ​ Issue Kitchen Cab…" at bounding box center [278, 134] width 556 height 269
type input "1200"
click at [316, 139] on div "Photos Uploading Photos..." at bounding box center [278, 121] width 168 height 50
type input "1200"
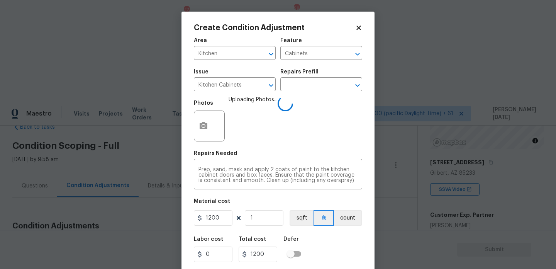
scroll to position [20, 0]
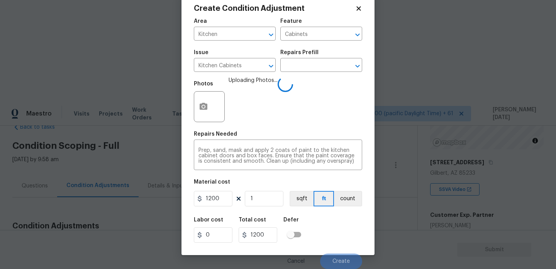
click at [338, 232] on div "Labor cost 0 Total cost 1200 Defer" at bounding box center [278, 229] width 168 height 35
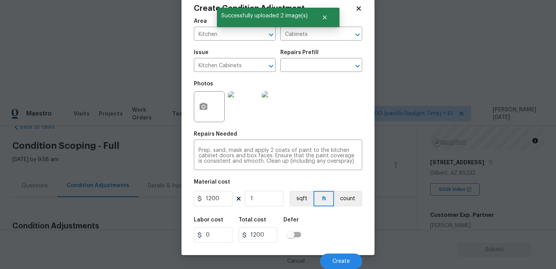
click at [342, 252] on div "Cancel Create" at bounding box center [278, 258] width 168 height 22
click at [339, 262] on span "Create" at bounding box center [340, 261] width 17 height 6
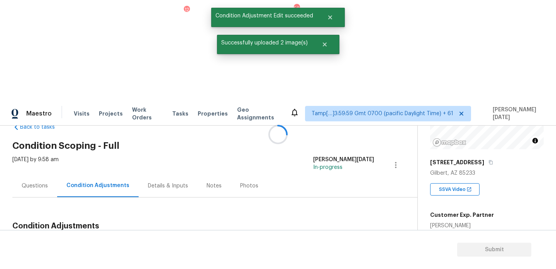
scroll to position [0, 0]
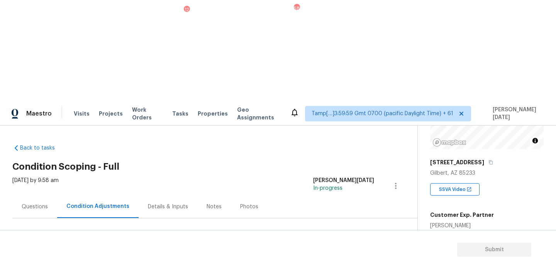
click at [139, 195] on div "Details & Inputs" at bounding box center [168, 206] width 59 height 23
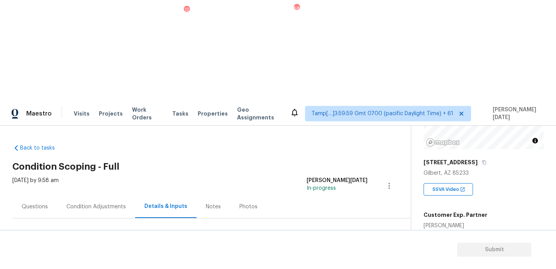
click at [98, 195] on div "Condition Adjustments" at bounding box center [96, 206] width 78 height 23
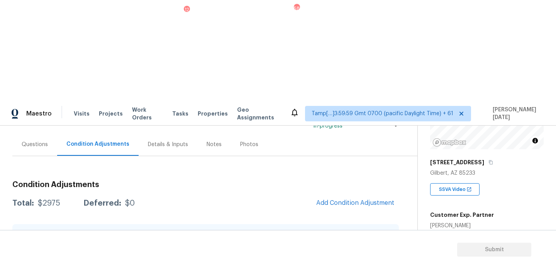
scroll to position [37, 0]
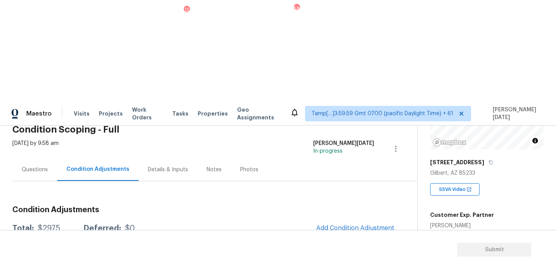
click at [311, 249] on div "A virtual In-Person Walkthrough is also required for this home. + Add exterior …" at bounding box center [205, 262] width 386 height 26
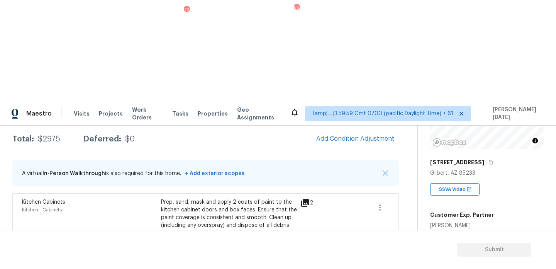
click at [434, 260] on span "1273" at bounding box center [436, 262] width 12 height 5
copy span "1273"
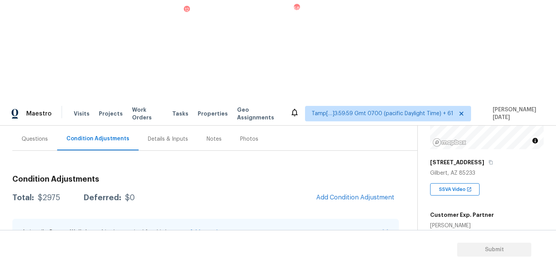
scroll to position [65, 0]
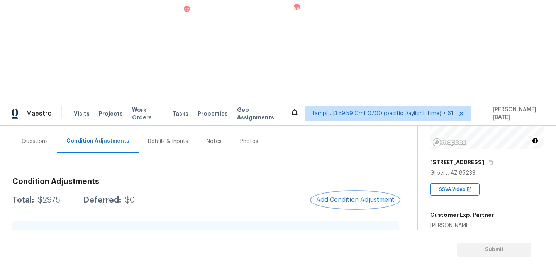
click at [357, 191] on button "Add Condition Adjustment" at bounding box center [354, 199] width 87 height 16
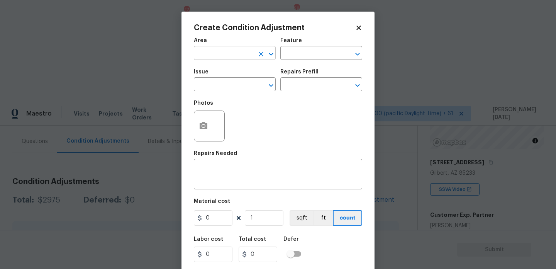
click at [201, 53] on input "text" at bounding box center [224, 54] width 60 height 12
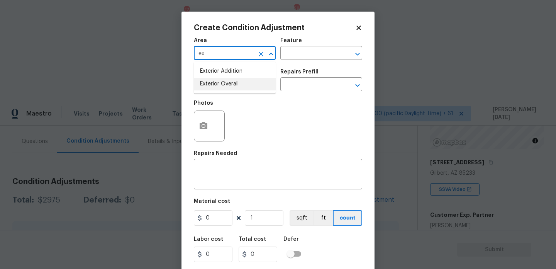
click at [212, 79] on li "Exterior Overall" at bounding box center [235, 84] width 82 height 13
type input "Exterior Overall"
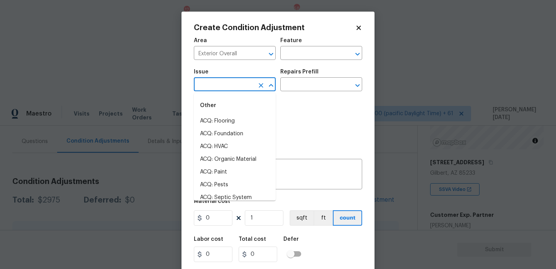
click at [212, 79] on input "text" at bounding box center [224, 85] width 60 height 12
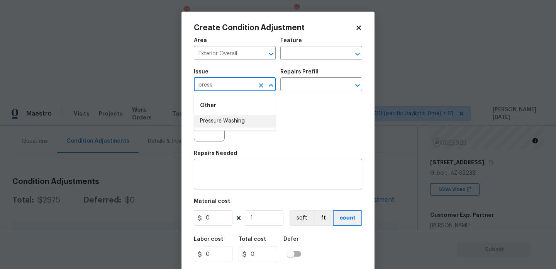
click at [220, 123] on li "Pressure Washing" at bounding box center [235, 121] width 82 height 13
type input "Pressure Washing"
click at [299, 90] on input "text" at bounding box center [310, 85] width 60 height 12
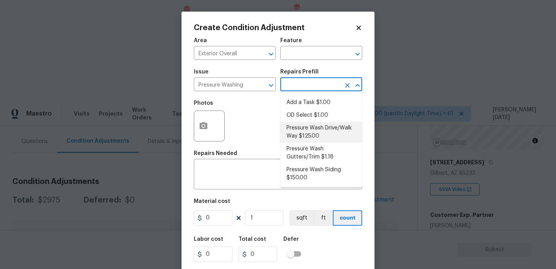
click at [306, 130] on li "Pressure Wash Drive/Walk Way $125.00" at bounding box center [321, 132] width 82 height 21
type input "Siding"
type textarea "Pressure wash the driveways/walkways as directed by the PM. Ensure that all deb…"
type input "125"
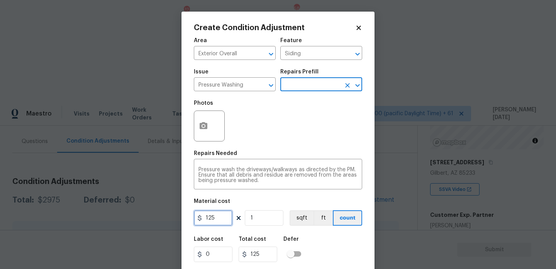
drag, startPoint x: 193, startPoint y: 215, endPoint x: 126, endPoint y: 210, distance: 66.9
click at [126, 210] on div "Create Condition Adjustment Area Exterior Overall ​ Feature Siding ​ Issue Pres…" at bounding box center [278, 134] width 556 height 269
type input "200"
click at [289, 124] on div "Photos" at bounding box center [278, 121] width 168 height 50
type input "200"
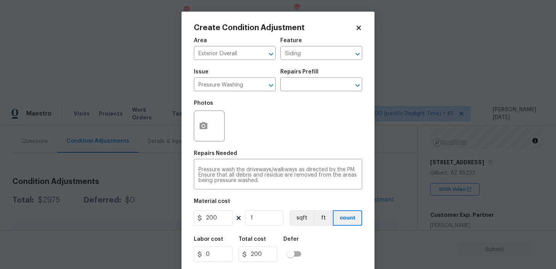
scroll to position [20, 0]
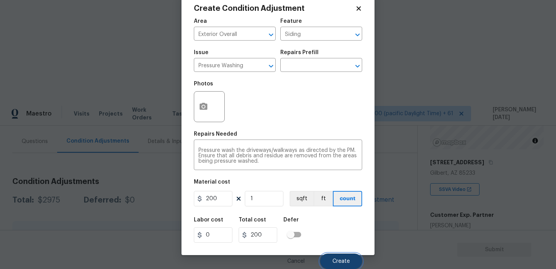
click at [346, 256] on button "Create" at bounding box center [341, 260] width 42 height 15
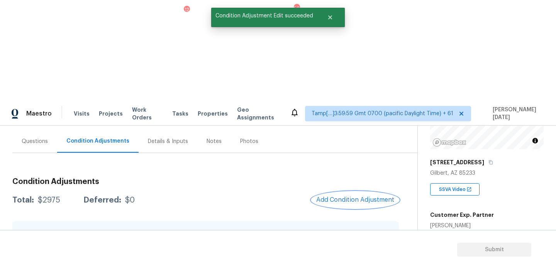
scroll to position [0, 0]
click at [329, 196] on span "Add Condition Adjustment" at bounding box center [355, 199] width 78 height 7
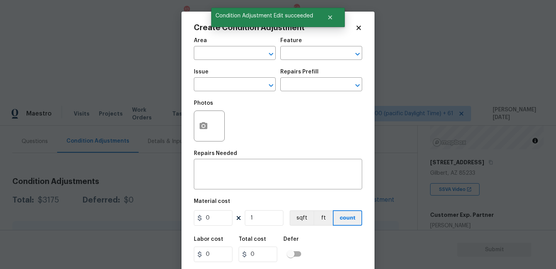
click at [176, 147] on body "Maestro Visits Projects Work Orders Tasks 12 Properties Geo Assignments 580 Tam…" at bounding box center [278, 235] width 556 height 269
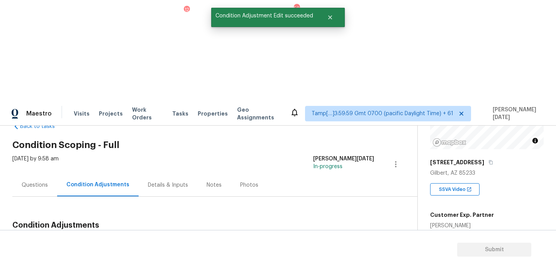
scroll to position [11, 0]
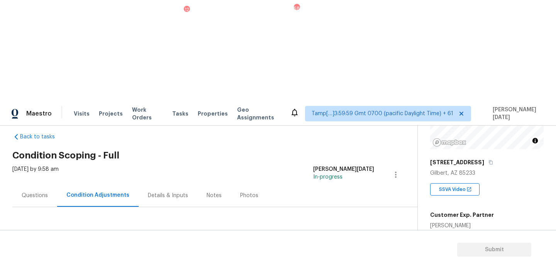
click at [336, 231] on h3 "Condition Adjustments" at bounding box center [205, 235] width 386 height 8
click at [338, 250] on span "Add Condition Adjustment" at bounding box center [355, 253] width 78 height 7
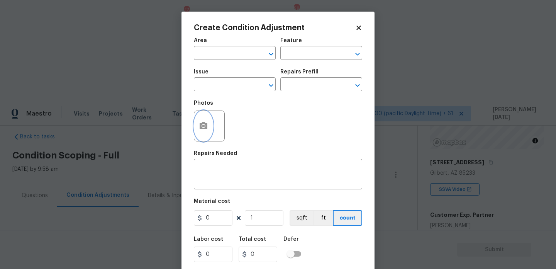
click at [207, 130] on icon "button" at bounding box center [203, 125] width 9 height 9
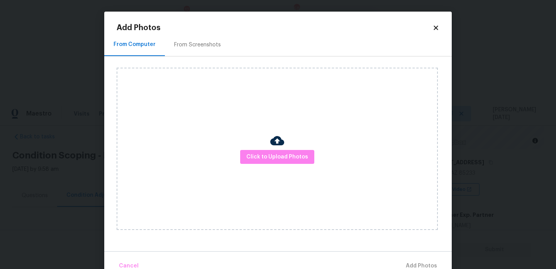
click at [195, 50] on div "From Screenshots" at bounding box center [197, 44] width 65 height 23
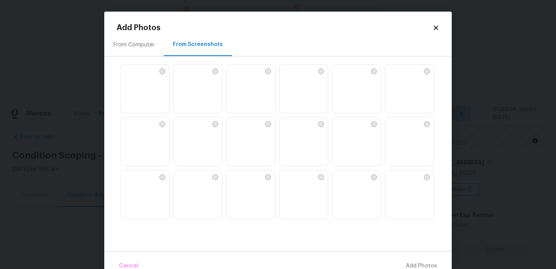
click at [239, 77] on img at bounding box center [232, 70] width 12 height 12
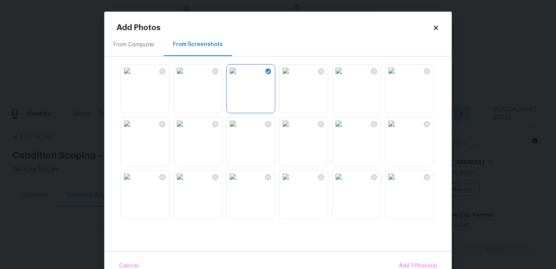
click at [186, 77] on img at bounding box center [180, 70] width 12 height 12
click at [237, 77] on img at bounding box center [232, 70] width 12 height 12
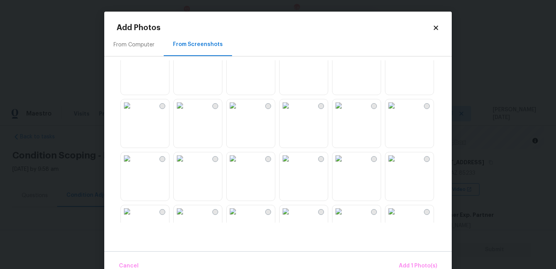
scroll to position [125, 0]
click at [186, 110] on img at bounding box center [180, 104] width 12 height 12
click at [186, 163] on img at bounding box center [180, 156] width 12 height 12
click at [239, 163] on img at bounding box center [232, 156] width 12 height 12
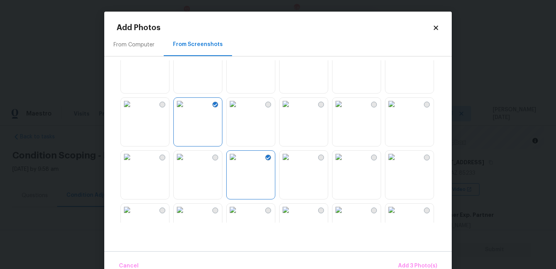
click at [345, 163] on img at bounding box center [338, 156] width 12 height 12
click at [409, 264] on span "Add 4 Photo(s)" at bounding box center [417, 266] width 40 height 10
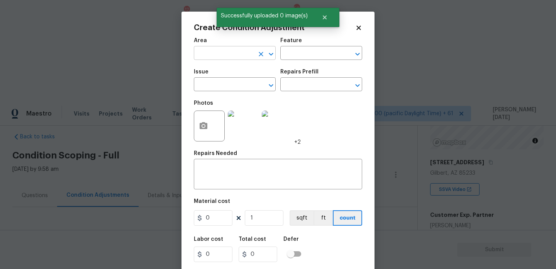
click at [218, 56] on input "text" at bounding box center [224, 54] width 60 height 12
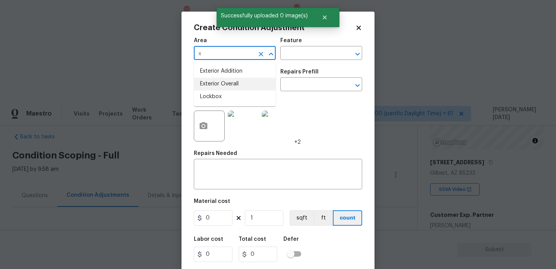
click at [221, 83] on li "Exterior Overall" at bounding box center [235, 84] width 82 height 13
type input "Exterior Overall"
click at [221, 83] on input "text" at bounding box center [224, 85] width 60 height 12
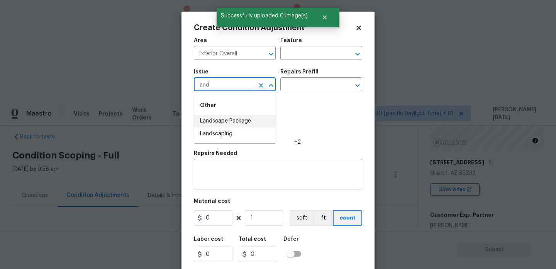
click at [233, 116] on li "Landscape Package" at bounding box center [235, 121] width 82 height 13
type input "Landscape Package"
click at [294, 81] on input "text" at bounding box center [310, 85] width 60 height 12
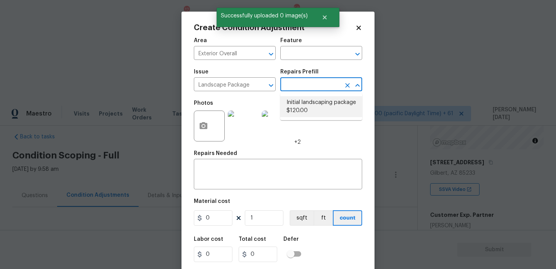
click at [300, 101] on li "Initial landscaping package $120.00" at bounding box center [321, 106] width 82 height 21
type input "Home Readiness Packages"
type textarea "Mowing of grass up to 6" in height. Mow, edge along driveways & sidewalks, trim…"
type input "120"
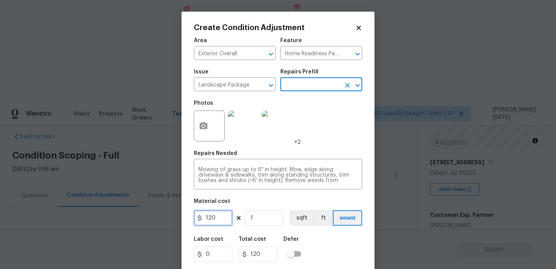
drag, startPoint x: 220, startPoint y: 218, endPoint x: 131, endPoint y: 217, distance: 89.1
click at [131, 217] on div "Create Condition Adjustment Area Exterior Overall ​ Feature Home Readiness Pack…" at bounding box center [278, 134] width 556 height 269
type input "300"
click at [321, 143] on div "Photos +2" at bounding box center [278, 121] width 168 height 50
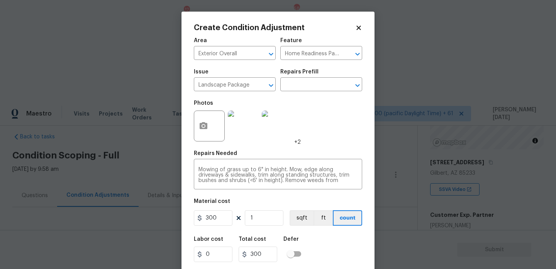
scroll to position [20, 0]
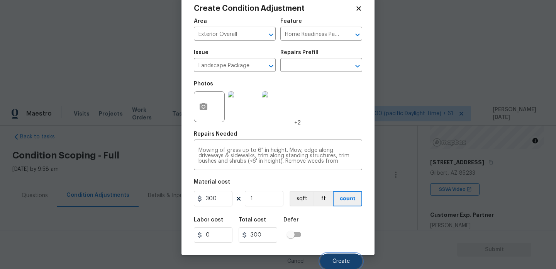
click at [331, 256] on button "Create" at bounding box center [341, 260] width 42 height 15
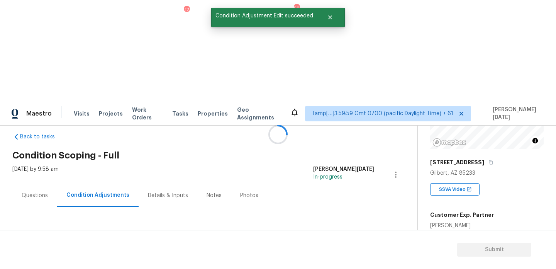
scroll to position [0, 0]
click at [369, 245] on button "Add Condition Adjustment" at bounding box center [354, 253] width 87 height 16
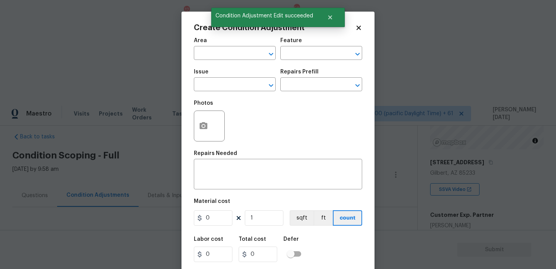
click at [191, 136] on div "Create Condition Adjustment Area ​ Feature ​ Issue ​ Repairs Prefill ​ Photos R…" at bounding box center [277, 143] width 193 height 262
click at [197, 132] on button "button" at bounding box center [203, 126] width 19 height 30
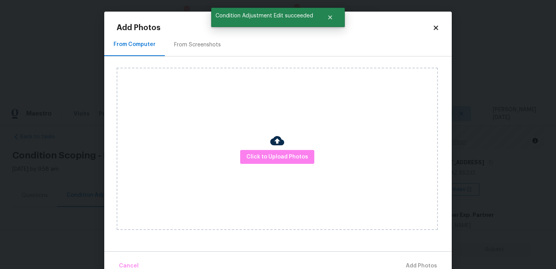
click at [187, 45] on div "From Screenshots" at bounding box center [197, 45] width 47 height 8
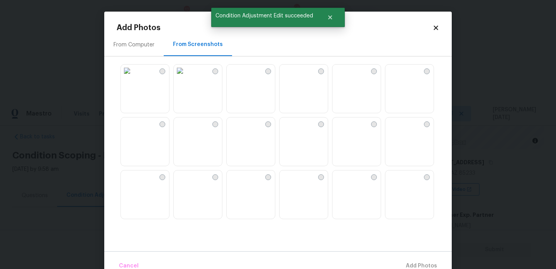
click at [187, 45] on div "From Screenshots" at bounding box center [198, 45] width 50 height 8
click at [186, 77] on img at bounding box center [180, 70] width 12 height 12
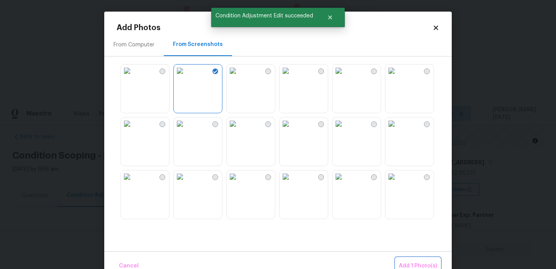
click at [410, 260] on button "Add 1 Photo(s)" at bounding box center [417, 265] width 44 height 17
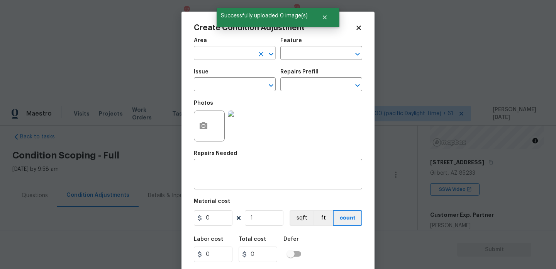
click at [208, 57] on input "text" at bounding box center [224, 54] width 60 height 12
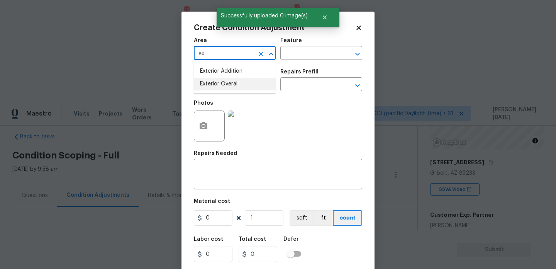
click at [218, 83] on li "Exterior Overall" at bounding box center [235, 84] width 82 height 13
type input "Exterior Overall"
click at [218, 83] on input "text" at bounding box center [224, 85] width 60 height 12
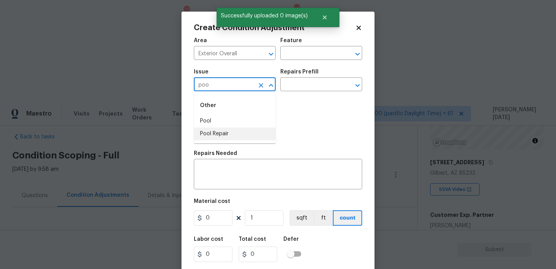
click at [218, 131] on li "Pool Repair" at bounding box center [235, 133] width 82 height 13
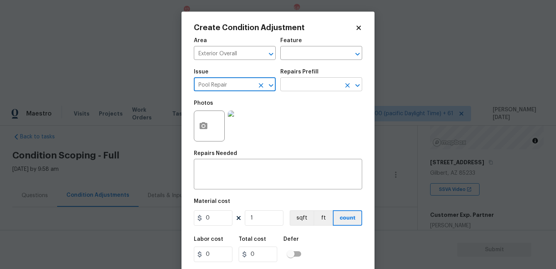
type input "Pool Repair"
click at [299, 89] on input "text" at bounding box center [310, 85] width 60 height 12
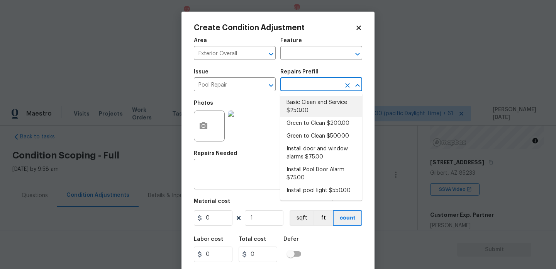
click at [311, 110] on li "Basic Clean and Service $250.00" at bounding box center [321, 106] width 82 height 21
type input "Pool"
type textarea "basic clean and service, balance chems, repair minor leaks at equipment, etc"
type input "250"
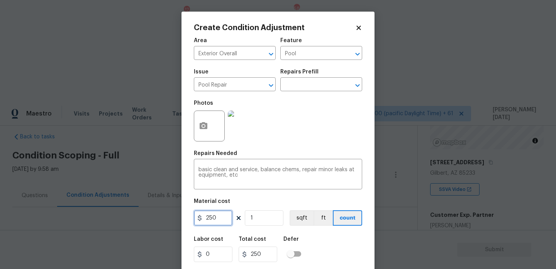
drag, startPoint x: 218, startPoint y: 217, endPoint x: 148, endPoint y: 216, distance: 69.8
click at [148, 216] on div "Create Condition Adjustment Area Exterior Overall ​ Feature Pool ​ Issue Pool R…" at bounding box center [278, 134] width 556 height 269
click at [261, 54] on icon "Clear" at bounding box center [261, 54] width 5 height 5
type input "500"
type input "Exterior Overall"
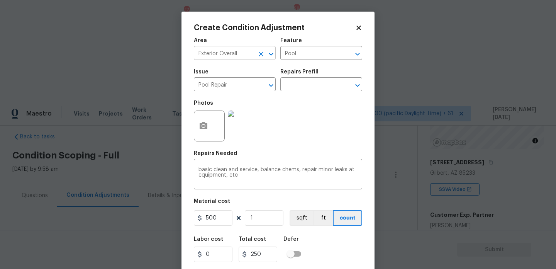
type input "500"
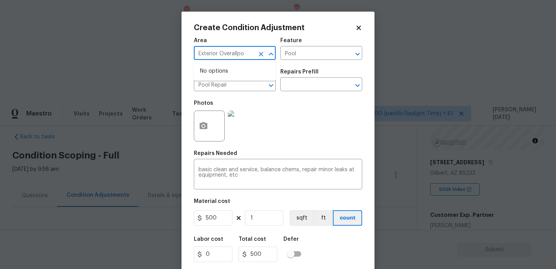
type input "Exterior Overallpoo"
click at [259, 54] on icon "Clear" at bounding box center [261, 54] width 5 height 5
click at [248, 71] on li "In-ground pool / Spa" at bounding box center [235, 71] width 82 height 13
type input "In-ground pool / Spa"
click at [287, 146] on div "Photos" at bounding box center [278, 121] width 168 height 50
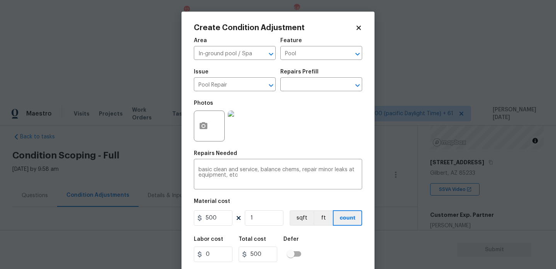
scroll to position [20, 0]
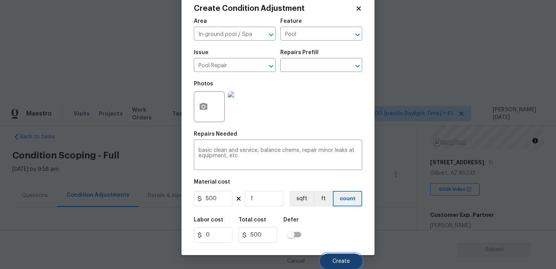
click at [336, 262] on span "Create" at bounding box center [340, 261] width 17 height 6
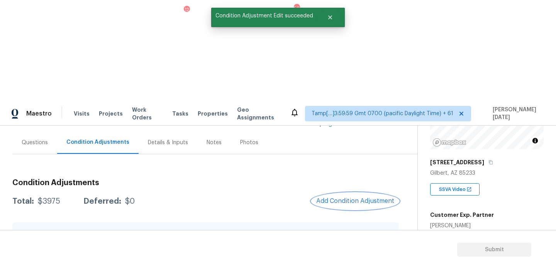
scroll to position [58, 0]
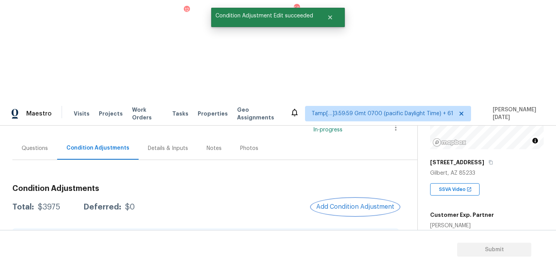
click at [347, 203] on span "Add Condition Adjustment" at bounding box center [355, 206] width 78 height 7
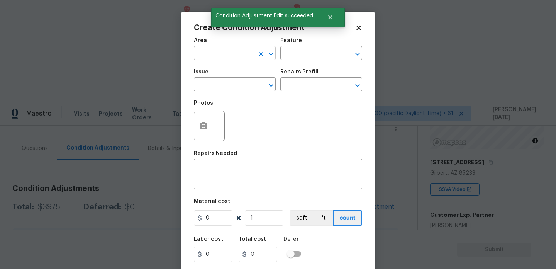
click at [214, 55] on input "text" at bounding box center [224, 54] width 60 height 12
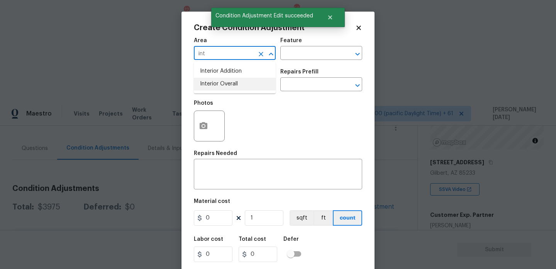
click at [222, 91] on ul "Interior Addition Interior Overall" at bounding box center [235, 78] width 82 height 32
click at [225, 86] on li "Interior Overall" at bounding box center [235, 84] width 82 height 13
type input "Interior Overall"
click at [225, 86] on input "text" at bounding box center [224, 85] width 60 height 12
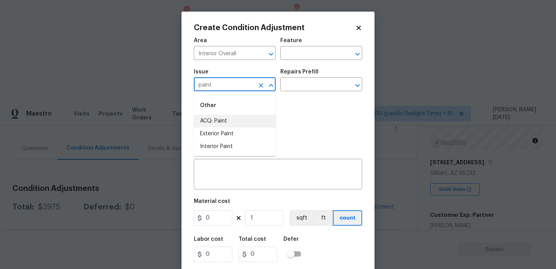
click at [223, 118] on li "ACQ: Paint" at bounding box center [235, 121] width 82 height 13
type input "ACQ: Paint"
click at [314, 82] on input "text" at bounding box center [310, 85] width 60 height 12
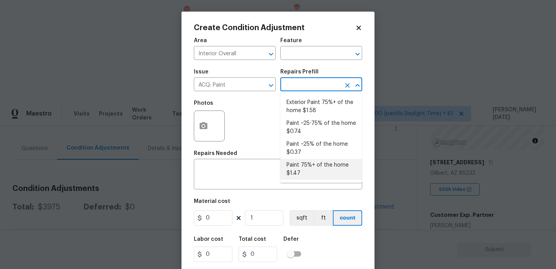
click at [318, 179] on li "Paint 75%+ of the home $1.47" at bounding box center [321, 169] width 82 height 21
type input "Acquisition"
type textarea "Acquisition Scope: 75%+ of the home will likely require interior paint"
type input "1.47"
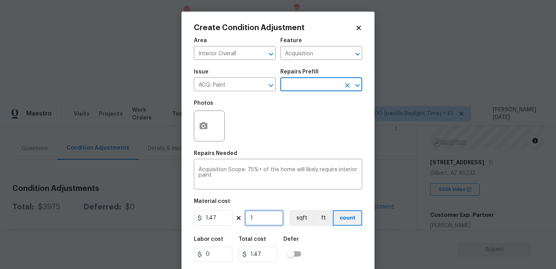
click at [269, 225] on input "1" at bounding box center [264, 217] width 39 height 15
type input "0"
paste input "1273"
type input "1273"
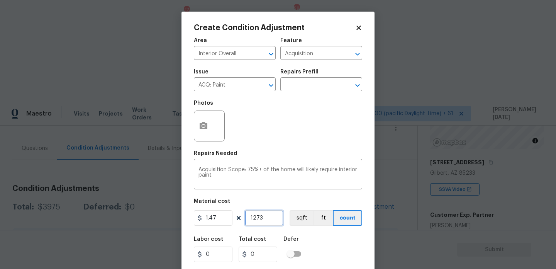
type input "1871.31"
type input "1273"
click at [201, 128] on icon "button" at bounding box center [203, 125] width 8 height 7
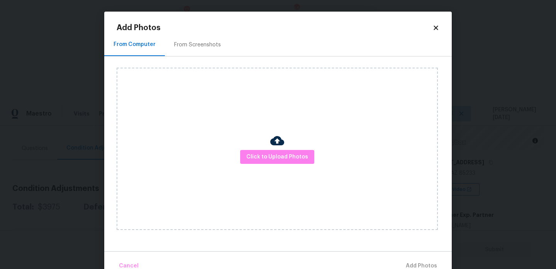
click at [194, 41] on div "From Screenshots" at bounding box center [197, 45] width 47 height 8
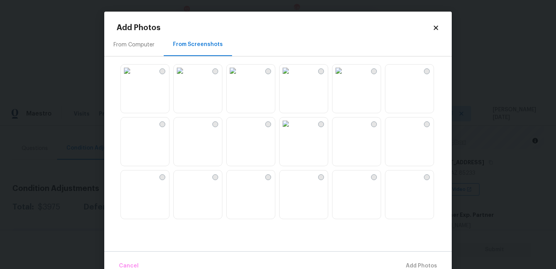
click at [397, 77] on img at bounding box center [391, 70] width 12 height 12
click at [397, 130] on img at bounding box center [391, 123] width 12 height 12
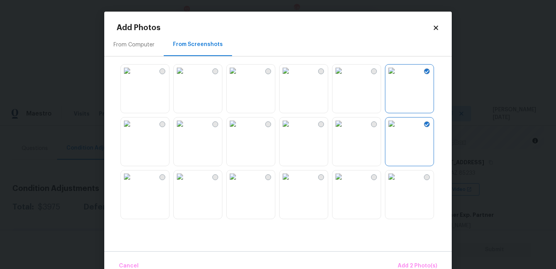
click at [345, 182] on img at bounding box center [338, 176] width 12 height 12
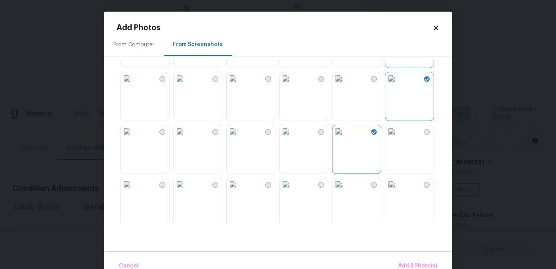
scroll to position [46, 0]
click at [239, 137] on img at bounding box center [232, 130] width 12 height 12
click at [186, 137] on img at bounding box center [180, 130] width 12 height 12
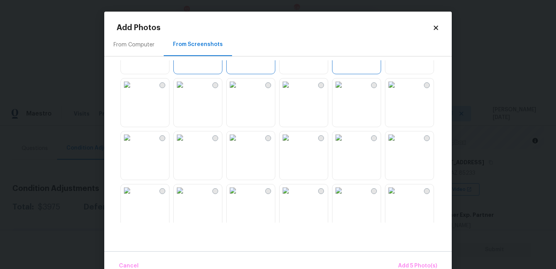
scroll to position [155, 0]
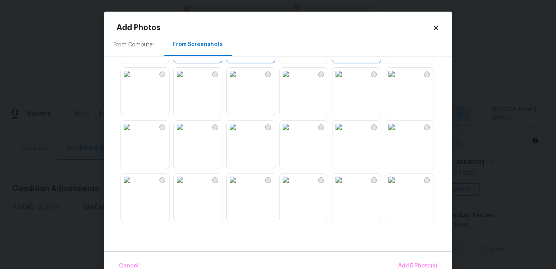
click at [186, 133] on img at bounding box center [180, 126] width 12 height 12
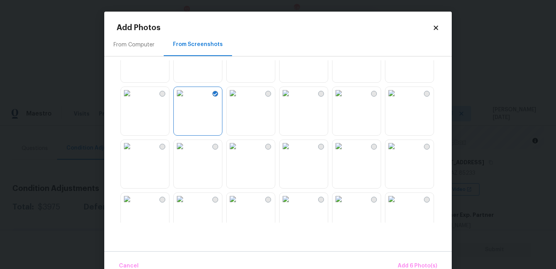
click at [186, 152] on img at bounding box center [180, 146] width 12 height 12
click at [239, 152] on img at bounding box center [232, 146] width 12 height 12
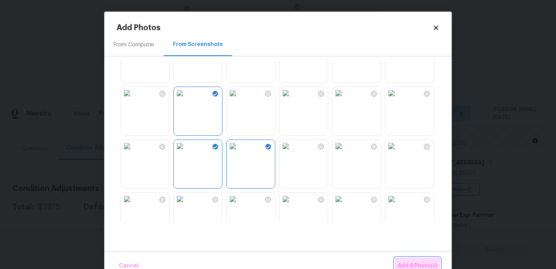
click at [410, 261] on span "Add 8 Photo(s)" at bounding box center [416, 266] width 39 height 10
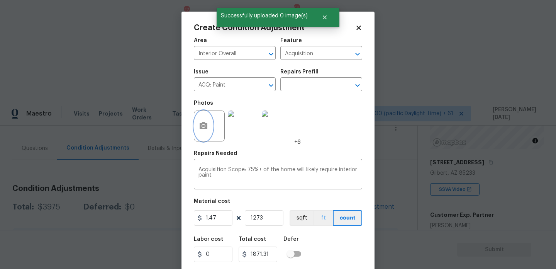
scroll to position [20, 0]
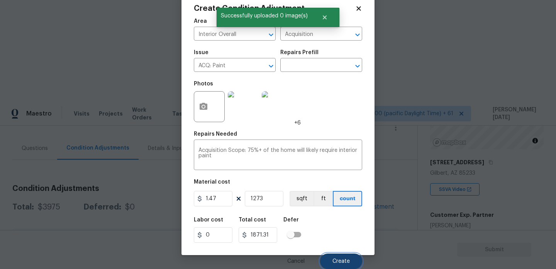
click at [325, 255] on button "Create" at bounding box center [341, 260] width 42 height 15
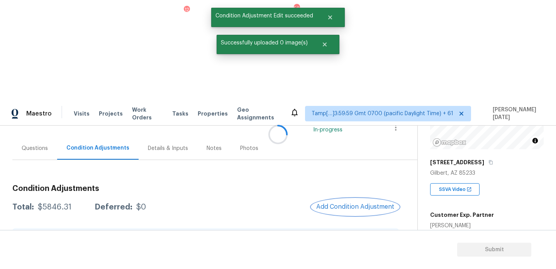
scroll to position [0, 0]
click at [350, 203] on span "Add Condition Adjustment" at bounding box center [355, 206] width 78 height 7
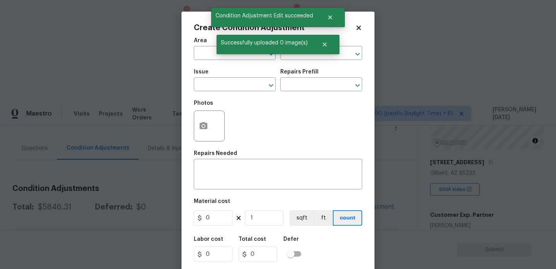
click at [350, 107] on div "Photos" at bounding box center [278, 121] width 168 height 50
click at [217, 126] on div at bounding box center [209, 125] width 31 height 31
click at [206, 128] on icon "button" at bounding box center [203, 125] width 8 height 7
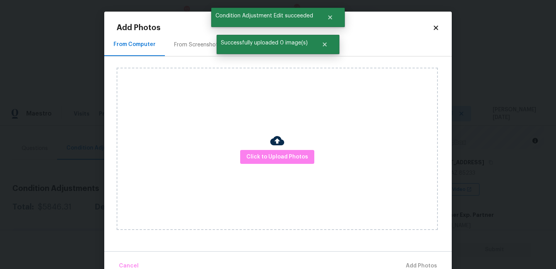
click at [182, 41] on div "From Screenshots" at bounding box center [197, 45] width 47 height 8
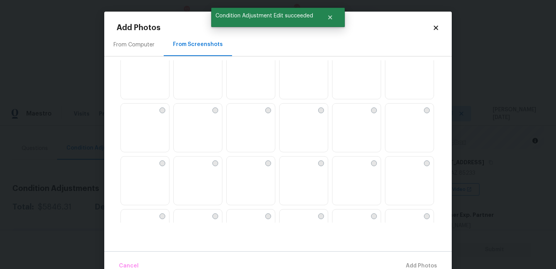
scroll to position [211, 0]
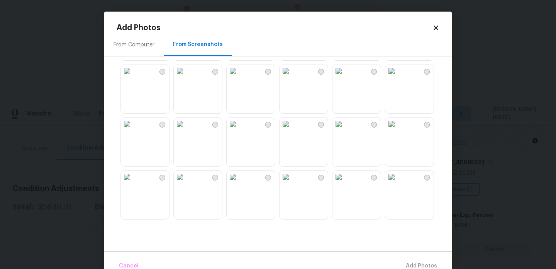
click at [186, 77] on img at bounding box center [180, 71] width 12 height 12
click at [186, 130] on img at bounding box center [180, 124] width 12 height 12
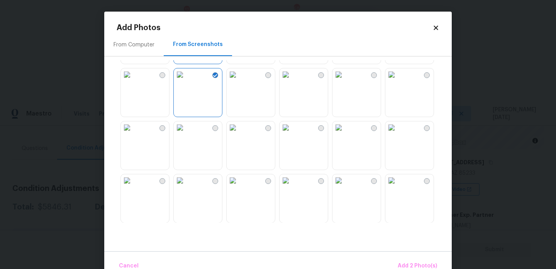
click at [239, 81] on img at bounding box center [232, 74] width 12 height 12
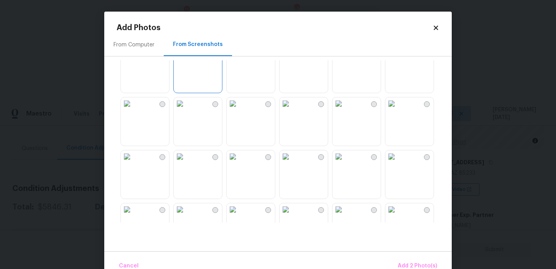
scroll to position [320, 0]
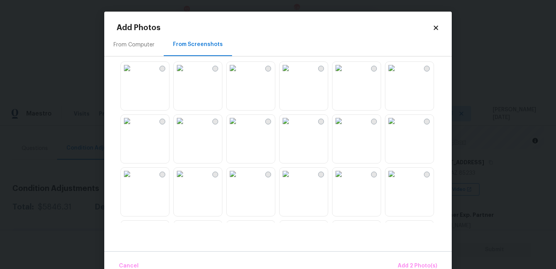
click at [186, 127] on img at bounding box center [180, 121] width 12 height 12
click at [411, 258] on button "Add 3 Photo(s)" at bounding box center [417, 265] width 45 height 17
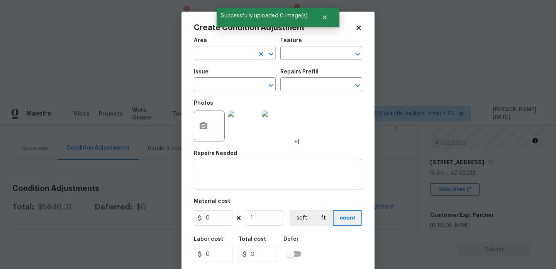
click at [220, 55] on input "text" at bounding box center [224, 54] width 60 height 12
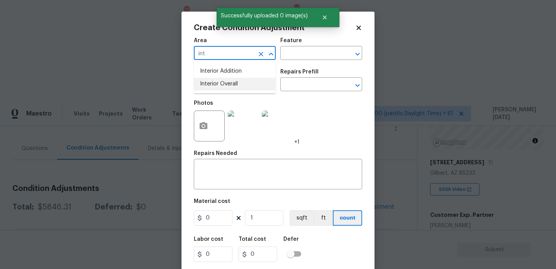
click at [220, 83] on li "Interior Overall" at bounding box center [235, 84] width 82 height 13
type input "Interior Overall"
click at [220, 83] on input "text" at bounding box center [224, 85] width 60 height 12
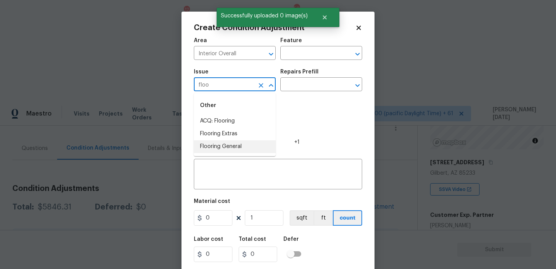
click at [230, 145] on li "Flooring General" at bounding box center [235, 146] width 82 height 13
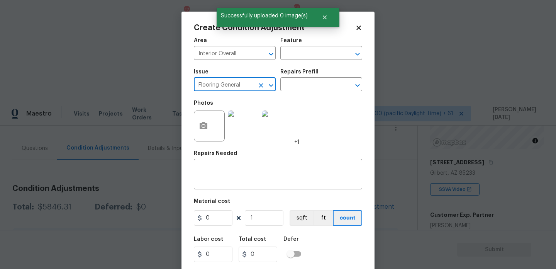
type input "Flooring General"
click at [322, 78] on div "Repairs Prefill" at bounding box center [321, 74] width 82 height 10
click at [311, 93] on div "Issue Flooring General ​ Repairs Prefill ​" at bounding box center [278, 79] width 168 height 31
click at [320, 88] on input "text" at bounding box center [310, 85] width 60 height 12
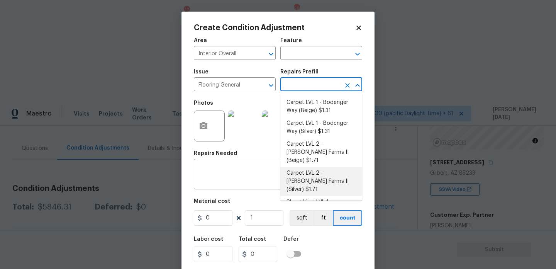
click at [330, 174] on li "Carpet LVL 2 - Abshire Farms II (Silver) $1.71" at bounding box center [321, 181] width 82 height 29
type input "Overall Flooring"
type textarea "Install new carpet ([PERSON_NAME] Farms II - 929 Thin Ice) at all previously ca…"
type input "1.71"
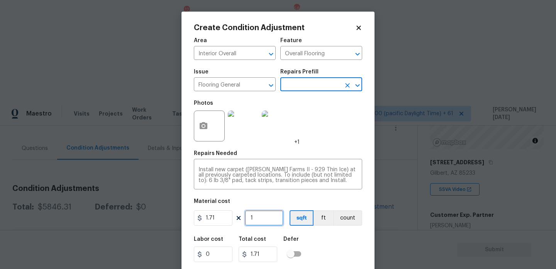
click at [262, 223] on input "1" at bounding box center [264, 217] width 39 height 15
type input "0"
type input "1"
type input "1.71"
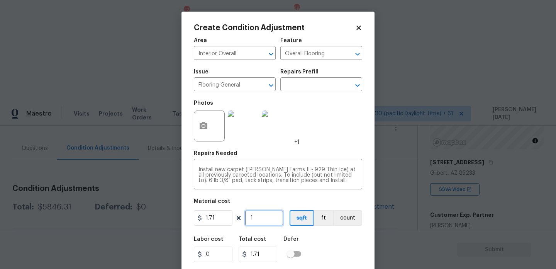
type input "0"
type input "8"
type input "13.68"
type input "80"
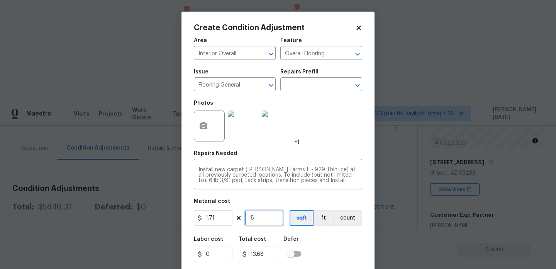
type input "136.8"
type input "800"
type input "1368"
type input "800"
click at [326, 145] on div "Photos +1" at bounding box center [278, 121] width 168 height 50
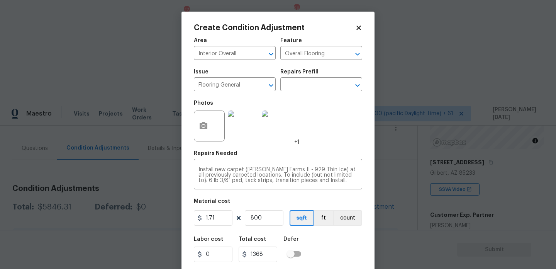
scroll to position [20, 0]
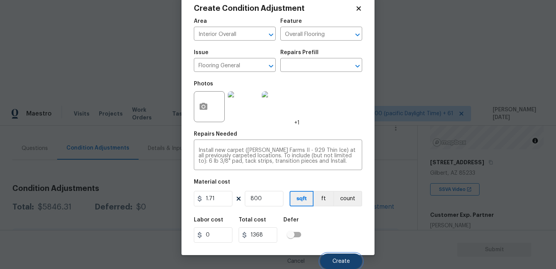
click at [329, 262] on button "Create" at bounding box center [341, 260] width 42 height 15
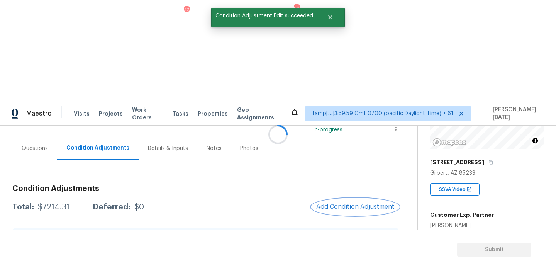
scroll to position [0, 0]
click at [334, 198] on button "Add Condition Adjustment" at bounding box center [354, 206] width 87 height 16
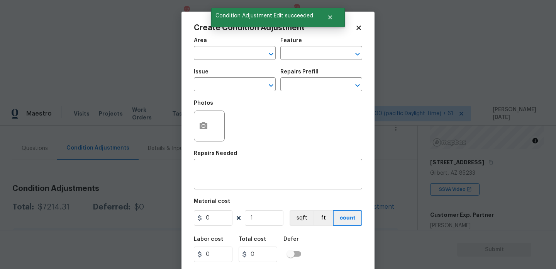
click at [189, 124] on div "Create Condition Adjustment Area ​ Feature ​ Issue ​ Repairs Prefill ​ Photos R…" at bounding box center [277, 143] width 193 height 262
click at [202, 125] on circle "button" at bounding box center [203, 126] width 2 height 2
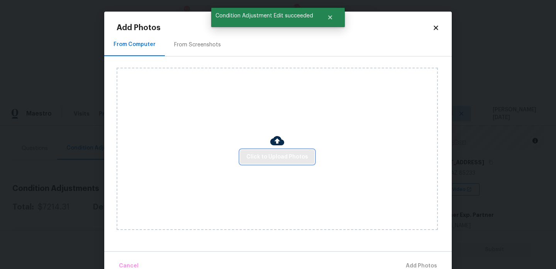
click at [266, 151] on button "Click to Upload Photos" at bounding box center [277, 157] width 74 height 14
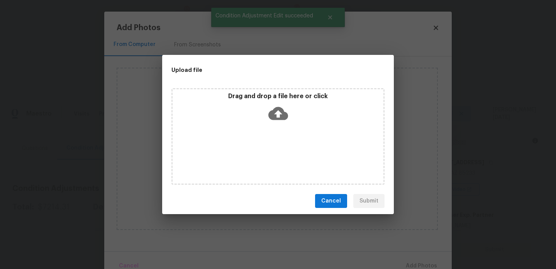
click at [266, 151] on div "Drag and drop a file here or click" at bounding box center [277, 136] width 213 height 96
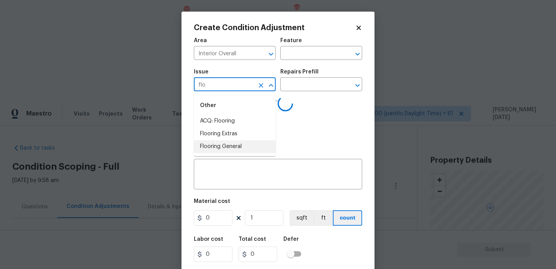
scroll to position [98, 0]
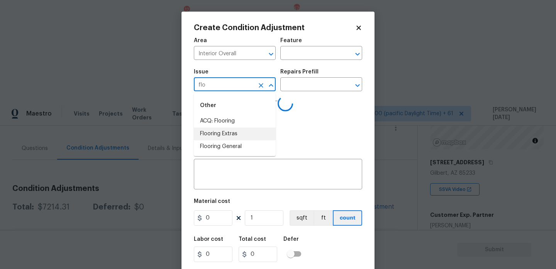
click at [221, 129] on li "Flooring Extras" at bounding box center [235, 133] width 82 height 13
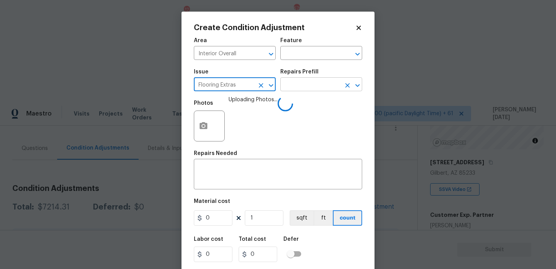
type input "Flooring Extras"
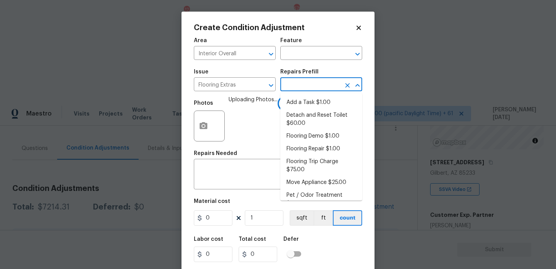
click at [293, 87] on input "text" at bounding box center [310, 85] width 60 height 12
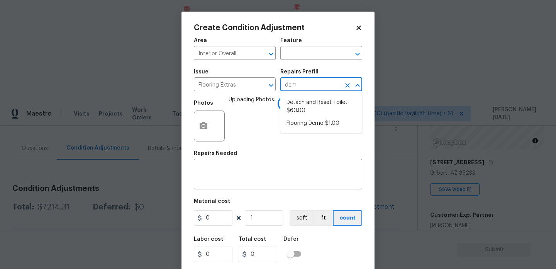
type input "demo"
click at [306, 101] on li "Flooring Demo $1.00" at bounding box center [321, 102] width 82 height 13
type input "Overall Flooring"
type input "1"
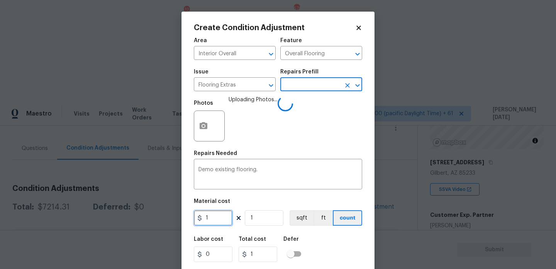
click at [221, 213] on input "1" at bounding box center [213, 217] width 39 height 15
type input "2"
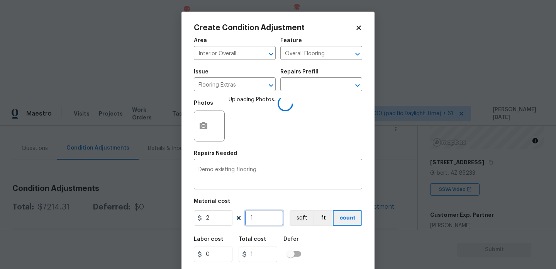
type input "2"
click at [266, 218] on input "1" at bounding box center [264, 217] width 39 height 15
type input "0"
type input "4"
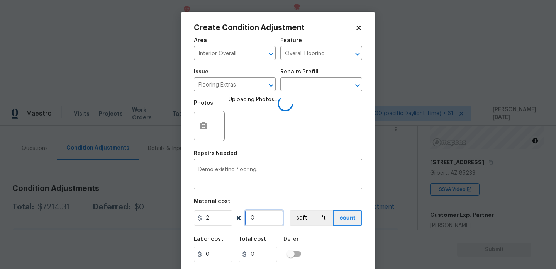
type input "8"
type input "40"
type input "80"
type input "400"
type input "800"
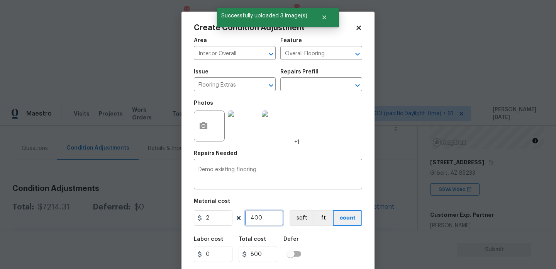
type input "400"
click at [319, 144] on div "Photos +1" at bounding box center [278, 121] width 168 height 50
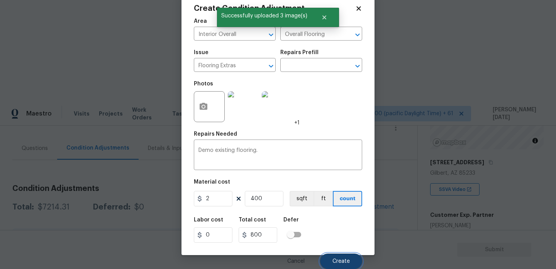
click at [338, 260] on span "Create" at bounding box center [340, 261] width 17 height 6
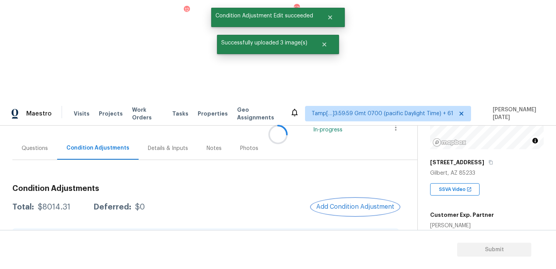
scroll to position [0, 0]
click at [330, 203] on span "Add Condition Adjustment" at bounding box center [355, 206] width 78 height 7
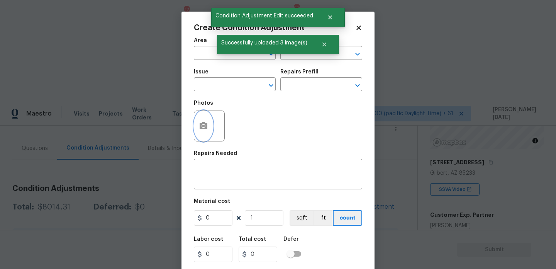
click at [202, 129] on icon "button" at bounding box center [203, 125] width 8 height 7
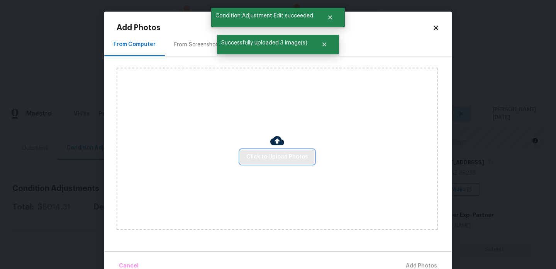
click at [262, 159] on span "Click to Upload Photos" at bounding box center [277, 157] width 62 height 10
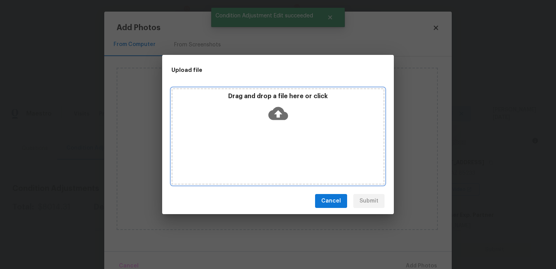
click at [262, 159] on div "Drag and drop a file here or click" at bounding box center [277, 136] width 213 height 96
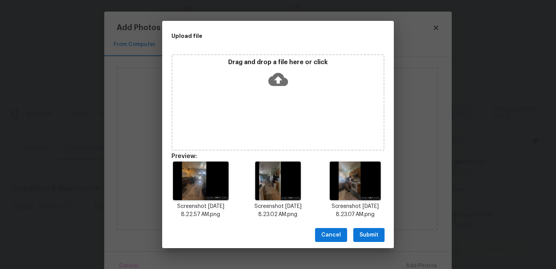
click at [368, 242] on div "Cancel Submit" at bounding box center [277, 234] width 231 height 27
click at [375, 233] on span "Submit" at bounding box center [368, 235] width 19 height 10
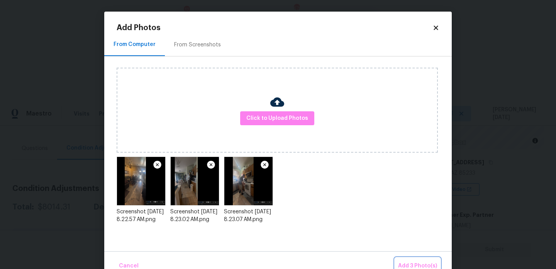
click at [415, 259] on button "Add 3 Photo(s)" at bounding box center [417, 265] width 45 height 17
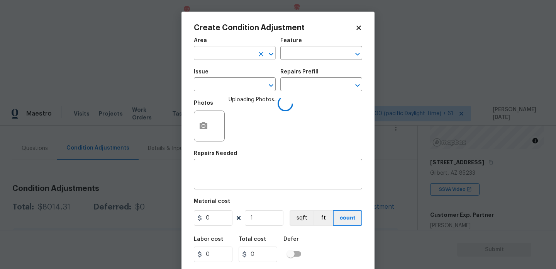
click at [210, 56] on input "text" at bounding box center [224, 54] width 60 height 12
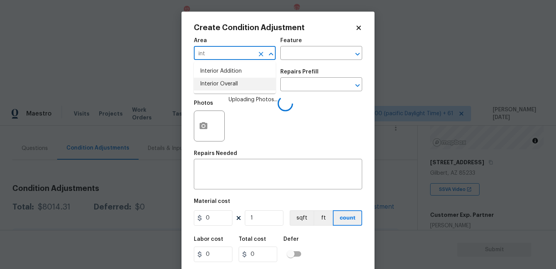
click at [232, 88] on li "Interior Overall" at bounding box center [235, 84] width 82 height 13
type input "Interior Overall"
click at [232, 88] on input "text" at bounding box center [224, 85] width 60 height 12
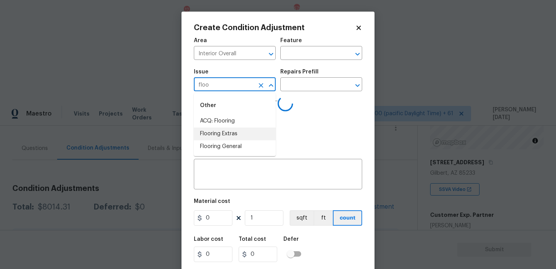
click at [238, 134] on li "Flooring Extras" at bounding box center [235, 133] width 82 height 13
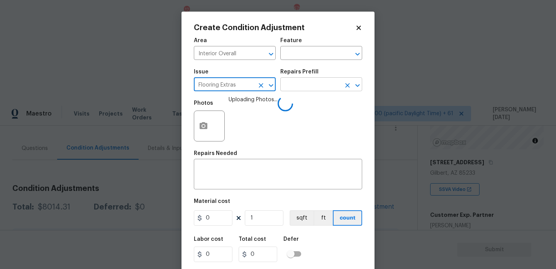
type input "Flooring Extras"
click at [301, 85] on input "text" at bounding box center [310, 85] width 60 height 12
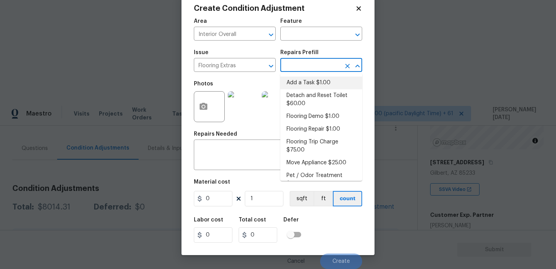
click at [289, 63] on input "text" at bounding box center [310, 66] width 60 height 12
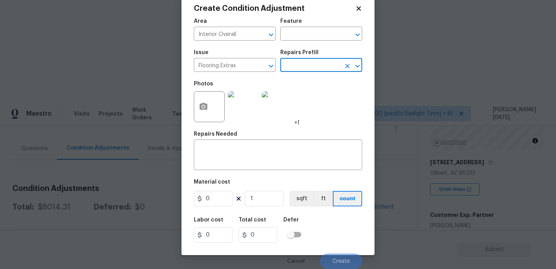
click at [289, 63] on input "text" at bounding box center [310, 66] width 60 height 12
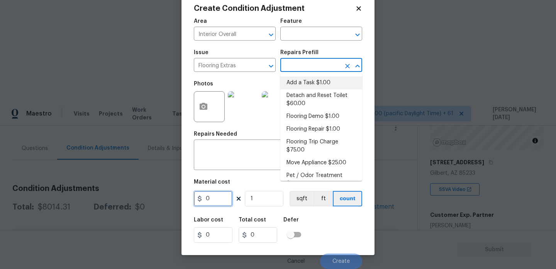
click at [214, 193] on input "0" at bounding box center [213, 198] width 39 height 15
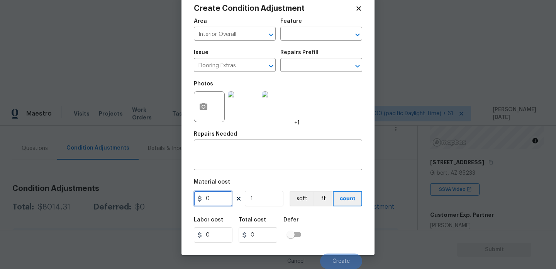
click at [213, 199] on input "0" at bounding box center [213, 198] width 39 height 15
type input "3.5"
click at [264, 197] on input "1" at bounding box center [264, 198] width 39 height 15
type input "0"
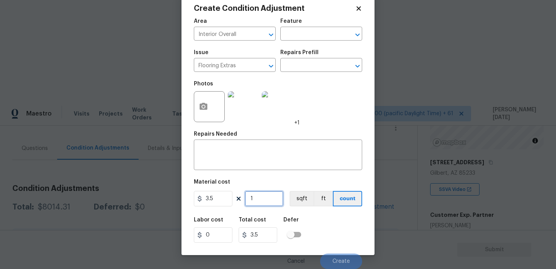
type input "0"
type input "4"
type input "14"
type input "40"
type input "140"
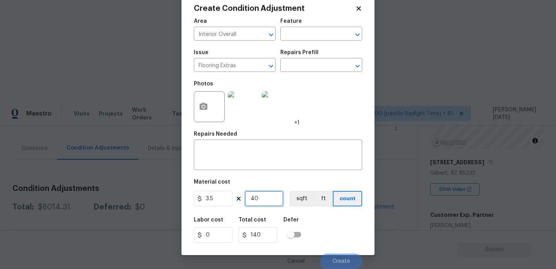
type input "400"
type input "1400"
type input "400"
click at [268, 151] on textarea at bounding box center [277, 155] width 159 height 16
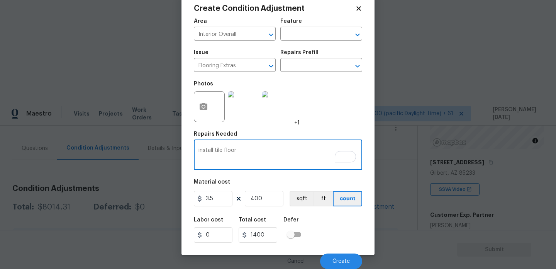
type textarea "install tile floor"
drag, startPoint x: 167, startPoint y: 202, endPoint x: 129, endPoint y: 202, distance: 37.4
click at [129, 202] on div "Create Condition Adjustment Area Interior Overall ​ Feature ​ Issue Flooring Ex…" at bounding box center [278, 134] width 556 height 269
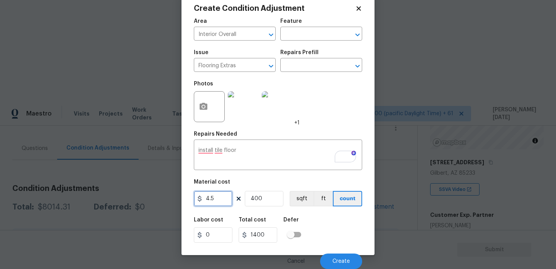
type input "4.5"
type input "1800"
click at [322, 116] on div "Photos +1" at bounding box center [278, 101] width 168 height 50
click at [336, 260] on span "Create" at bounding box center [340, 261] width 17 height 6
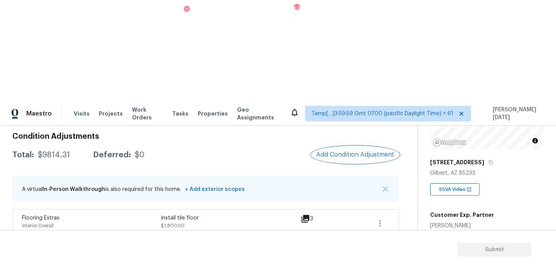
scroll to position [35, 0]
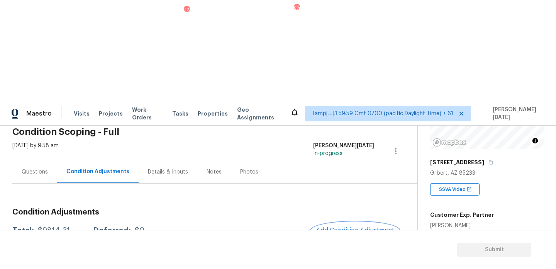
click at [343, 226] on span "Add Condition Adjustment" at bounding box center [355, 229] width 78 height 7
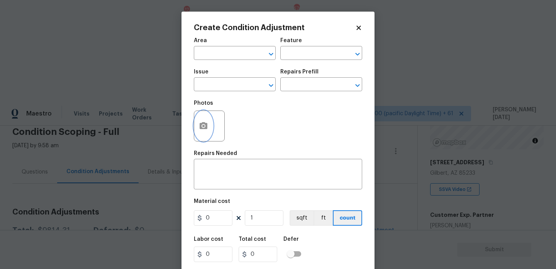
click at [199, 130] on icon "button" at bounding box center [203, 125] width 9 height 9
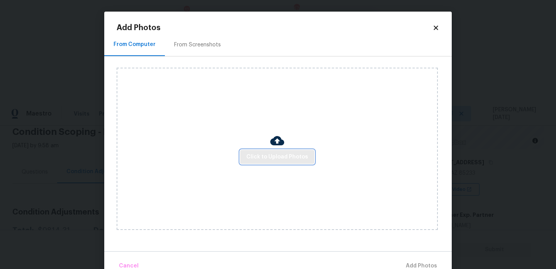
click at [257, 155] on span "Click to Upload Photos" at bounding box center [277, 157] width 62 height 10
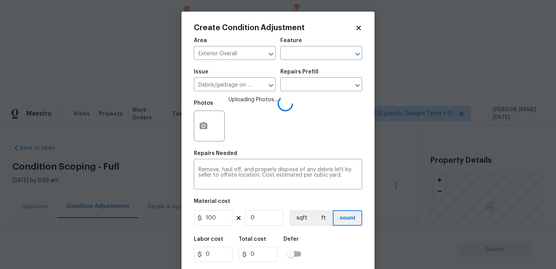
scroll to position [98, 0]
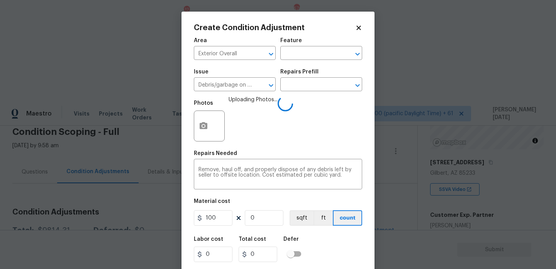
type input "5"
type input "500"
type input "5"
click at [326, 137] on div "Photos Uploading Photos..." at bounding box center [278, 121] width 168 height 50
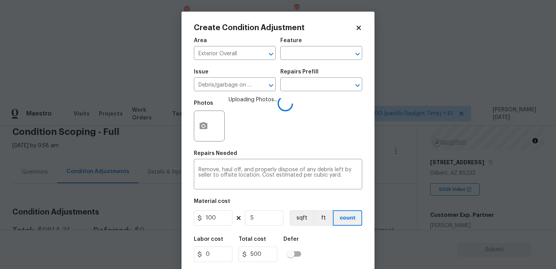
scroll to position [20, 0]
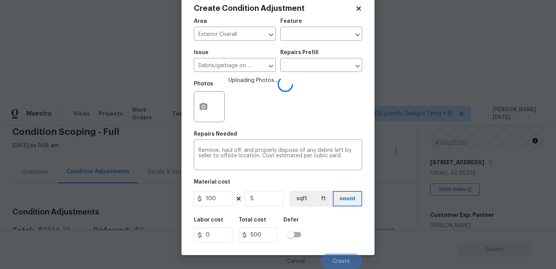
click at [334, 238] on div "Labor cost 0 Total cost 500 Defer" at bounding box center [278, 229] width 168 height 35
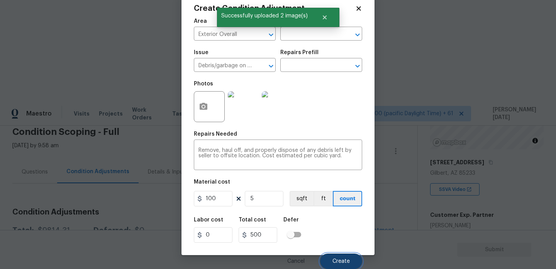
click at [337, 259] on span "Create" at bounding box center [340, 261] width 17 height 6
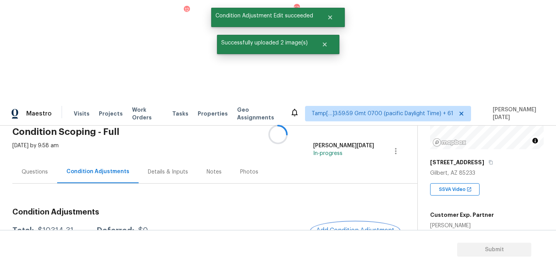
scroll to position [0, 0]
drag, startPoint x: 39, startPoint y: 129, endPoint x: 74, endPoint y: 129, distance: 35.9
click at [74, 226] on div "Total: $10314.31 Deferred: $0" at bounding box center [79, 230] width 135 height 8
copy div "$10314.31"
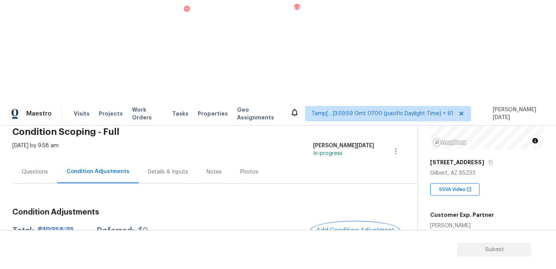
click at [359, 226] on span "Add Condition Adjustment" at bounding box center [355, 229] width 78 height 7
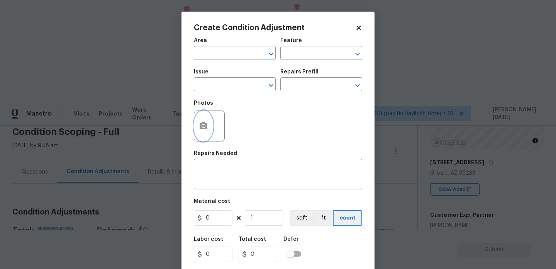
click at [203, 121] on button "button" at bounding box center [203, 126] width 19 height 30
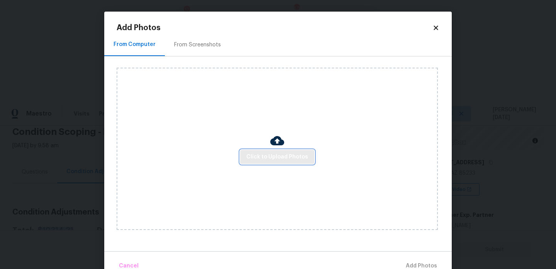
click at [273, 152] on span "Click to Upload Photos" at bounding box center [277, 157] width 62 height 10
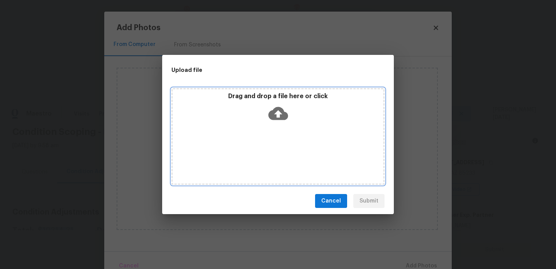
click at [273, 152] on div "Drag and drop a file here or click" at bounding box center [277, 136] width 213 height 96
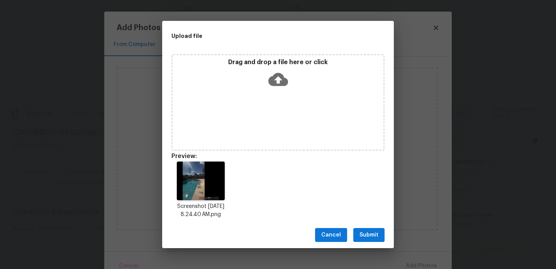
click at [370, 226] on div "Cancel Submit" at bounding box center [277, 234] width 231 height 27
click at [370, 234] on span "Submit" at bounding box center [368, 235] width 19 height 10
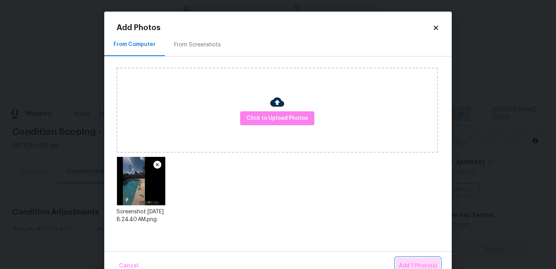
click at [406, 257] on button "Add 1 Photo(s)" at bounding box center [417, 265] width 44 height 17
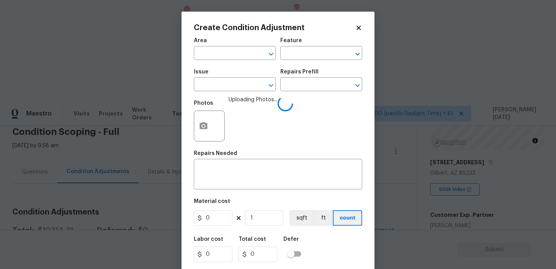
click at [193, 46] on div "Create Condition Adjustment Area ​ Feature ​ Issue ​ Repairs Prefill ​ Photos U…" at bounding box center [277, 143] width 193 height 262
click at [202, 52] on input "text" at bounding box center [224, 54] width 60 height 12
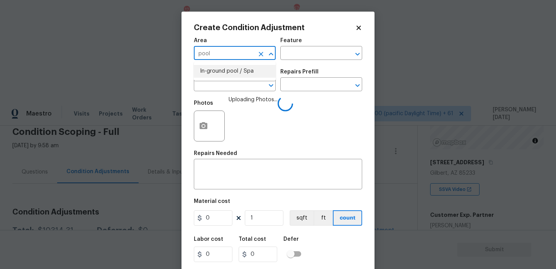
click at [206, 73] on li "In-ground pool / Spa" at bounding box center [235, 71] width 82 height 13
type input "In-ground pool / Spa"
click at [206, 91] on input "text" at bounding box center [224, 85] width 60 height 12
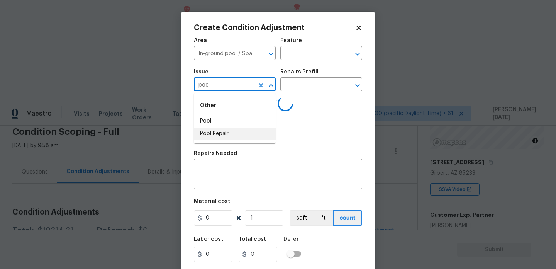
click at [214, 133] on li "Pool Repair" at bounding box center [235, 133] width 82 height 13
type input "Pool Repair"
click at [302, 50] on input "text" at bounding box center [310, 54] width 60 height 12
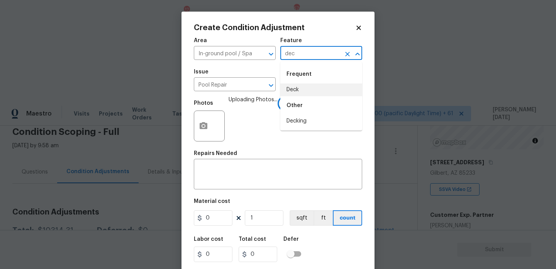
click at [302, 90] on li "Deck" at bounding box center [321, 89] width 82 height 13
type input "Deck"
click at [221, 221] on input "0" at bounding box center [213, 217] width 39 height 15
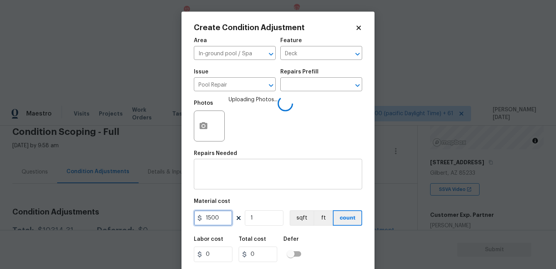
type input "1500"
click at [239, 178] on textarea at bounding box center [277, 175] width 159 height 16
type input "1500"
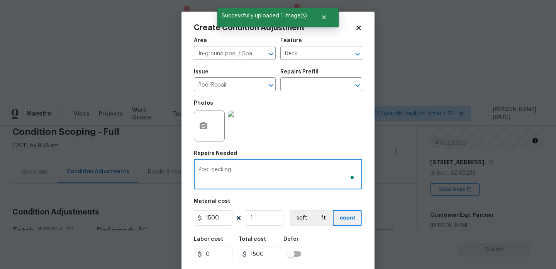
scroll to position [20, 0]
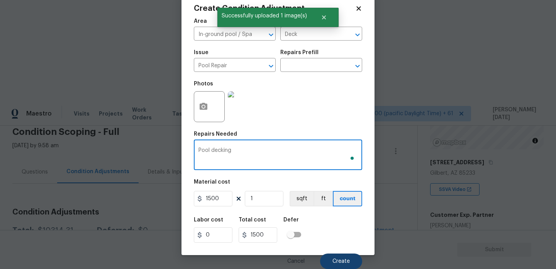
type textarea "Pool decking"
click at [345, 262] on span "Create" at bounding box center [340, 261] width 17 height 6
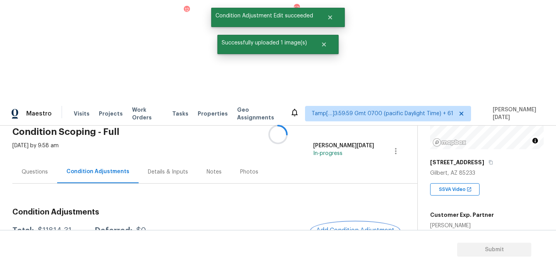
scroll to position [0, 0]
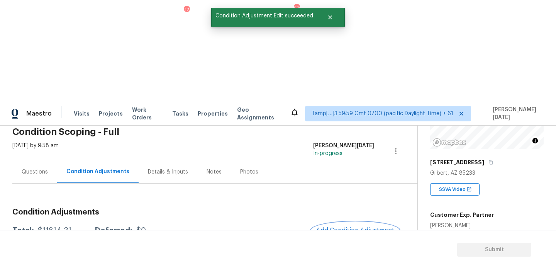
click at [348, 222] on button "Add Condition Adjustment" at bounding box center [354, 230] width 87 height 16
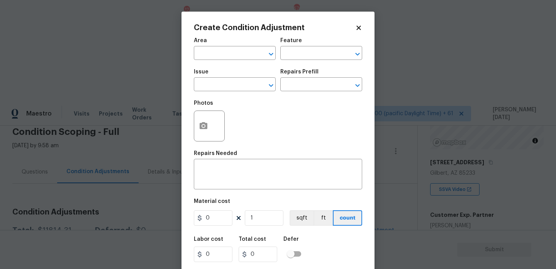
click at [221, 60] on span "Area ​" at bounding box center [235, 48] width 82 height 31
click at [202, 55] on input "text" at bounding box center [224, 54] width 60 height 12
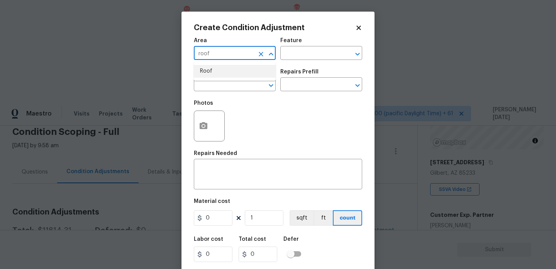
click at [206, 73] on li "Roof" at bounding box center [235, 71] width 82 height 13
type input "Roof"
click at [203, 87] on input "text" at bounding box center [224, 85] width 60 height 12
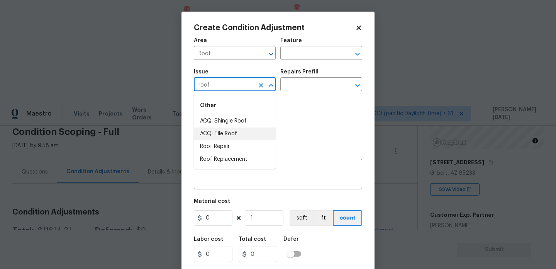
click at [226, 130] on li "ACQ: Tile Roof" at bounding box center [235, 133] width 82 height 13
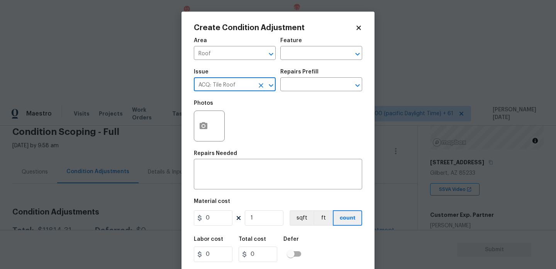
type input "ACQ: Tile Roof"
click at [300, 92] on div "Issue ACQ: Tile Roof ​ Repairs Prefill ​" at bounding box center [278, 79] width 168 height 31
click at [310, 87] on input "text" at bounding box center [310, 85] width 60 height 12
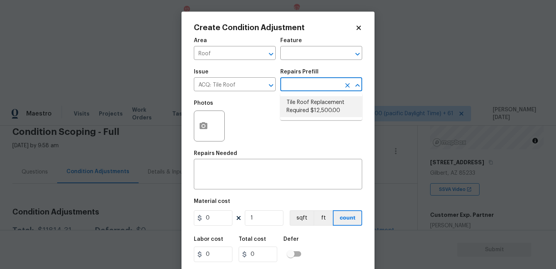
click at [315, 108] on li "Tile Roof Replacement Required $12,500.00" at bounding box center [321, 106] width 82 height 21
type input "Acquisition"
type textarea "Acquisition Scope: Replacement required"
type input "12500"
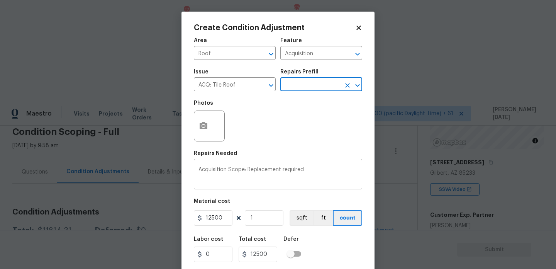
scroll to position [20, 0]
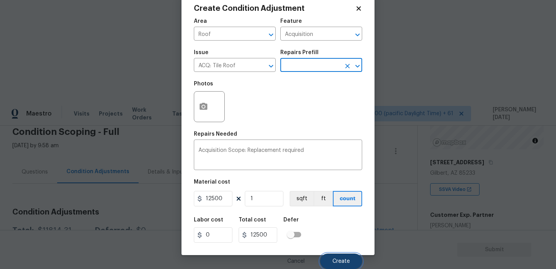
click at [334, 266] on button "Create" at bounding box center [341, 260] width 42 height 15
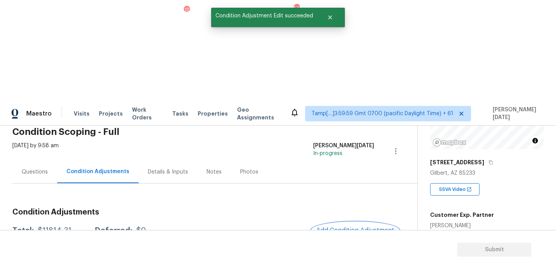
scroll to position [0, 0]
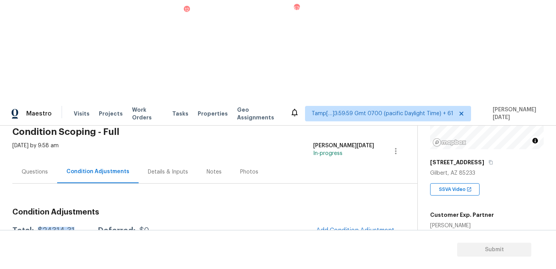
drag, startPoint x: 37, startPoint y: 129, endPoint x: 75, endPoint y: 129, distance: 38.2
click at [75, 226] on div "Total: $24314.31 Deferred: $0" at bounding box center [80, 230] width 137 height 8
copy div "$24314.31"
click at [335, 226] on span "Add Condition Adjustment" at bounding box center [355, 229] width 78 height 7
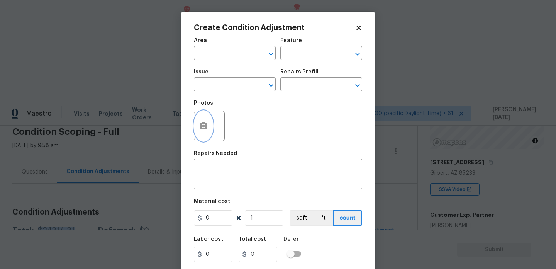
click at [203, 126] on circle "button" at bounding box center [203, 126] width 2 height 2
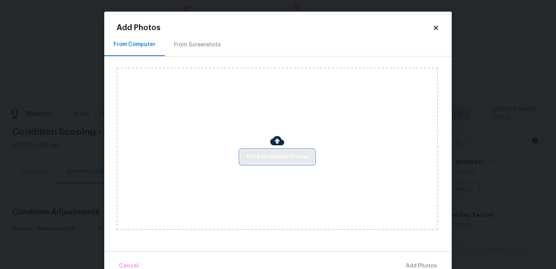
click at [266, 158] on span "Click to Upload Photos" at bounding box center [277, 157] width 62 height 10
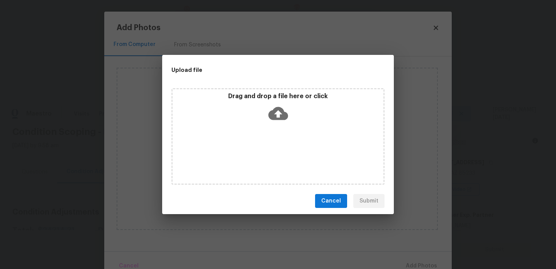
click at [266, 158] on div "Drag and drop a file here or click" at bounding box center [277, 136] width 213 height 96
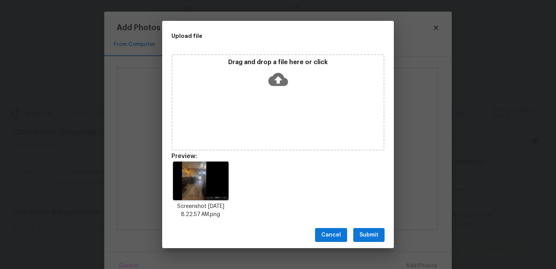
click at [373, 229] on button "Submit" at bounding box center [368, 235] width 31 height 14
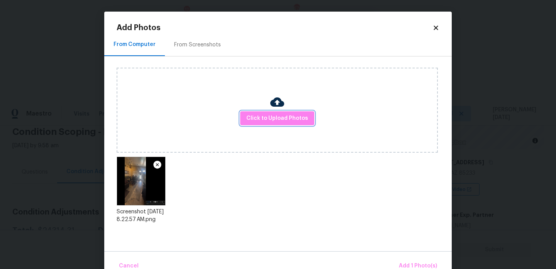
scroll to position [17, 0]
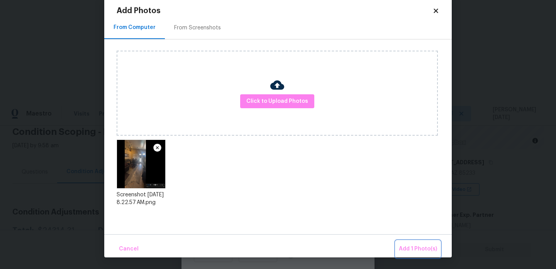
click at [416, 247] on span "Add 1 Photo(s)" at bounding box center [418, 249] width 38 height 10
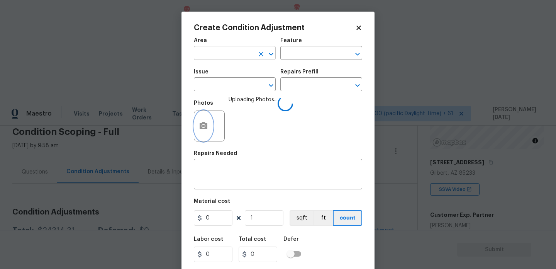
scroll to position [0, 0]
click at [214, 59] on input "text" at bounding box center [224, 54] width 60 height 12
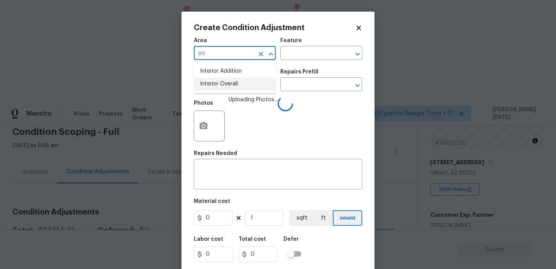
click at [230, 86] on li "Interior Overall" at bounding box center [235, 84] width 82 height 13
type input "Interior Overall"
click at [230, 86] on input "text" at bounding box center [224, 85] width 60 height 12
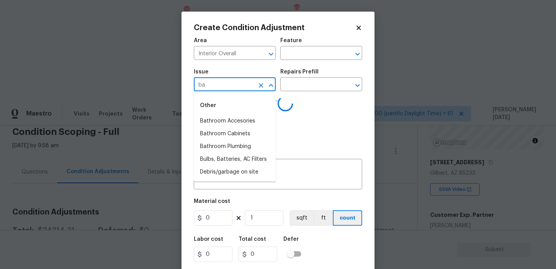
type input "b"
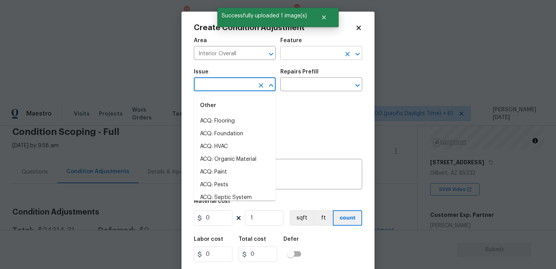
click at [304, 54] on input "text" at bounding box center [310, 54] width 60 height 12
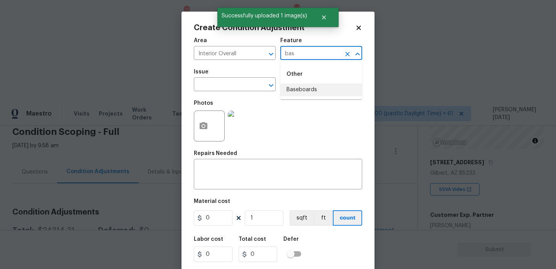
click at [307, 86] on li "Baseboards" at bounding box center [321, 89] width 82 height 13
type input "Baseboards"
click at [250, 88] on input "text" at bounding box center [224, 85] width 60 height 12
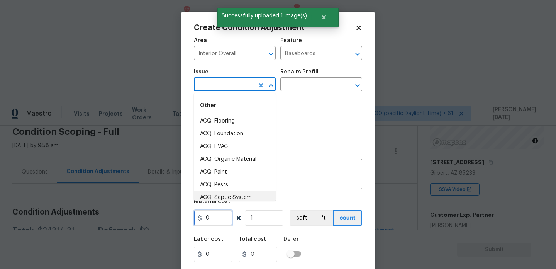
click at [218, 218] on input "0" at bounding box center [213, 217] width 39 height 15
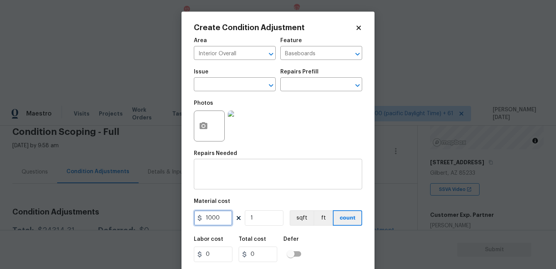
type input "1000"
click at [226, 178] on textarea at bounding box center [277, 175] width 159 height 16
type input "1000"
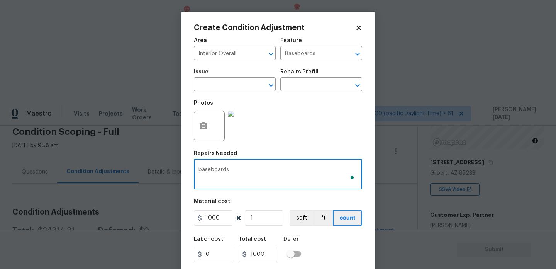
scroll to position [20, 0]
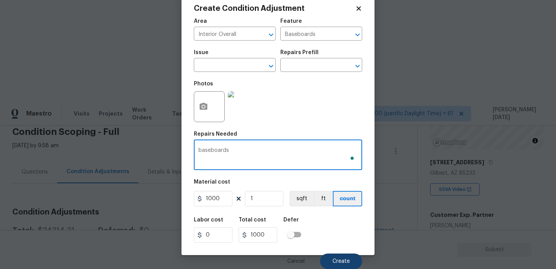
type textarea "baseboards"
click at [339, 260] on span "Create" at bounding box center [340, 261] width 17 height 6
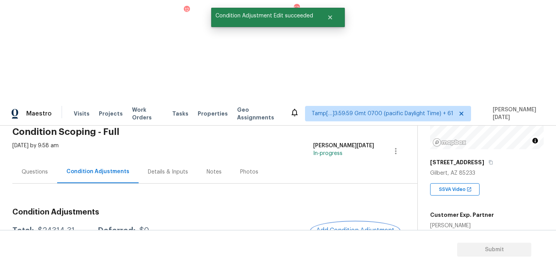
scroll to position [0, 0]
drag, startPoint x: 38, startPoint y: 129, endPoint x: 74, endPoint y: 129, distance: 35.5
click at [74, 226] on div "Total: $25314.31 Deferred: $0" at bounding box center [80, 230] width 137 height 8
copy div "$25314.31"
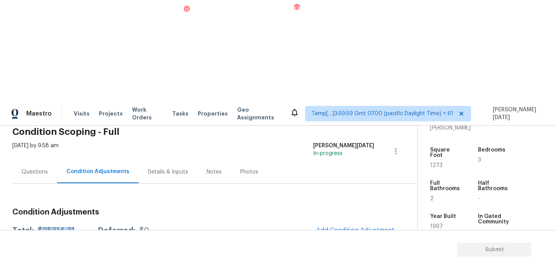
click at [48, 160] on div "Questions" at bounding box center [34, 171] width 45 height 23
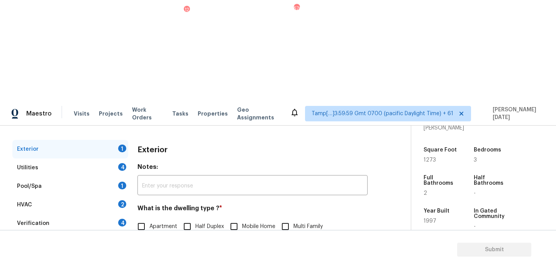
scroll to position [103, 0]
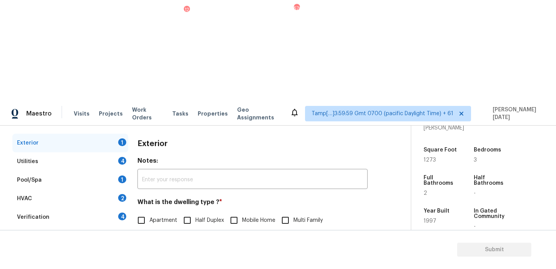
click at [148, 228] on input "Single Family" at bounding box center [141, 236] width 16 height 16
checkbox input "true"
click at [116, 152] on div "Utilities 4" at bounding box center [70, 161] width 116 height 19
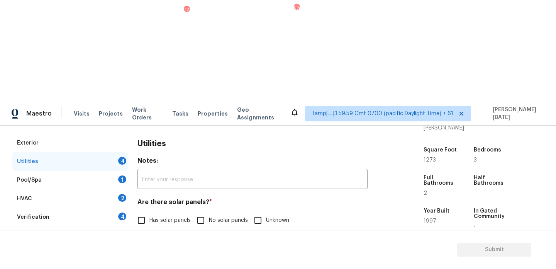
click at [210, 216] on span "No solar panels" at bounding box center [228, 220] width 39 height 8
click at [209, 212] on input "No solar panels" at bounding box center [201, 220] width 16 height 16
checkbox input "true"
click at [161, 251] on label "Natural Gas Lines" at bounding box center [163, 259] width 60 height 16
click at [149, 251] on input "Natural Gas Lines" at bounding box center [141, 259] width 16 height 16
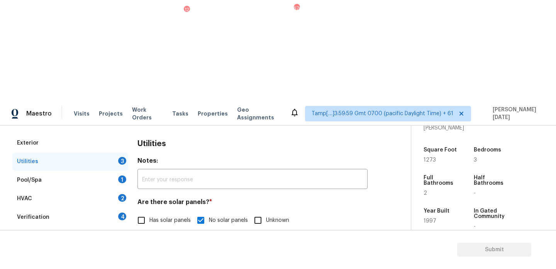
checkbox input "true"
click at [273, 251] on input "None" at bounding box center [276, 259] width 16 height 16
checkbox input "true"
checkbox input "false"
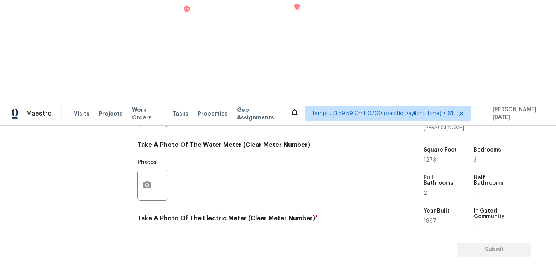
click at [142, 243] on button "button" at bounding box center [147, 258] width 19 height 30
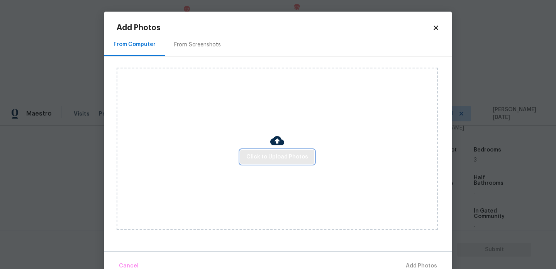
click at [264, 152] on span "Click to Upload Photos" at bounding box center [277, 157] width 62 height 10
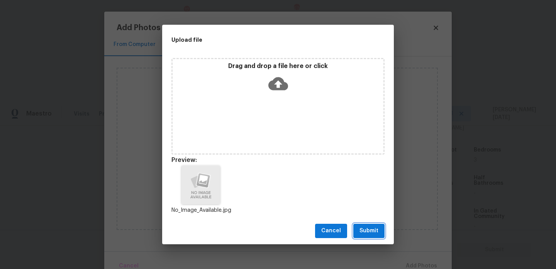
click at [377, 230] on span "Submit" at bounding box center [368, 231] width 19 height 10
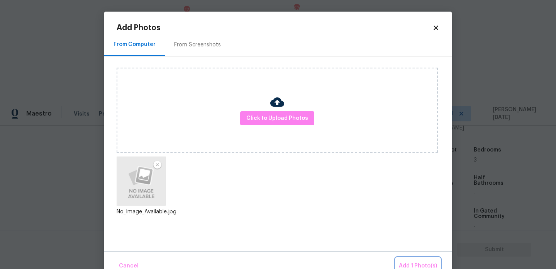
click at [410, 261] on span "Add 1 Photo(s)" at bounding box center [418, 266] width 38 height 10
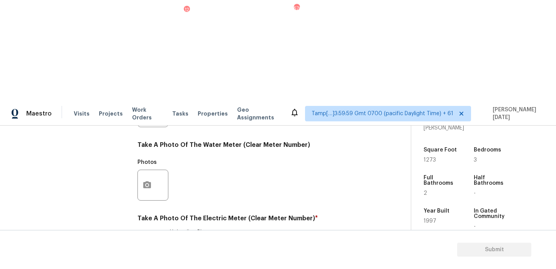
checkbox input "true"
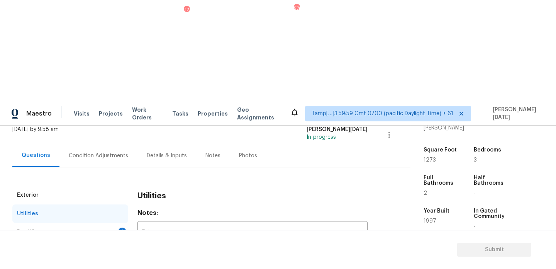
scroll to position [0, 0]
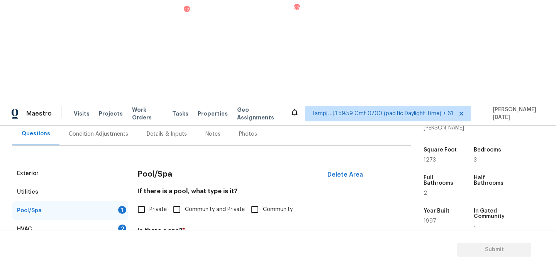
scroll to position [79, 0]
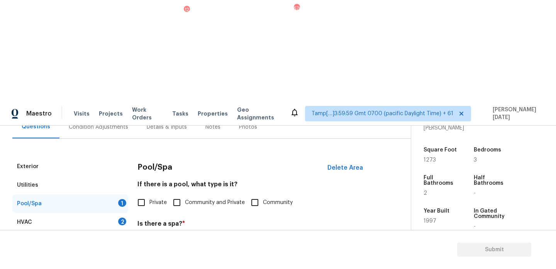
click at [142, 194] on input "Private" at bounding box center [141, 202] width 16 height 16
checkbox input "true"
click at [169, 233] on input "No" at bounding box center [168, 241] width 16 height 16
checkbox input "true"
click at [146, 194] on div "Pool/Spa Delete Area If there is a pool, what type is it? Private Community and…" at bounding box center [252, 228] width 230 height 142
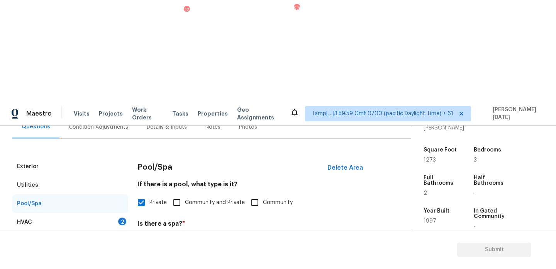
checkbox input "true"
click at [121, 217] on div "2" at bounding box center [122, 221] width 8 height 8
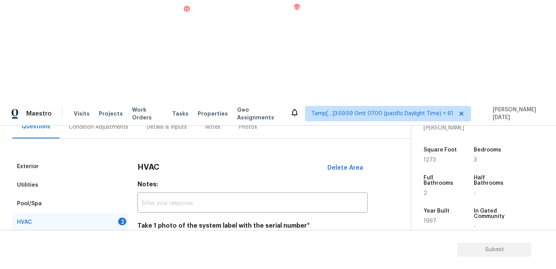
click at [144, 262] on icon "button" at bounding box center [147, 265] width 8 height 7
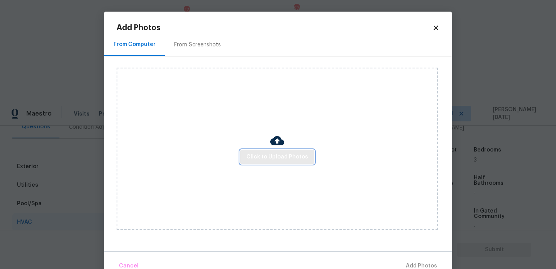
click at [284, 160] on span "Click to Upload Photos" at bounding box center [277, 157] width 62 height 10
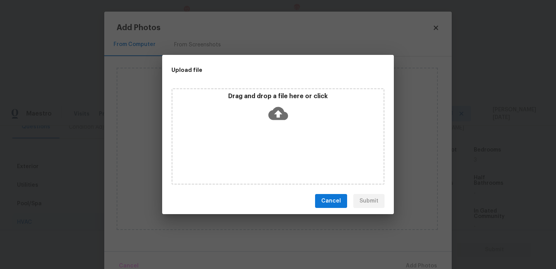
click at [284, 160] on div "Drag and drop a file here or click" at bounding box center [277, 136] width 213 height 96
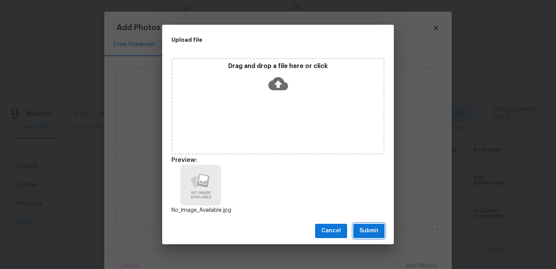
click at [364, 226] on span "Submit" at bounding box center [368, 231] width 19 height 10
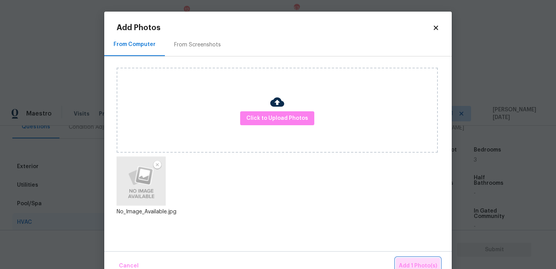
click at [414, 262] on span "Add 1 Photo(s)" at bounding box center [418, 266] width 38 height 10
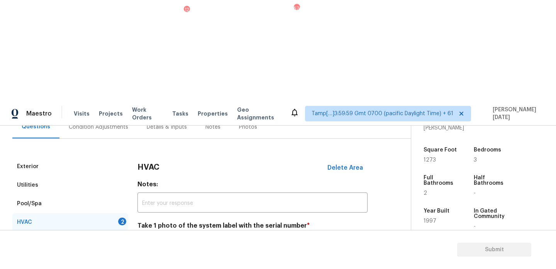
scroll to position [128, 0]
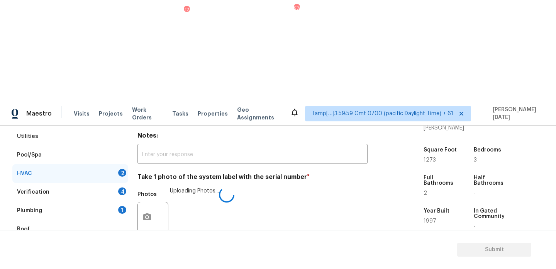
checkbox input "true"
click at [122, 187] on div "4" at bounding box center [122, 191] width 8 height 8
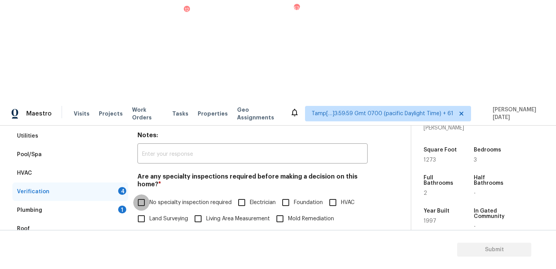
click at [140, 194] on input "No specialty inspection required" at bounding box center [141, 202] width 16 height 16
checkbox input "true"
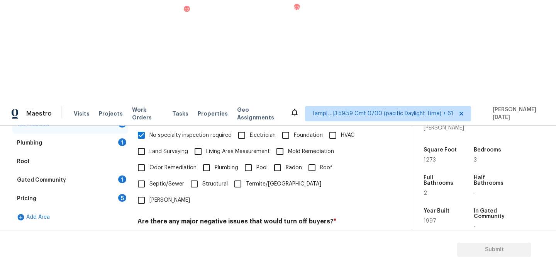
checkbox input "true"
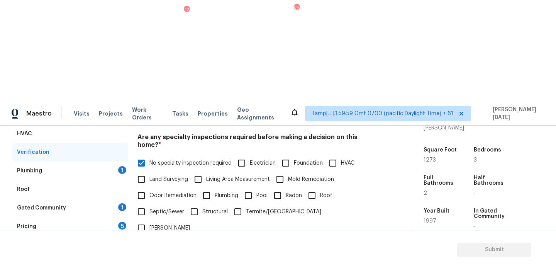
click at [120, 161] on div "Plumbing 1" at bounding box center [70, 170] width 116 height 19
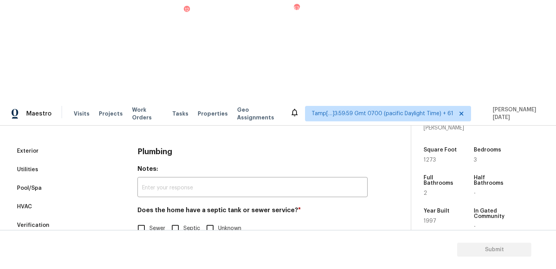
scroll to position [95, 0]
click at [142, 220] on input "Sewer" at bounding box center [141, 228] width 16 height 16
checkbox input "true"
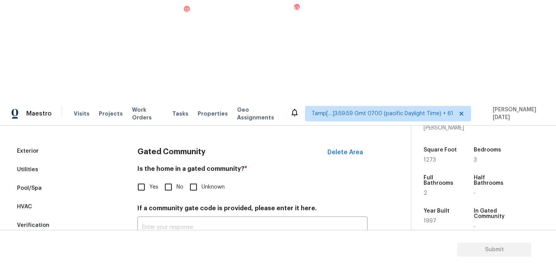
click at [164, 179] on input "No" at bounding box center [168, 187] width 16 height 16
checkbox input "true"
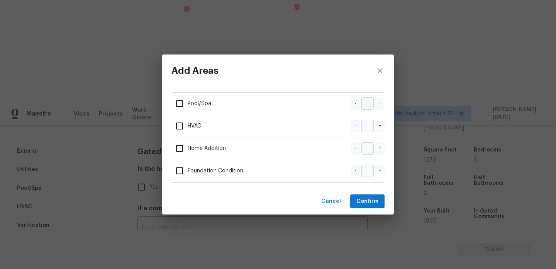
click at [119, 196] on div "Add Areas Pool/Spa - + HVAC - + Home Addition - + Foundation Condition - + Canc…" at bounding box center [278, 134] width 556 height 269
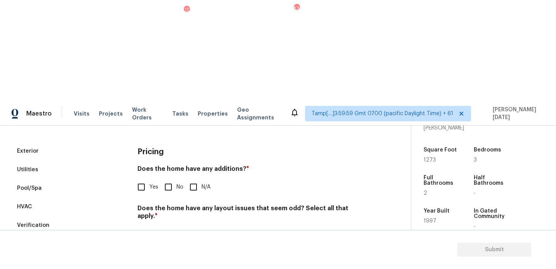
click at [170, 179] on input "No" at bounding box center [168, 187] width 16 height 16
checkbox input "true"
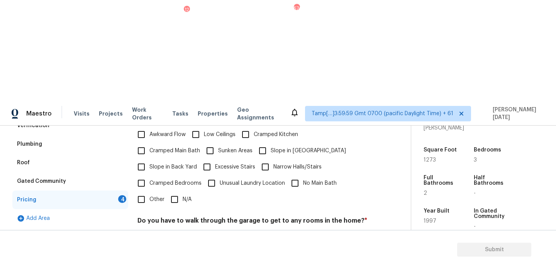
click at [174, 191] on input "N/A" at bounding box center [174, 199] width 16 height 16
checkbox input "true"
click at [174, 231] on input "No" at bounding box center [168, 239] width 16 height 16
checkbox input "true"
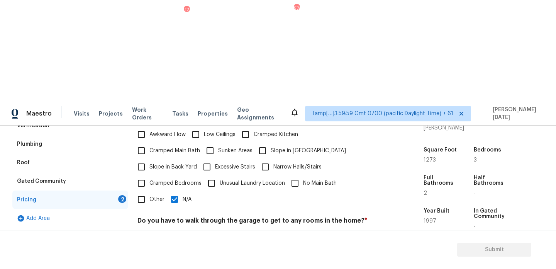
checkbox input "true"
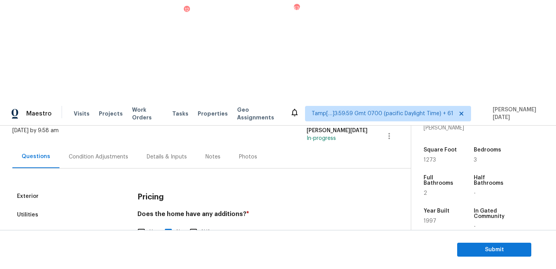
scroll to position [0, 0]
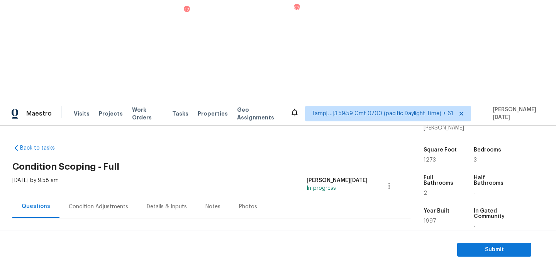
click at [93, 195] on div "Condition Adjustments" at bounding box center [98, 206] width 78 height 23
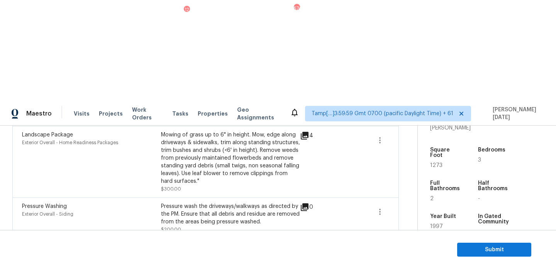
scroll to position [557, 0]
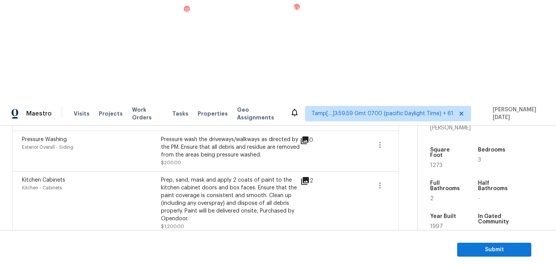
click at [307, 240] on icon at bounding box center [306, 244] width 8 height 8
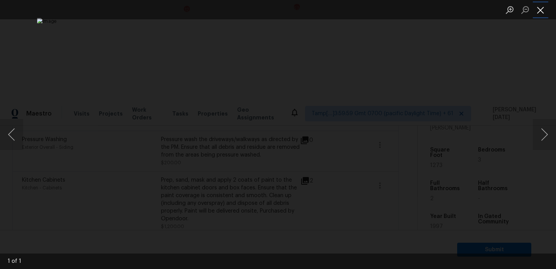
click at [542, 11] on button "Close lightbox" at bounding box center [539, 10] width 15 height 14
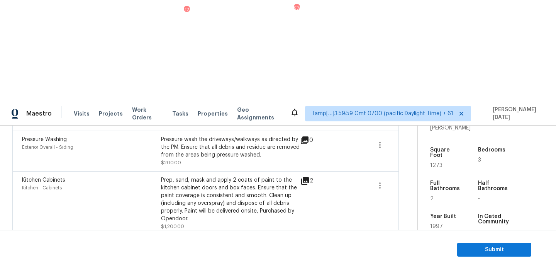
click at [309, 176] on icon at bounding box center [304, 180] width 9 height 9
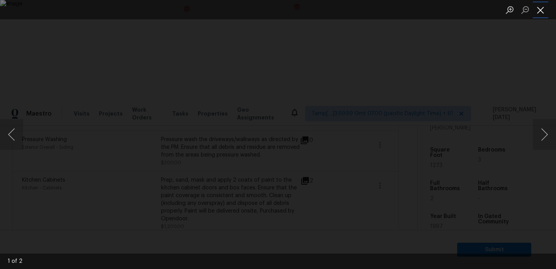
click at [547, 13] on button "Close lightbox" at bounding box center [539, 10] width 15 height 14
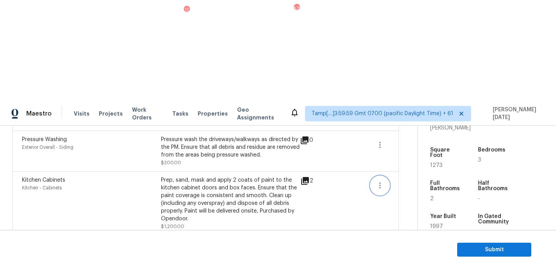
click at [376, 181] on icon "button" at bounding box center [379, 185] width 9 height 9
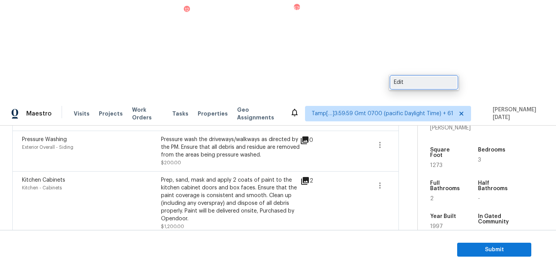
click at [419, 84] on div "Edit" at bounding box center [424, 82] width 60 height 8
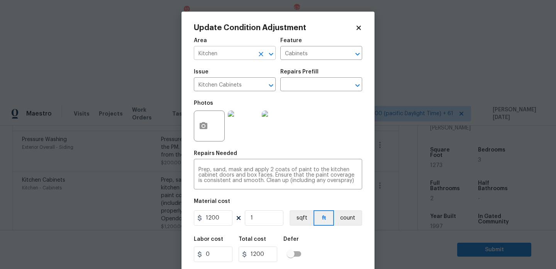
click at [262, 57] on icon "Clear" at bounding box center [261, 54] width 8 height 8
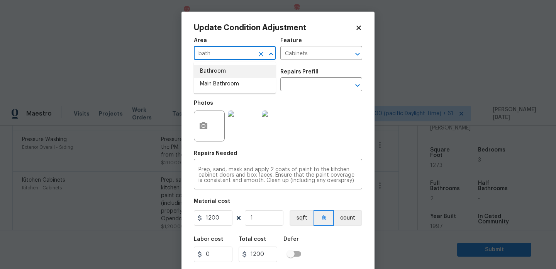
click at [239, 71] on li "Bathroom" at bounding box center [235, 71] width 82 height 13
click at [259, 84] on icon "Clear" at bounding box center [261, 85] width 5 height 5
type input "Bathroom"
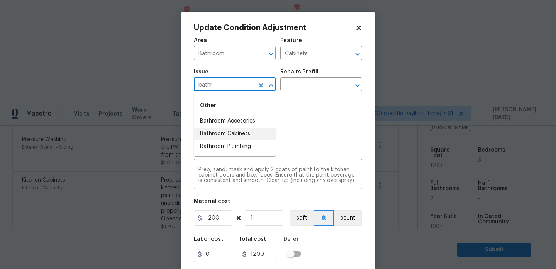
click at [244, 135] on li "Bathroom Cabinets" at bounding box center [235, 133] width 82 height 13
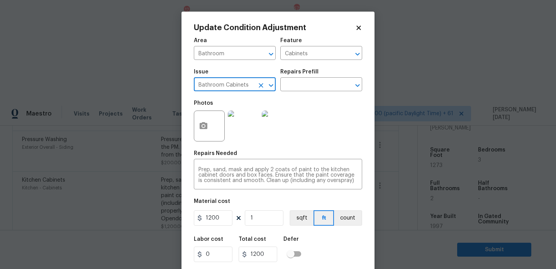
type input "Bathroom Cabinets"
drag, startPoint x: 222, startPoint y: 220, endPoint x: 119, endPoint y: 220, distance: 102.6
click at [119, 220] on div "Update Condition Adjustment Area Bathroom ​ Feature Cabinets ​ Issue Bathroom C…" at bounding box center [278, 134] width 556 height 269
type input "1000"
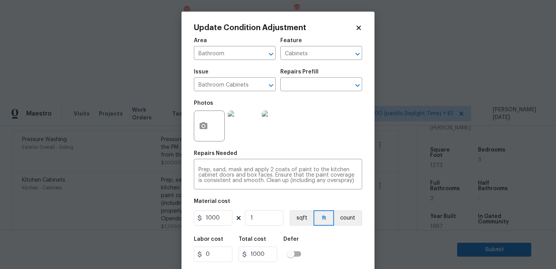
drag, startPoint x: 327, startPoint y: 147, endPoint x: 328, endPoint y: 140, distance: 7.4
click at [327, 146] on div "Area Bathroom ​ Feature Cabinets ​ Issue Bathroom Cabinets ​ Repairs Prefill ​ …" at bounding box center [278, 160] width 168 height 255
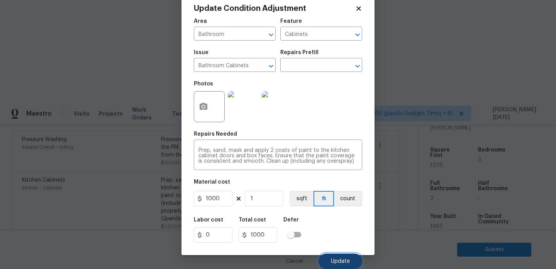
click at [339, 262] on span "Update" at bounding box center [340, 261] width 19 height 6
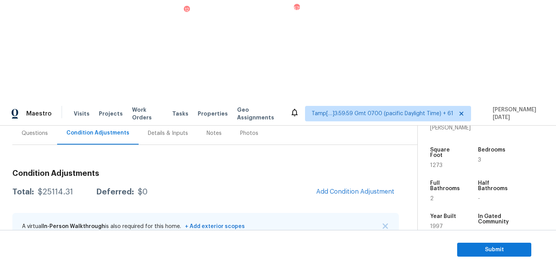
scroll to position [73, 0]
click at [474, 247] on span "Submit" at bounding box center [494, 250] width 62 height 10
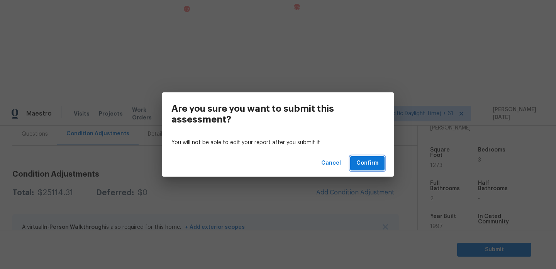
click at [374, 167] on span "Confirm" at bounding box center [367, 163] width 22 height 10
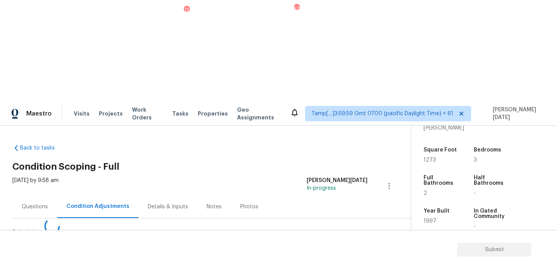
scroll to position [0, 0]
